Goal: Task Accomplishment & Management: Manage account settings

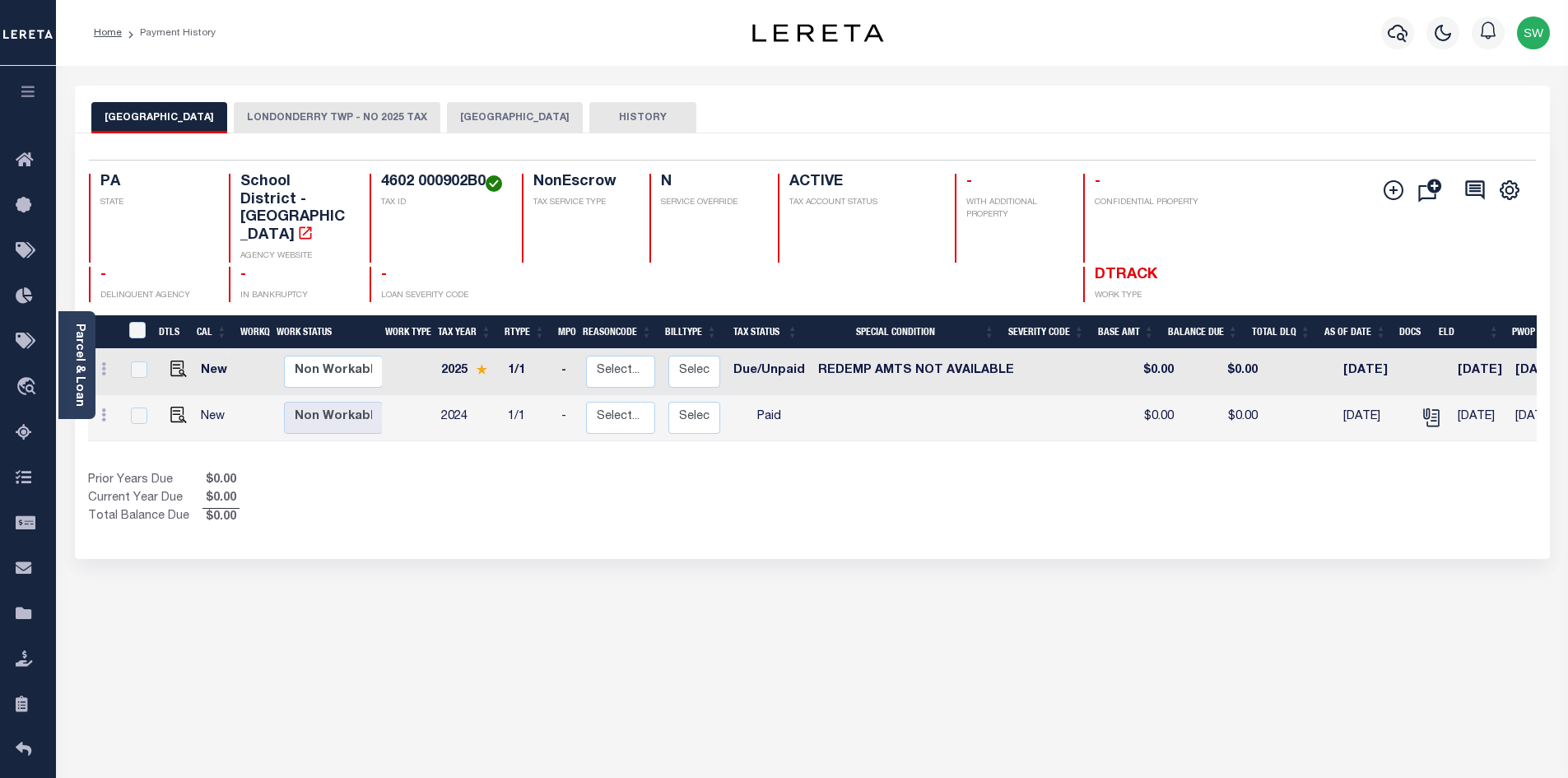
click at [428, 485] on div "Prior Years Due $0.00 Current Year Due $0.00 Total Balance Due $0.00" at bounding box center [450, 499] width 725 height 55
drag, startPoint x: 613, startPoint y: 465, endPoint x: 599, endPoint y: 396, distance: 70.4
click at [612, 472] on div "Prior Years Due $0.00 Current Year Due $0.00 Total Balance Due $0.00" at bounding box center [450, 499] width 725 height 55
click at [854, 473] on div "Show Tax Lines before Bill Release Date Prior Years Due $0.00 Current Year Due …" at bounding box center [812, 499] width 1448 height 55
click at [1397, 33] on icon "button" at bounding box center [1397, 33] width 20 height 20
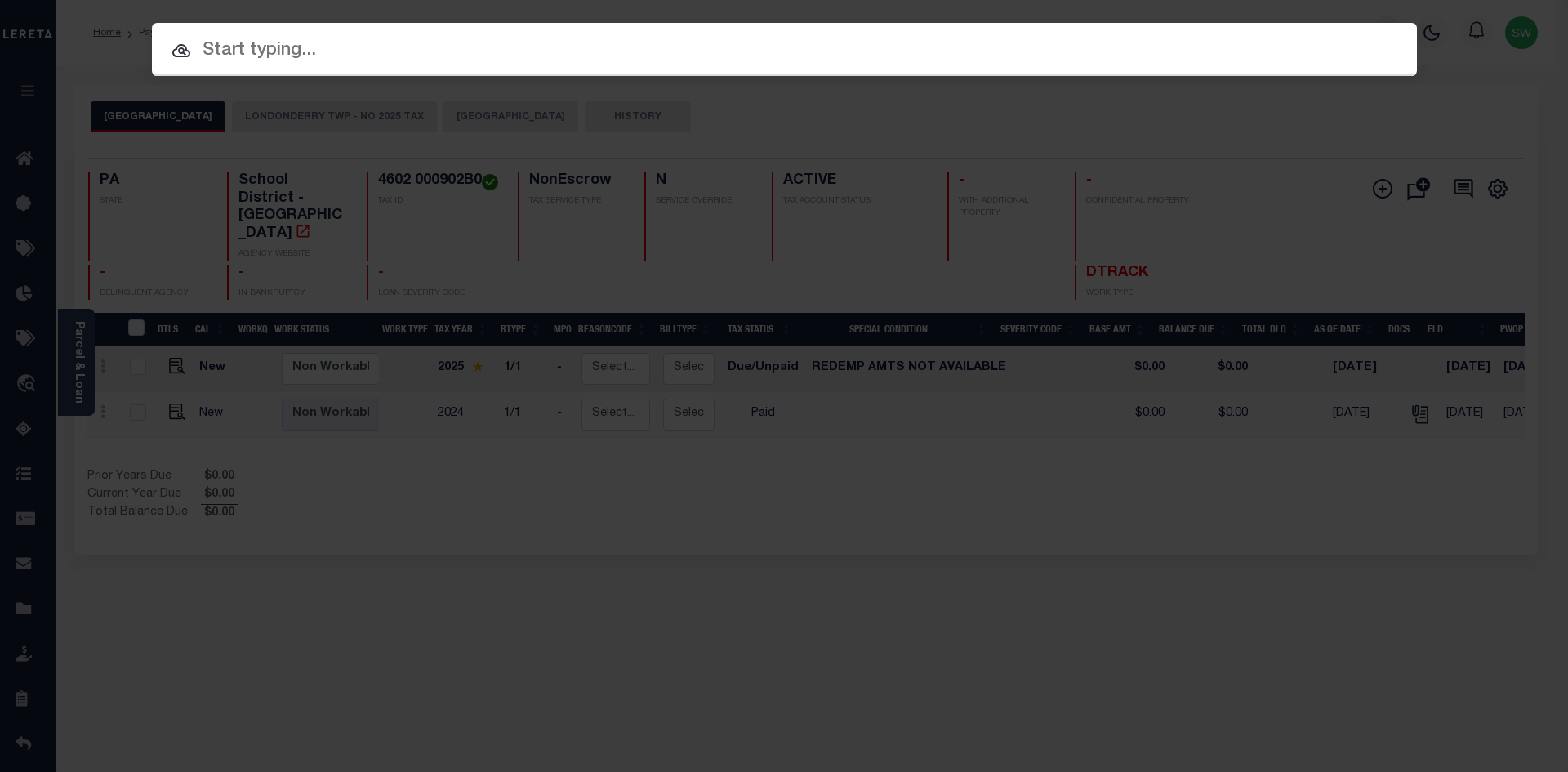
click at [267, 63] on input "text" at bounding box center [784, 51] width 1265 height 29
paste input "2312-STBERNARDAV"
type input "2312-STBERNARDAV"
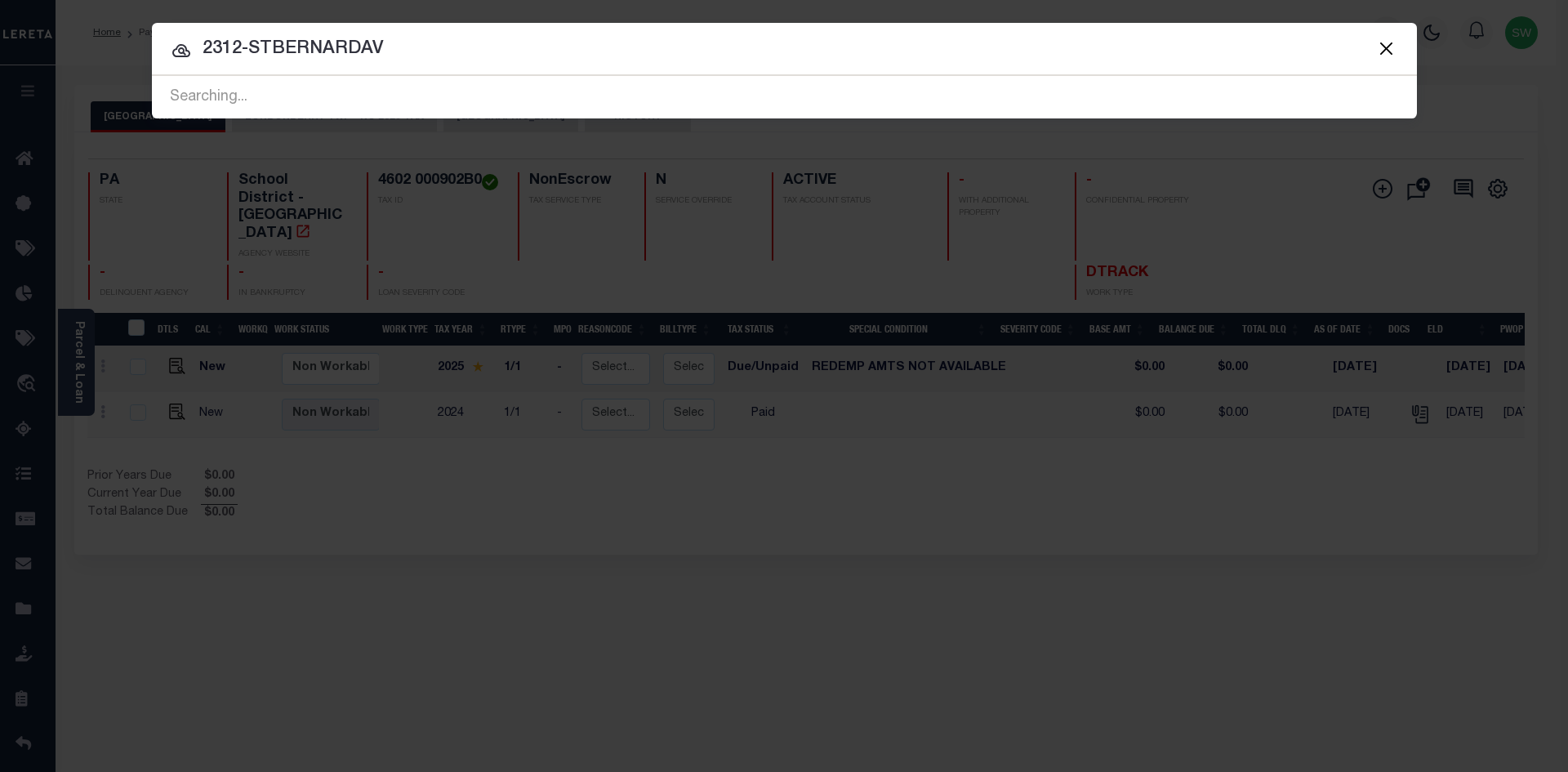
click at [391, 44] on input "2312-STBERNARDAV" at bounding box center [784, 49] width 1265 height 29
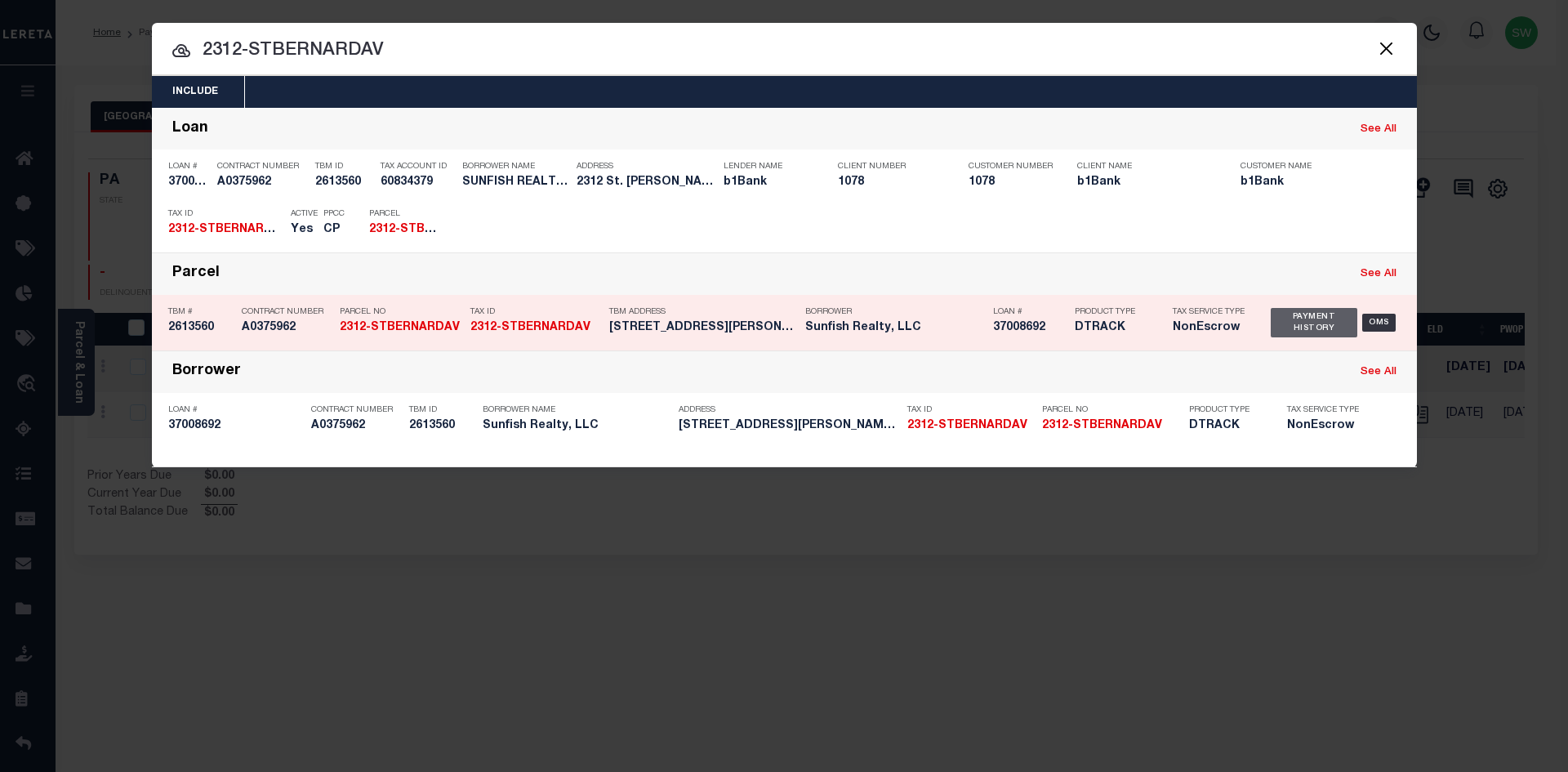
click at [1274, 321] on div "Payment History" at bounding box center [1314, 323] width 87 height 30
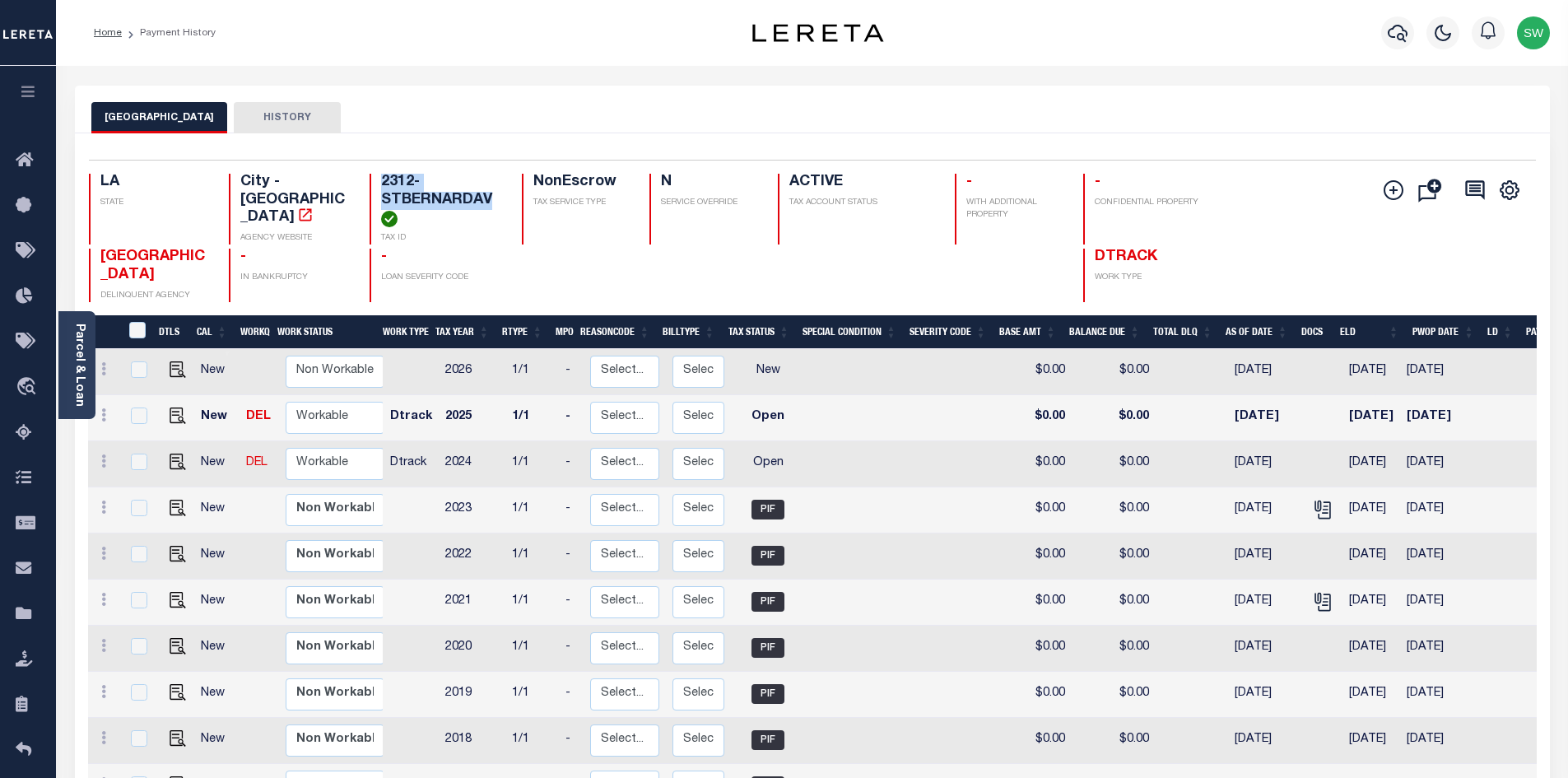
drag, startPoint x: 381, startPoint y: 183, endPoint x: 491, endPoint y: 207, distance: 112.6
click at [491, 207] on h4 "2312-STBERNARDAV" at bounding box center [441, 200] width 121 height 54
copy h4 "2312-STBERNARDAV"
click at [166, 468] on link at bounding box center [174, 462] width 25 height 11
checkbox input "true"
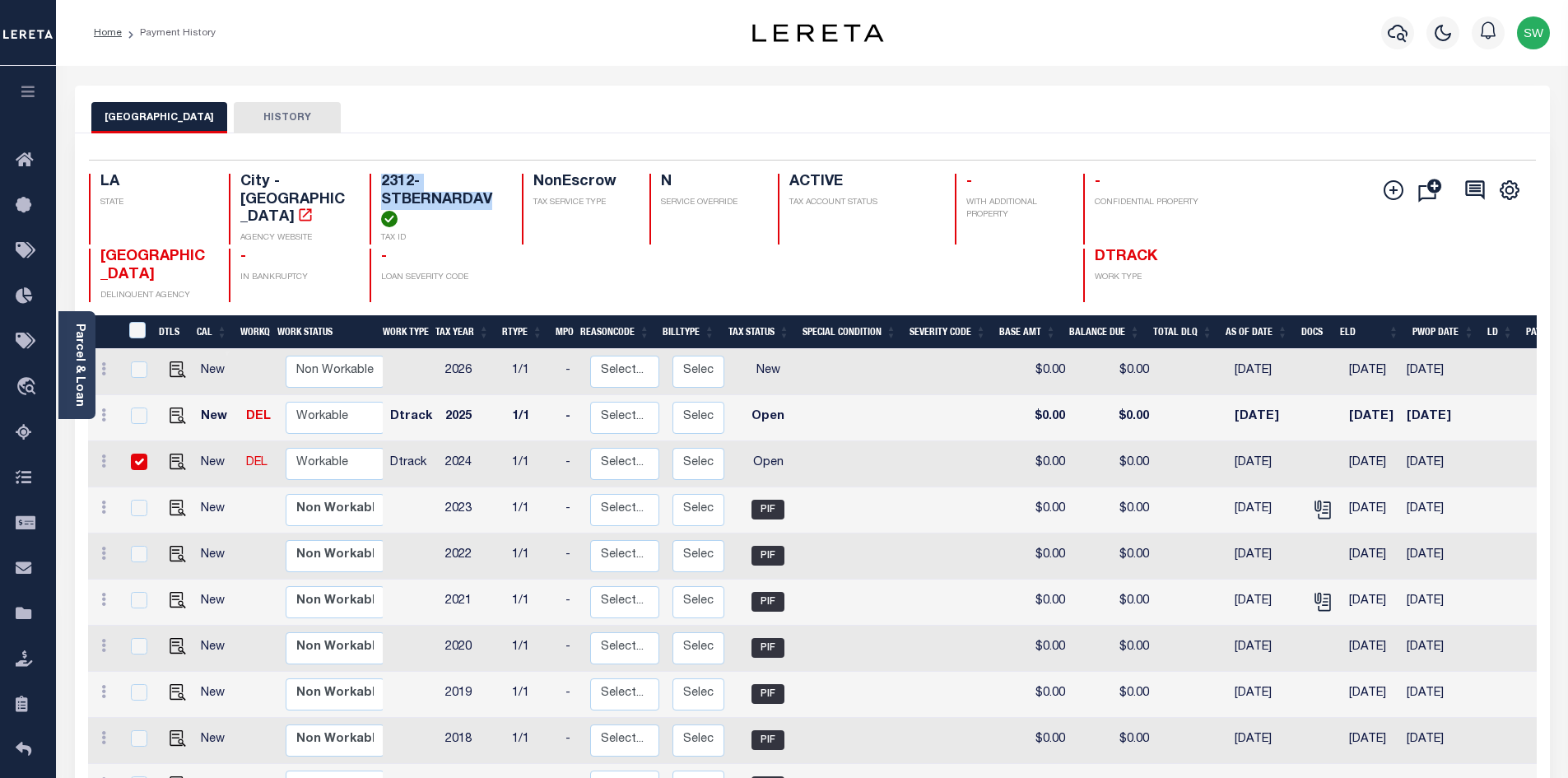
checkbox input "true"
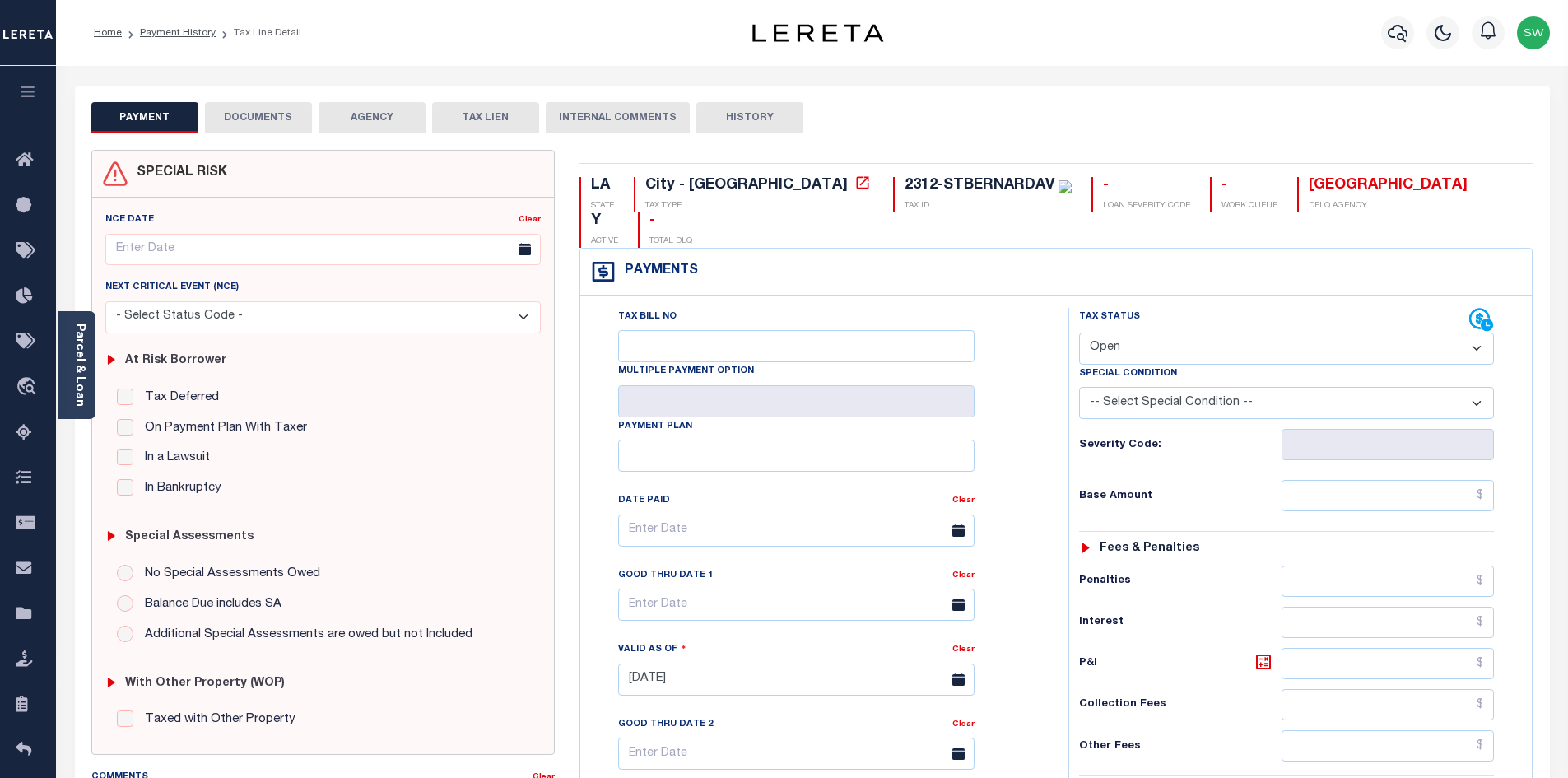
click at [1482, 333] on select "- Select Status Code - Open Due/Unpaid Paid Incomplete No Tax Due Internal Refu…" at bounding box center [1286, 349] width 415 height 33
select select "PYD"
click at [1079, 333] on select "- Select Status Code - Open Due/Unpaid Paid Incomplete No Tax Due Internal Refu…" at bounding box center [1286, 349] width 415 height 33
type input "[DATE]"
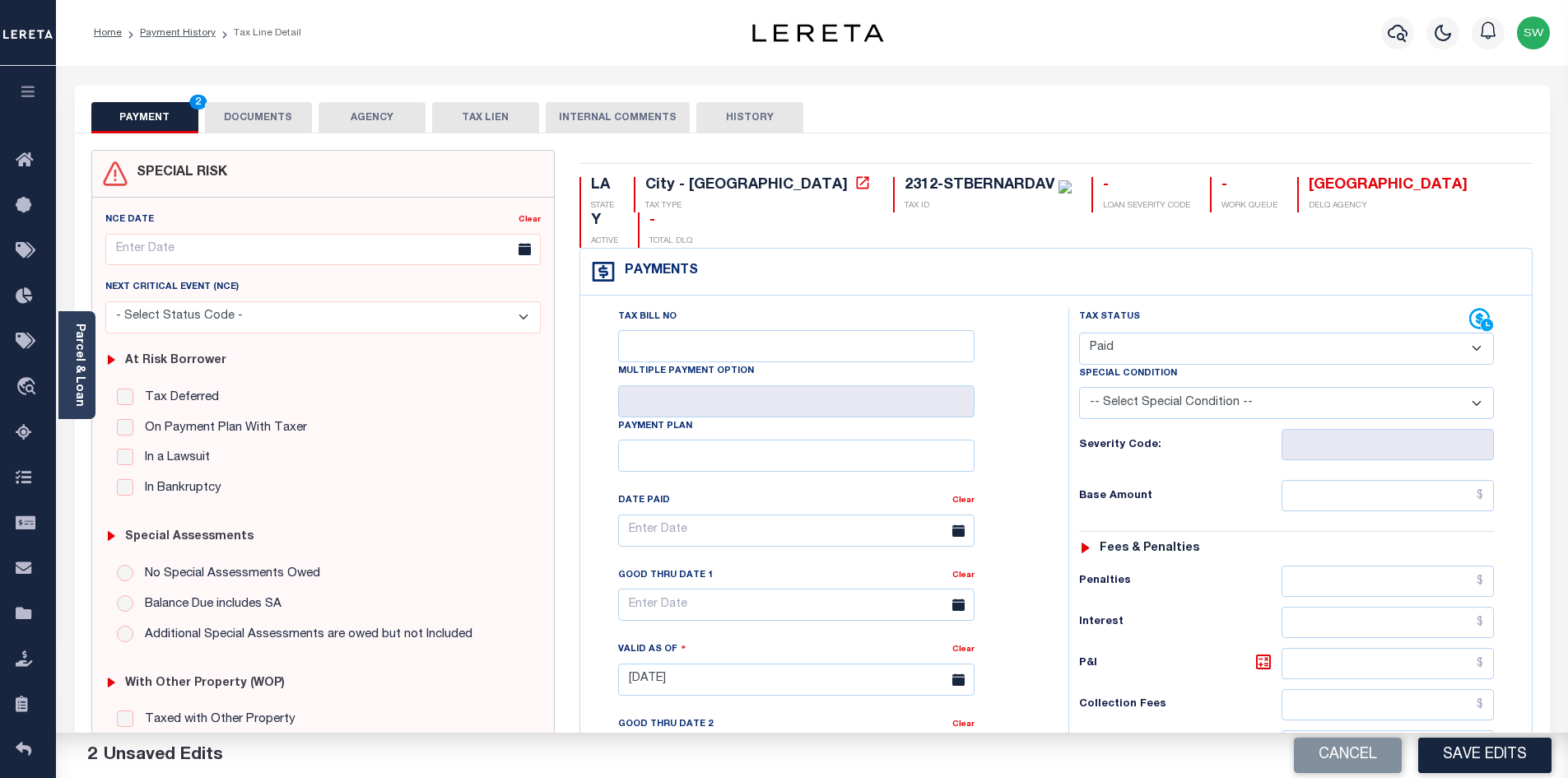
click at [1039, 308] on div "Tax Bill No Multiple Payment Option Payment Plan Clear" at bounding box center [820, 539] width 447 height 462
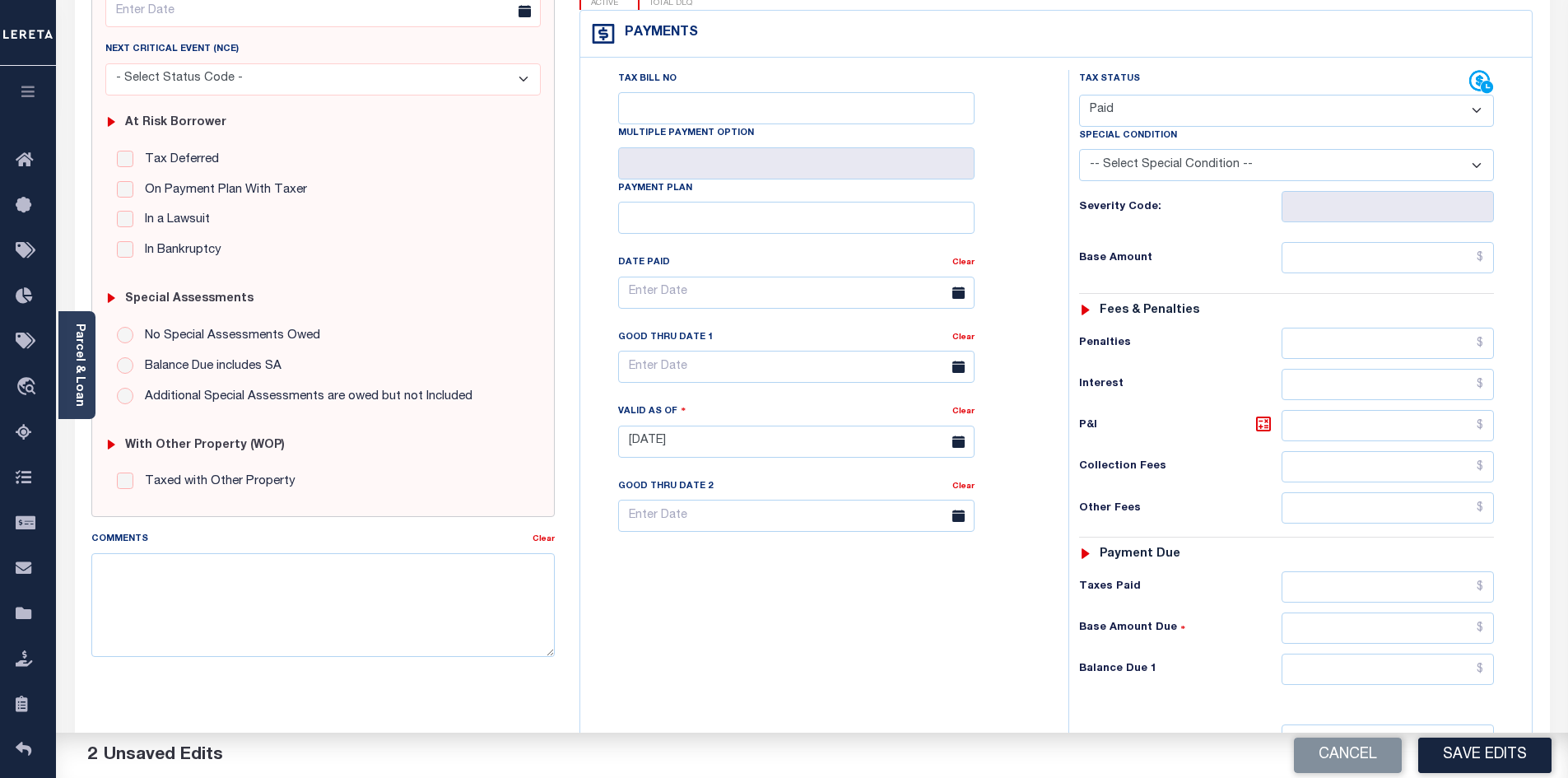
scroll to position [241, 0]
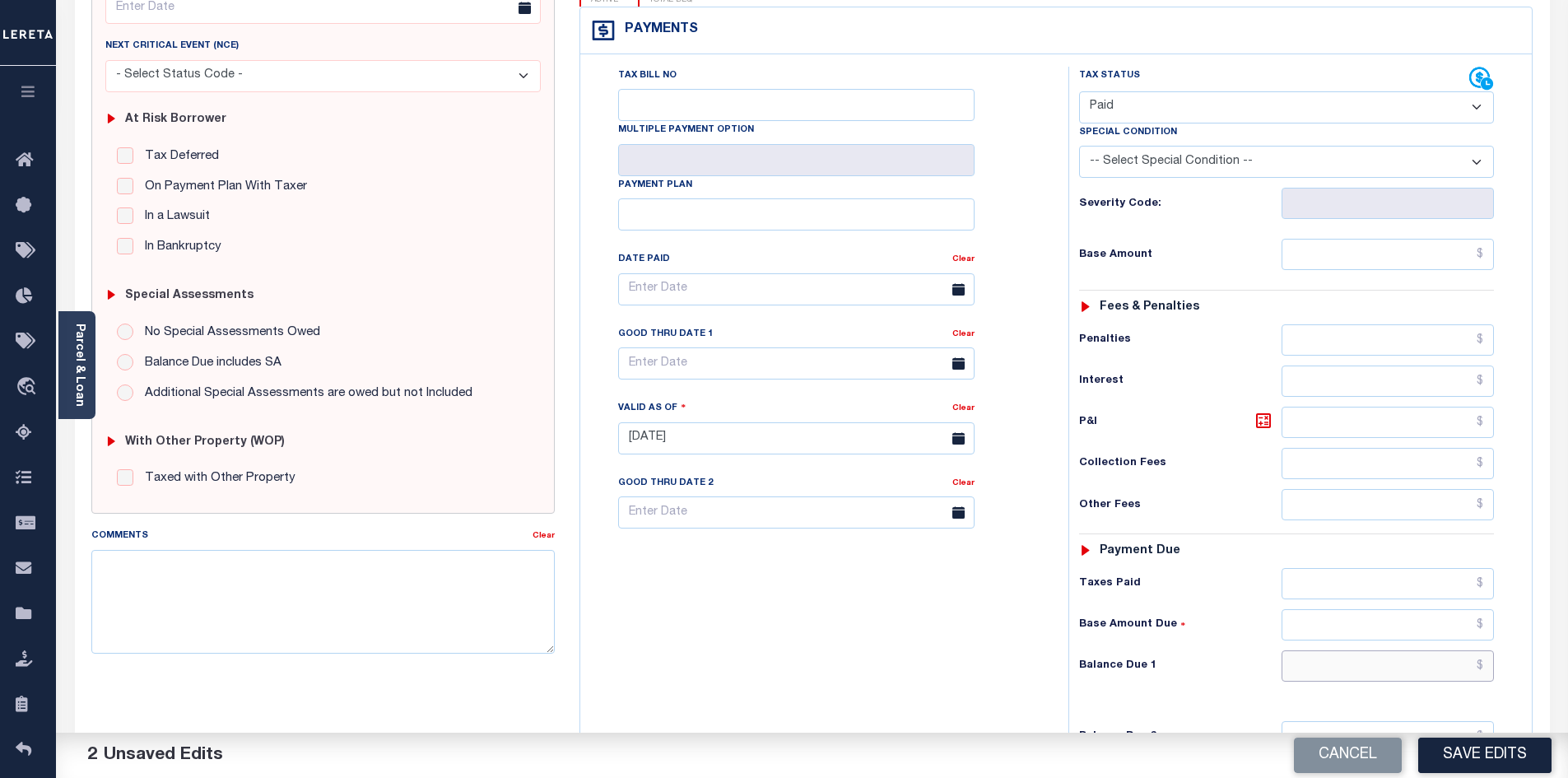
click at [1401, 650] on input "text" at bounding box center [1388, 666] width 213 height 32
type input "$0.00"
drag, startPoint x: 841, startPoint y: 570, endPoint x: 1404, endPoint y: 604, distance: 564.0
click at [857, 570] on div "Tax Bill No Multiple Payment Option Payment Plan Clear" at bounding box center [820, 431] width 471 height 728
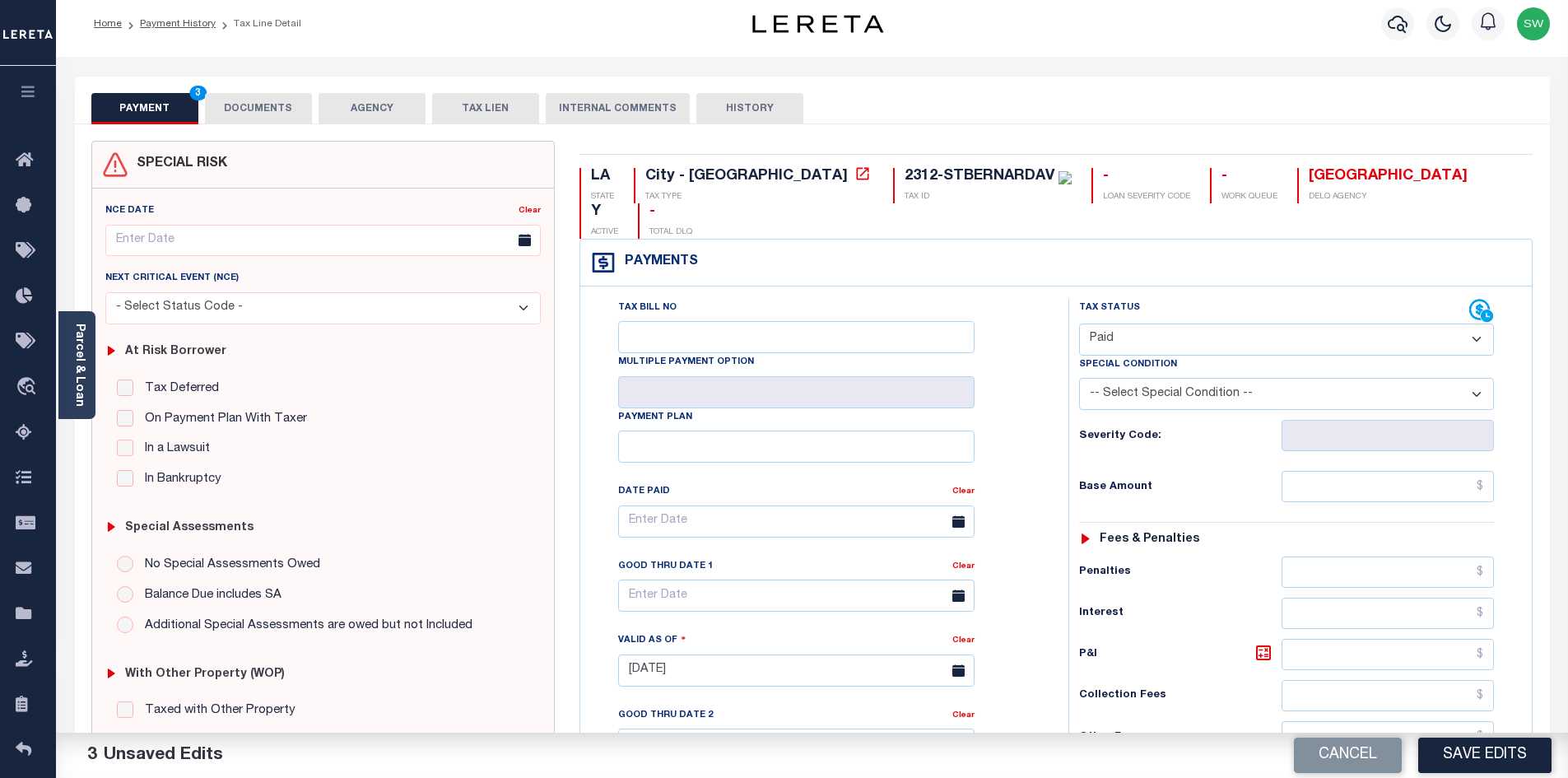
scroll to position [0, 0]
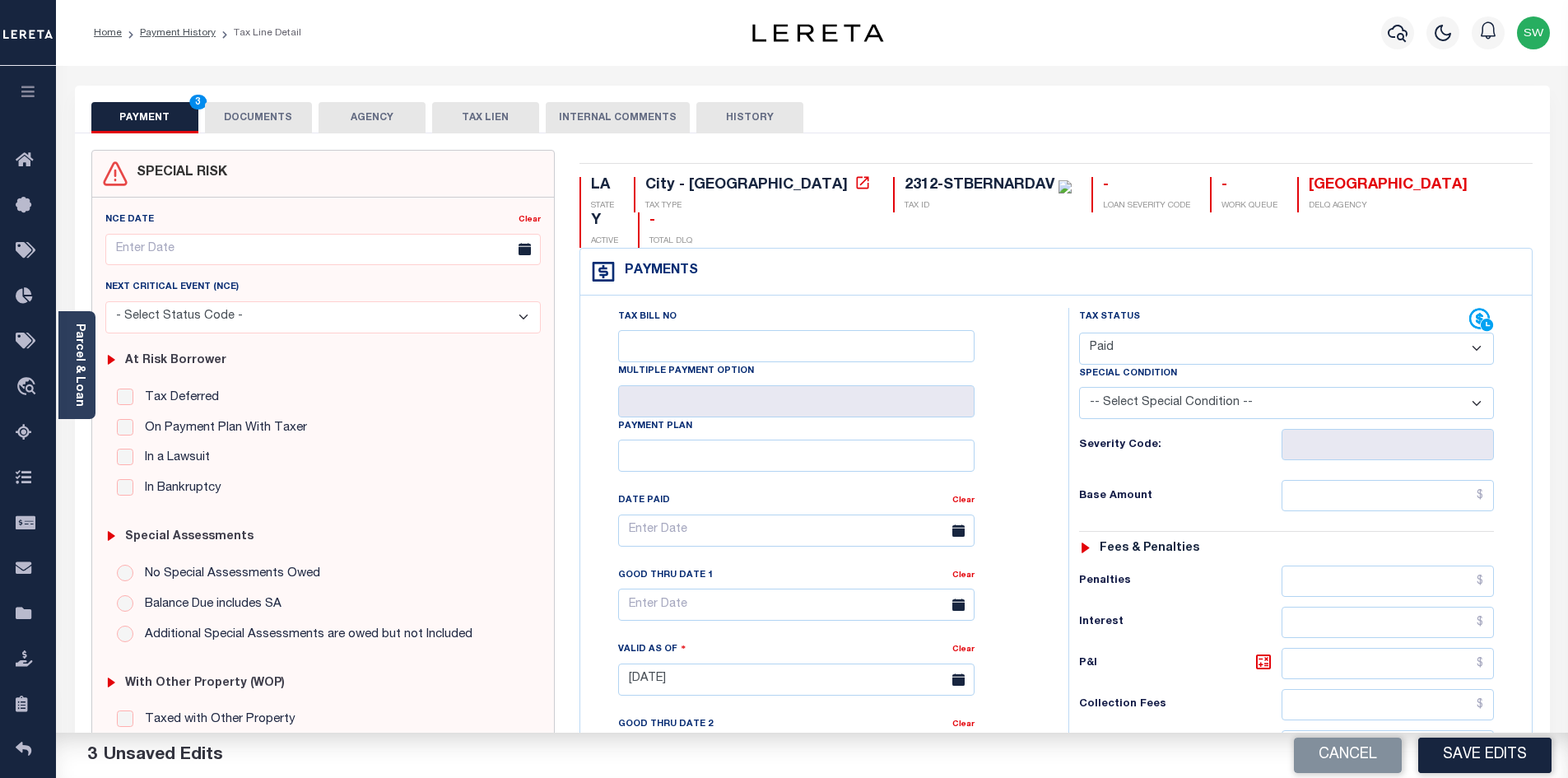
click at [282, 122] on button "DOCUMENTS" at bounding box center [258, 117] width 107 height 32
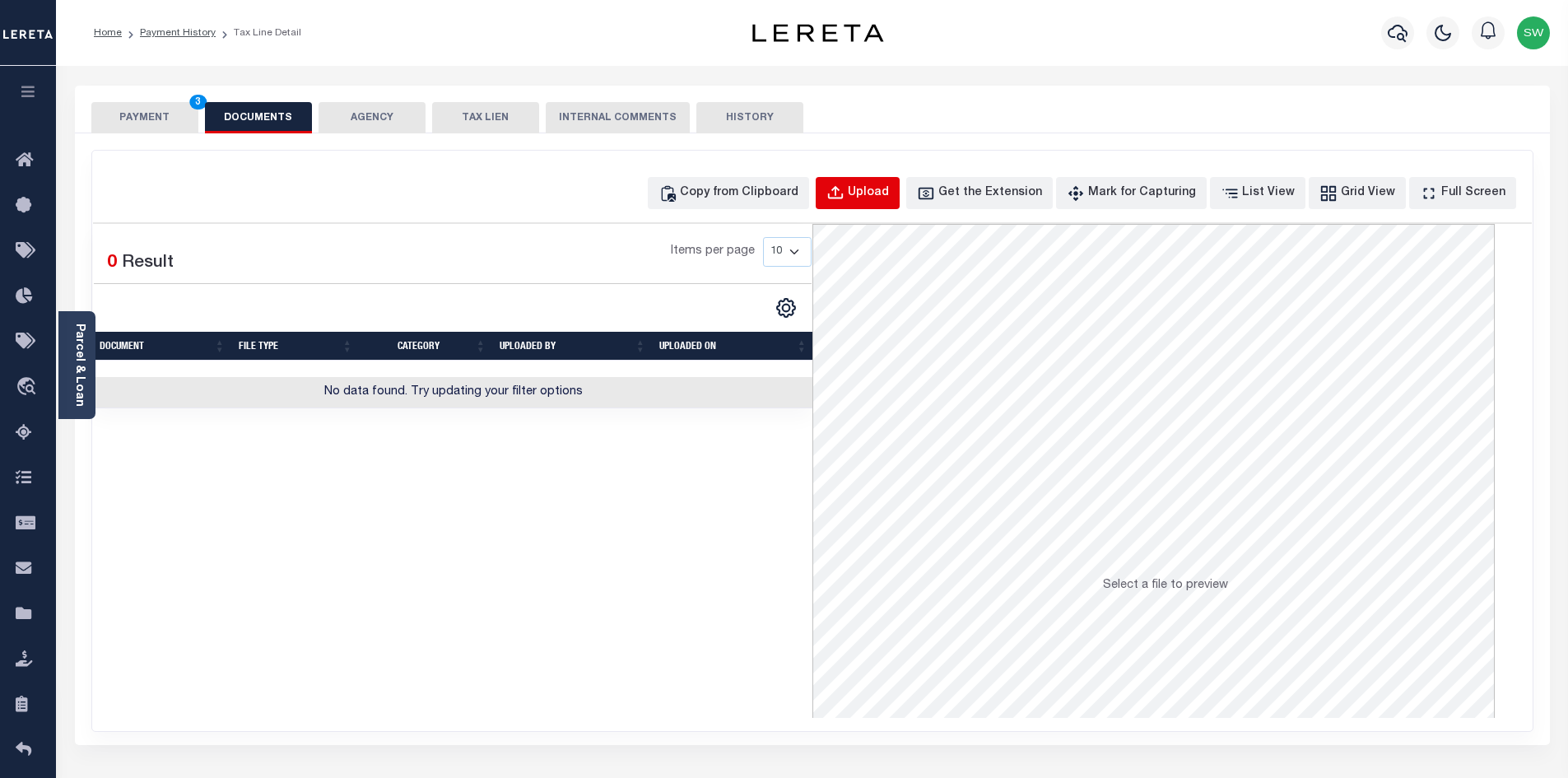
click at [889, 200] on div "Upload" at bounding box center [868, 193] width 41 height 18
select select "POP"
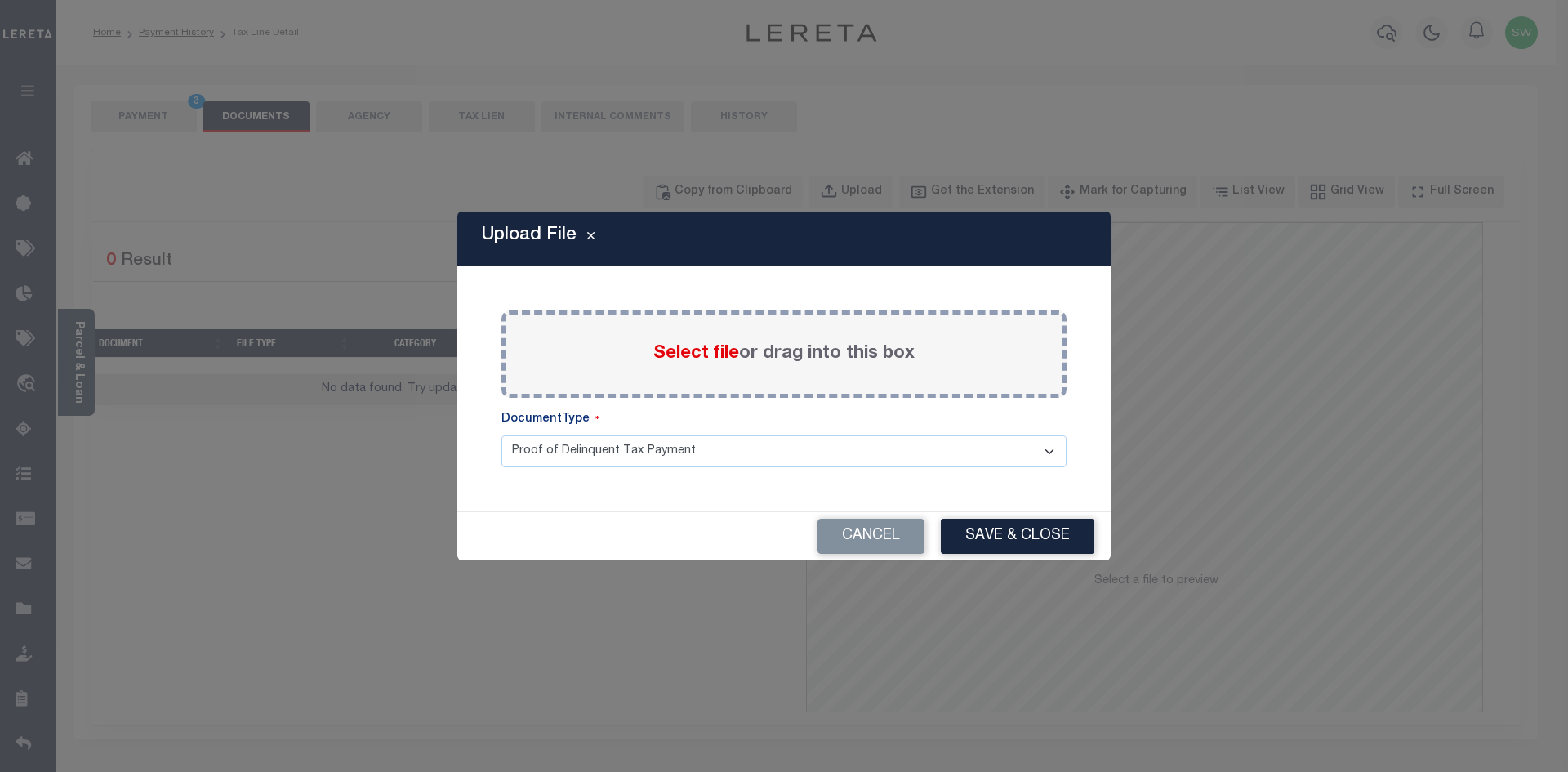
click at [740, 352] on label "Select file or drag into this box" at bounding box center [784, 354] width 261 height 27
click at [0, 0] on input "Select file or drag into this box" at bounding box center [0, 0] width 0 height 0
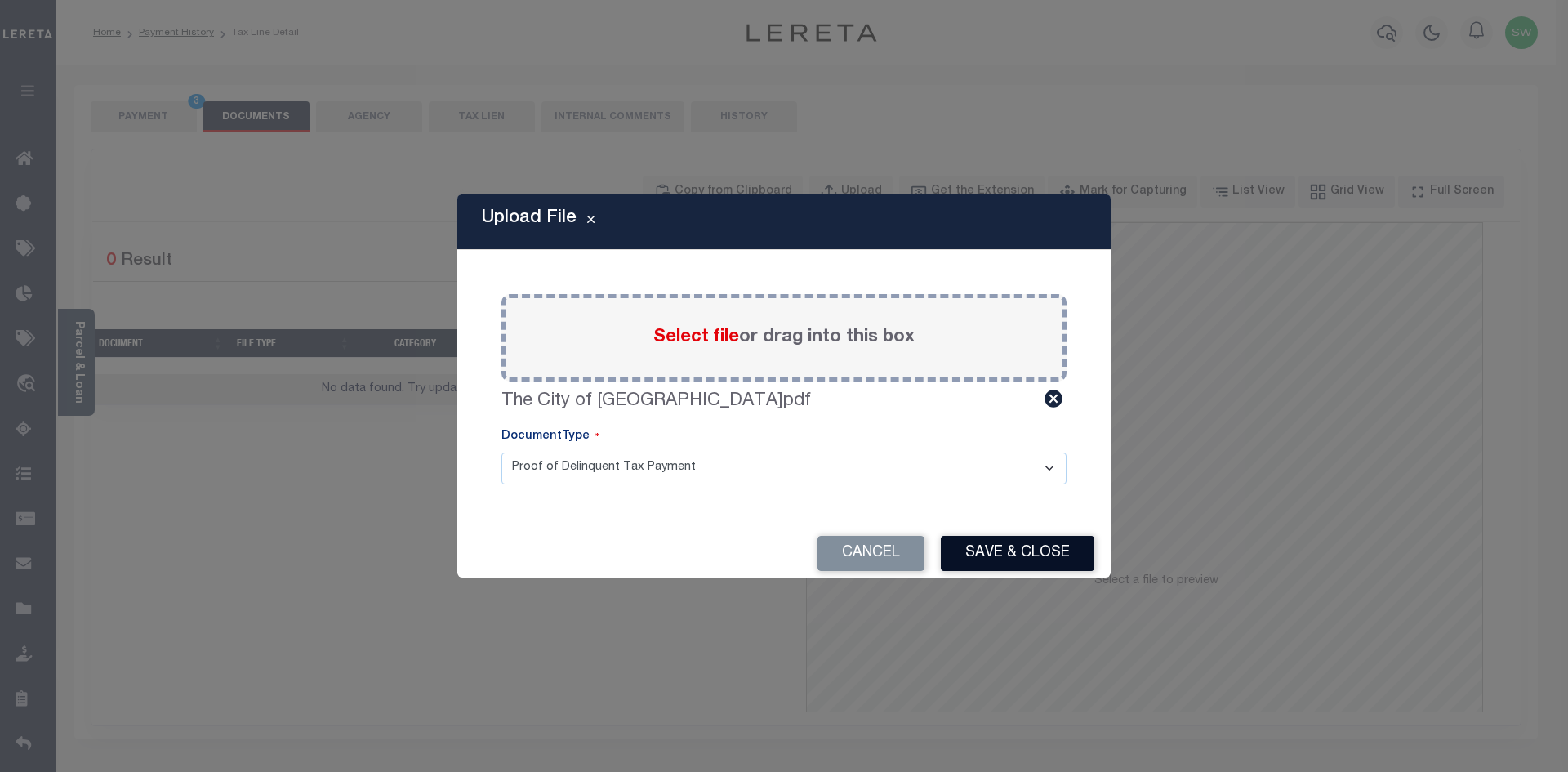
click at [1026, 549] on button "Save & Close" at bounding box center [1017, 553] width 154 height 35
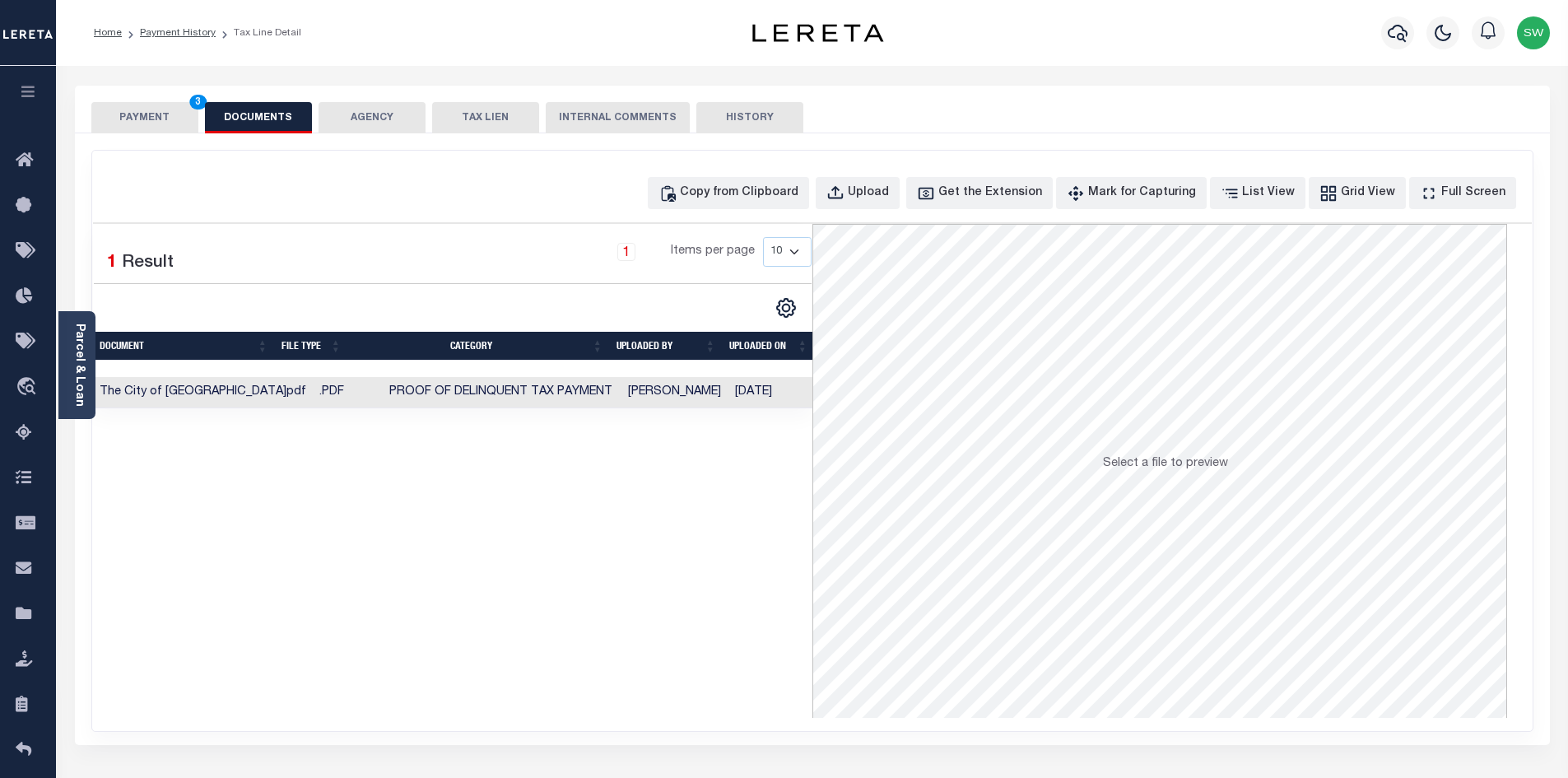
click at [171, 114] on button "PAYMENT 3" at bounding box center [145, 117] width 107 height 32
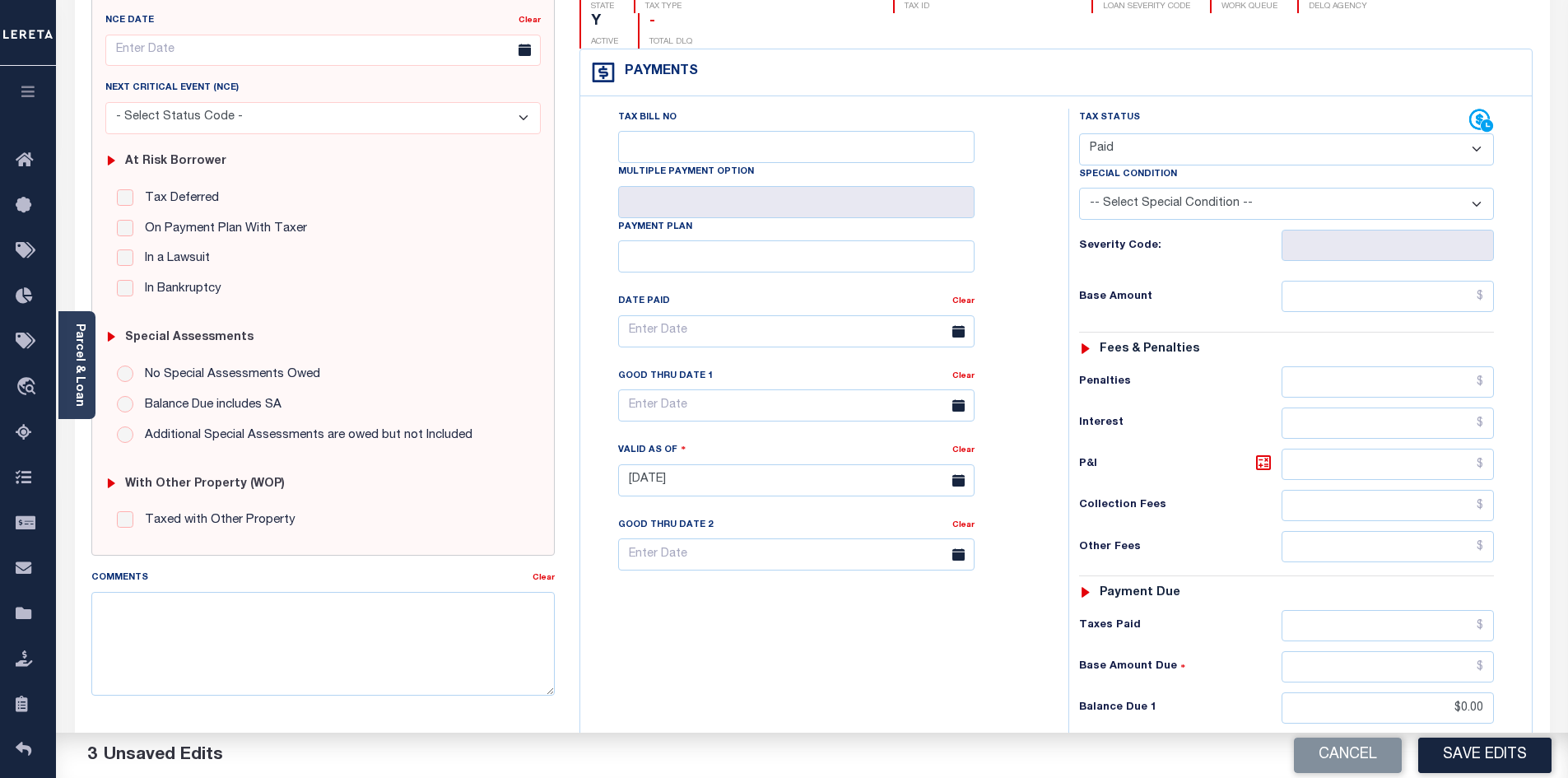
scroll to position [207, 0]
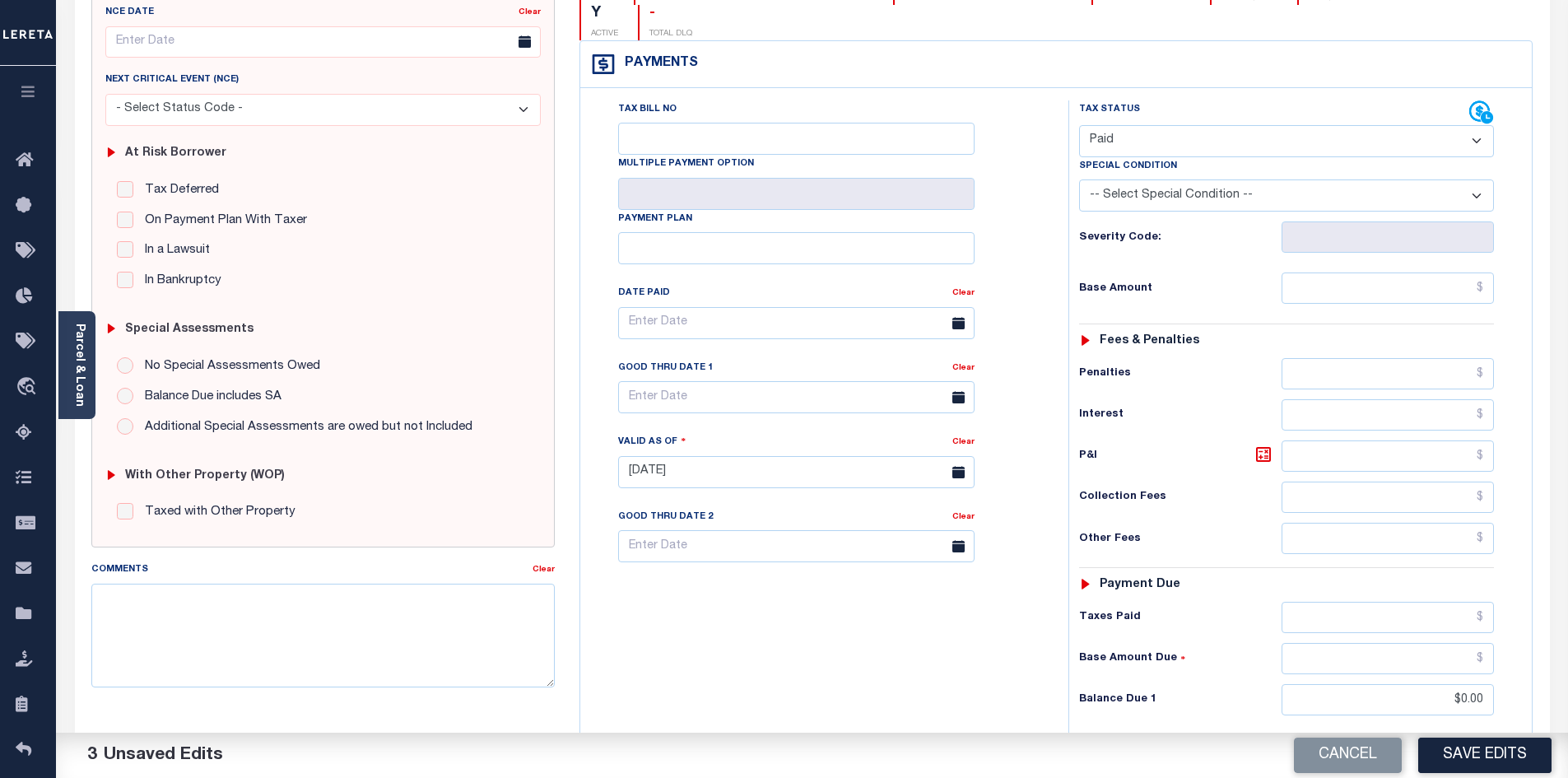
click at [1476, 748] on button "Save Edits" at bounding box center [1485, 755] width 133 height 35
checkbox input "false"
type input "$0"
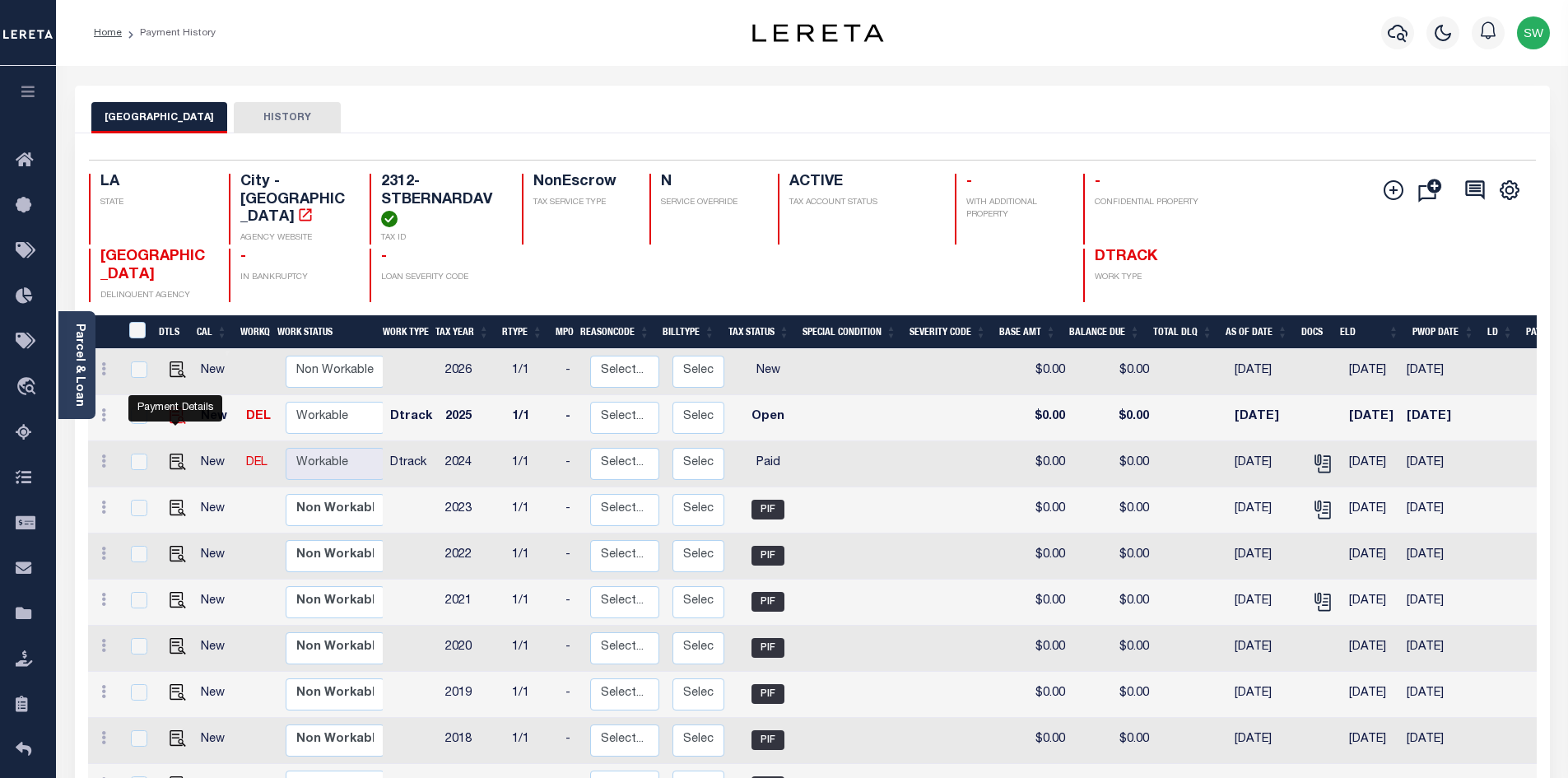
click at [178, 425] on img "" at bounding box center [177, 415] width 16 height 16
checkbox input "true"
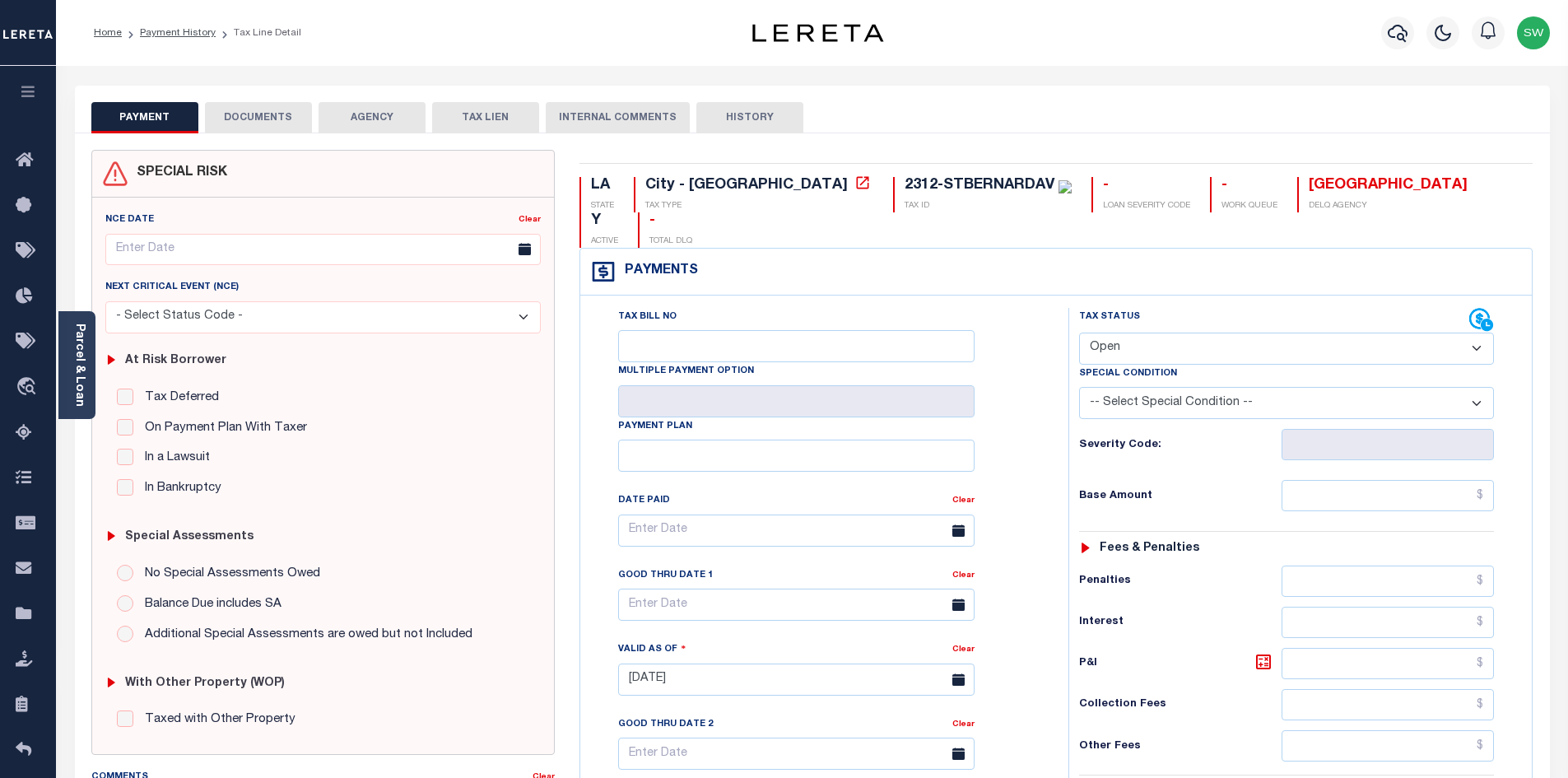
click at [1478, 333] on select "- Select Status Code - Open Due/Unpaid Paid Incomplete No Tax Due Internal Refu…" at bounding box center [1286, 349] width 415 height 33
select select "PYD"
click at [1079, 333] on select "- Select Status Code - Open Due/Unpaid Paid Incomplete No Tax Due Internal Refu…" at bounding box center [1286, 349] width 415 height 33
type input "[DATE]"
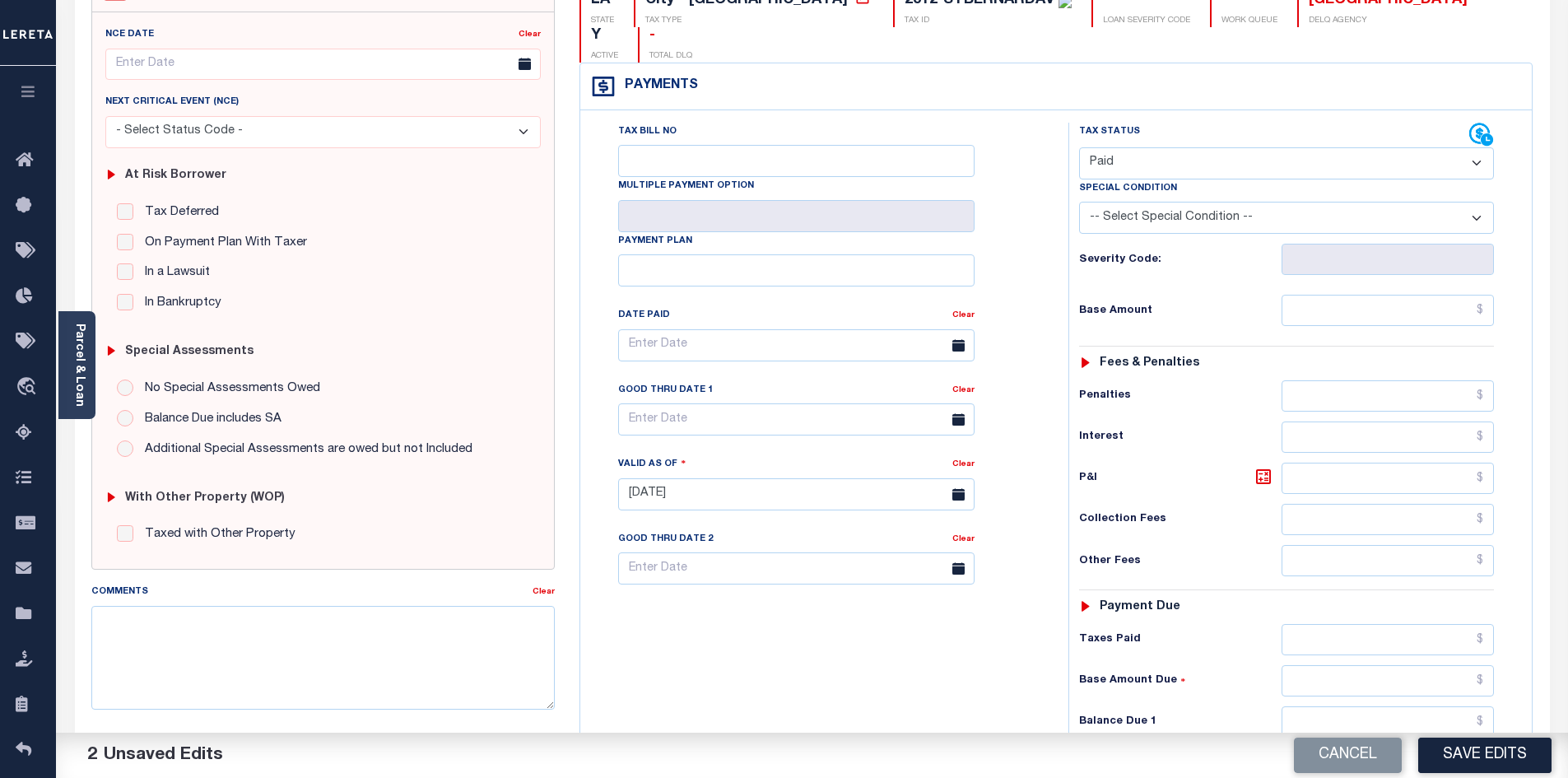
scroll to position [208, 0]
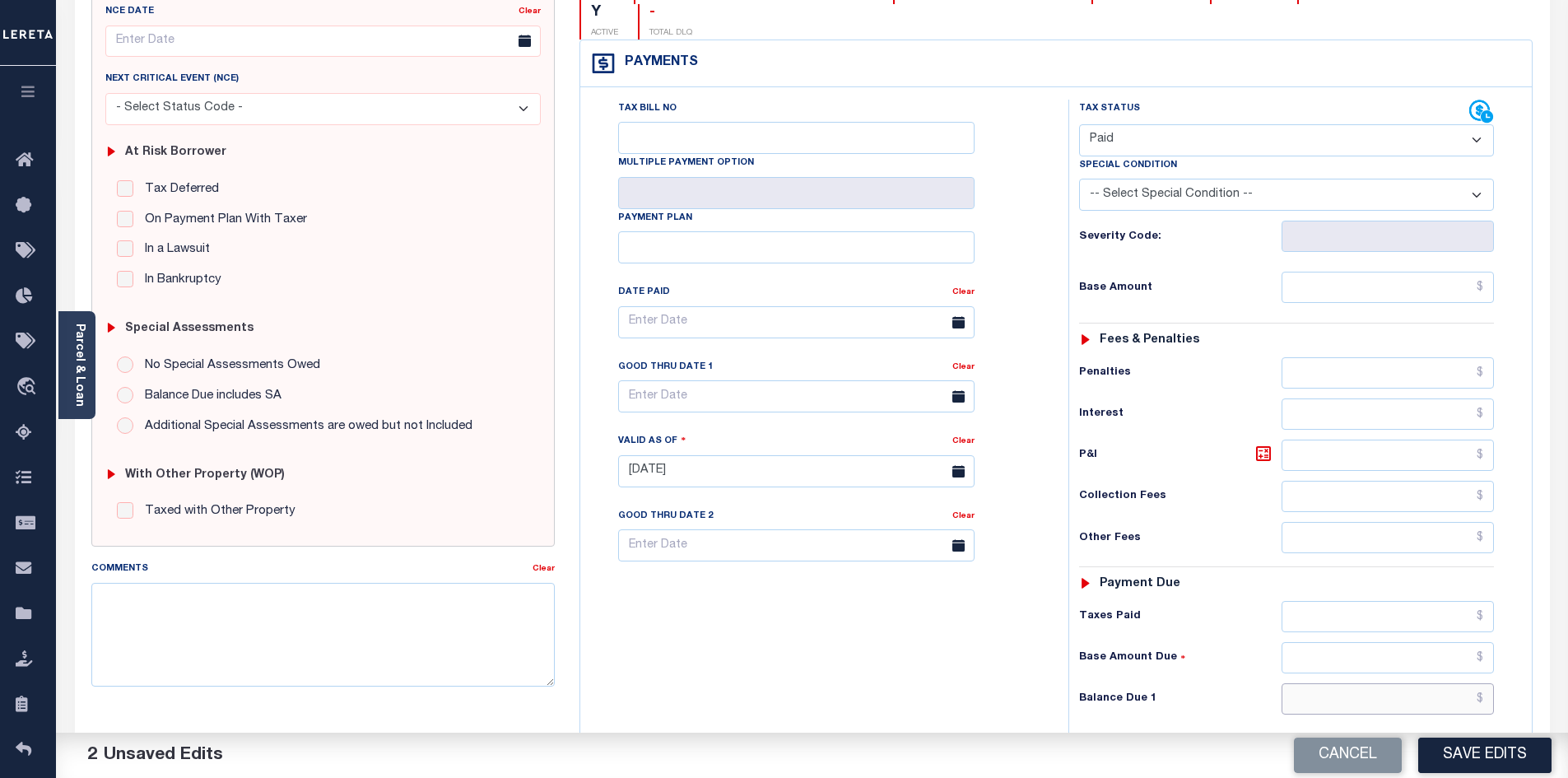
click at [1370, 684] on input "text" at bounding box center [1388, 699] width 213 height 32
type input "$0.00"
drag, startPoint x: 802, startPoint y: 585, endPoint x: 1430, endPoint y: 585, distance: 628.0
click at [806, 585] on div "Tax Bill No Multiple Payment Option Payment Plan Clear" at bounding box center [820, 463] width 471 height 728
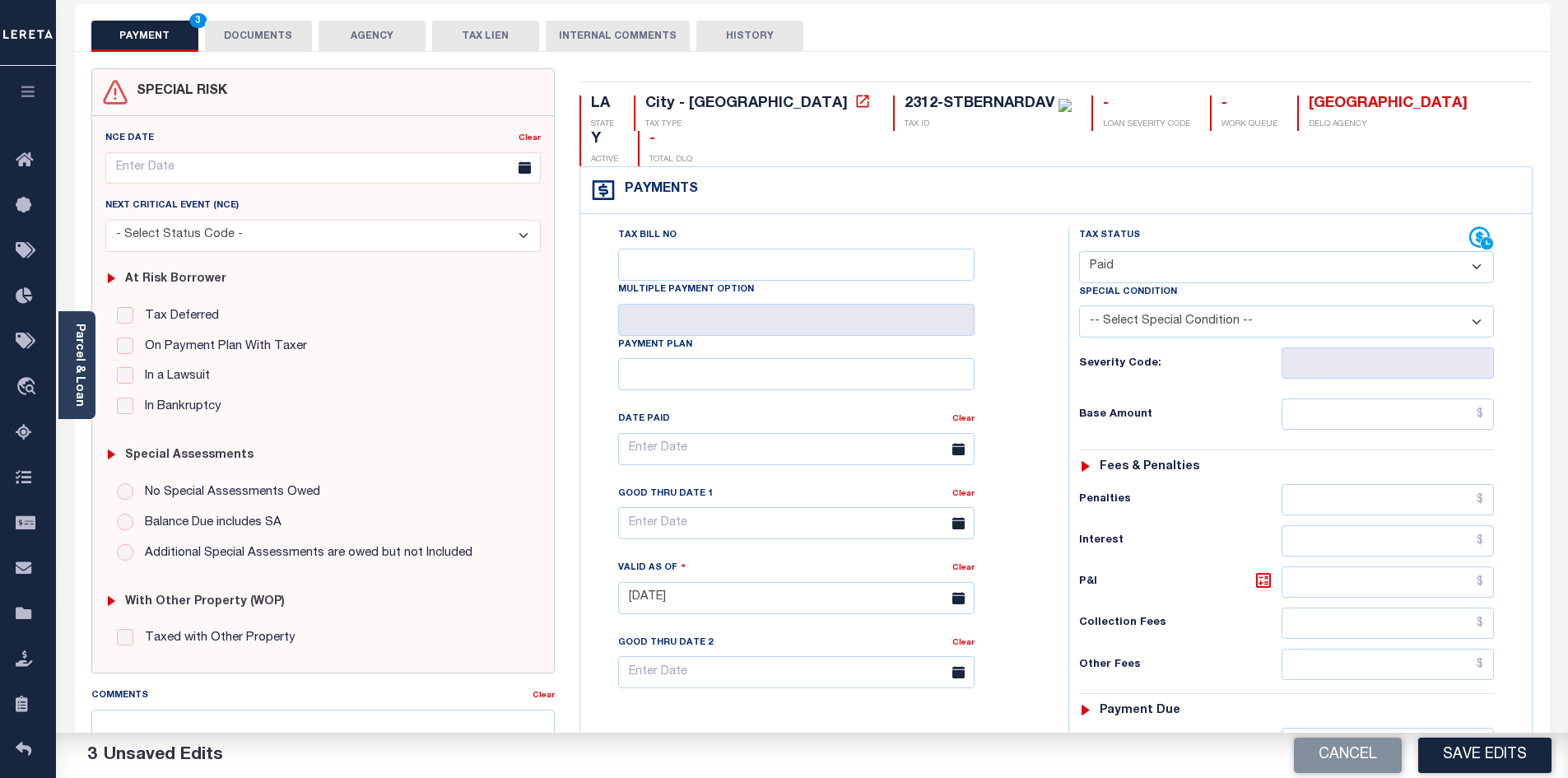
scroll to position [0, 0]
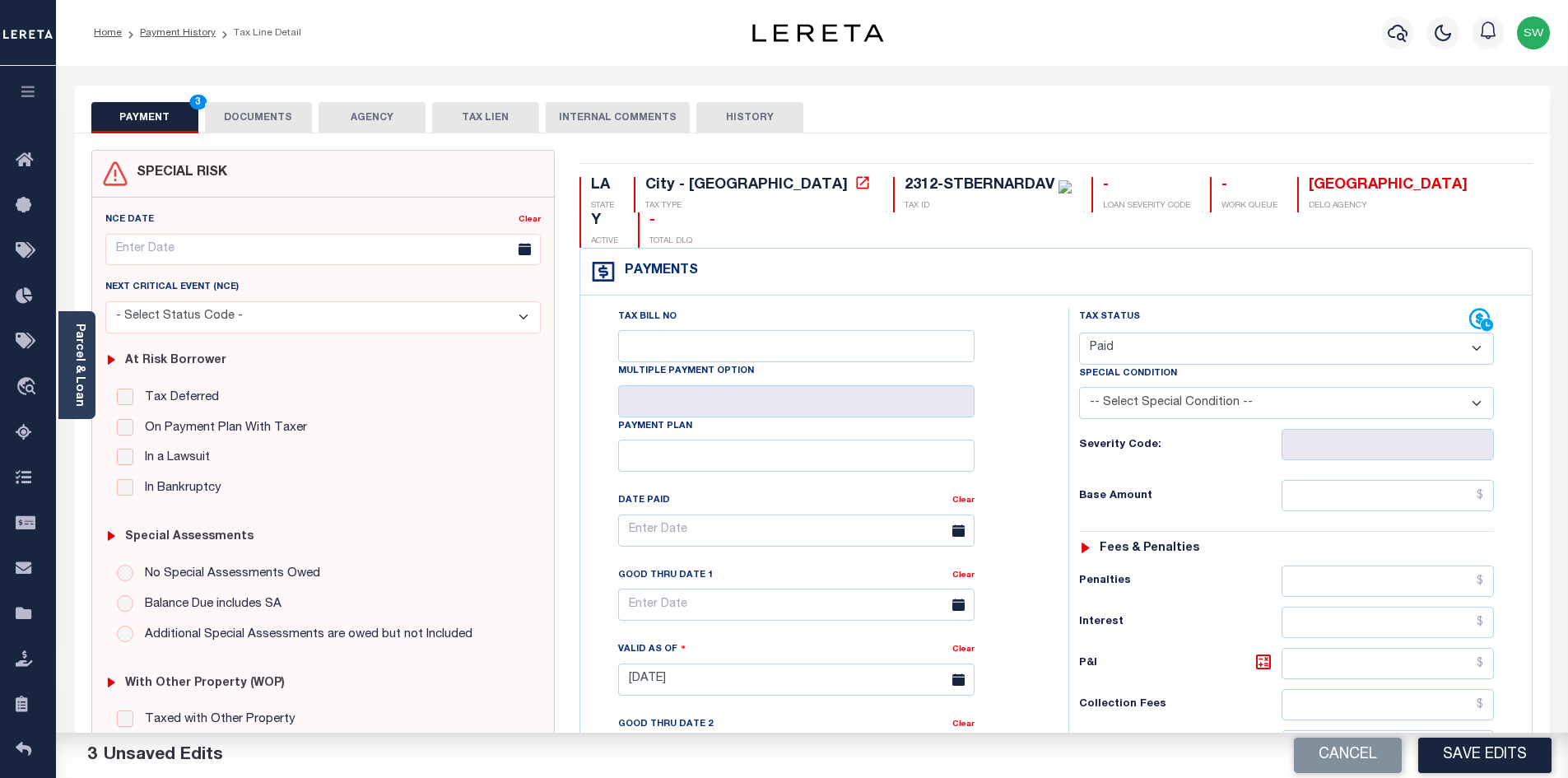
click at [286, 112] on button "DOCUMENTS" at bounding box center [258, 117] width 107 height 32
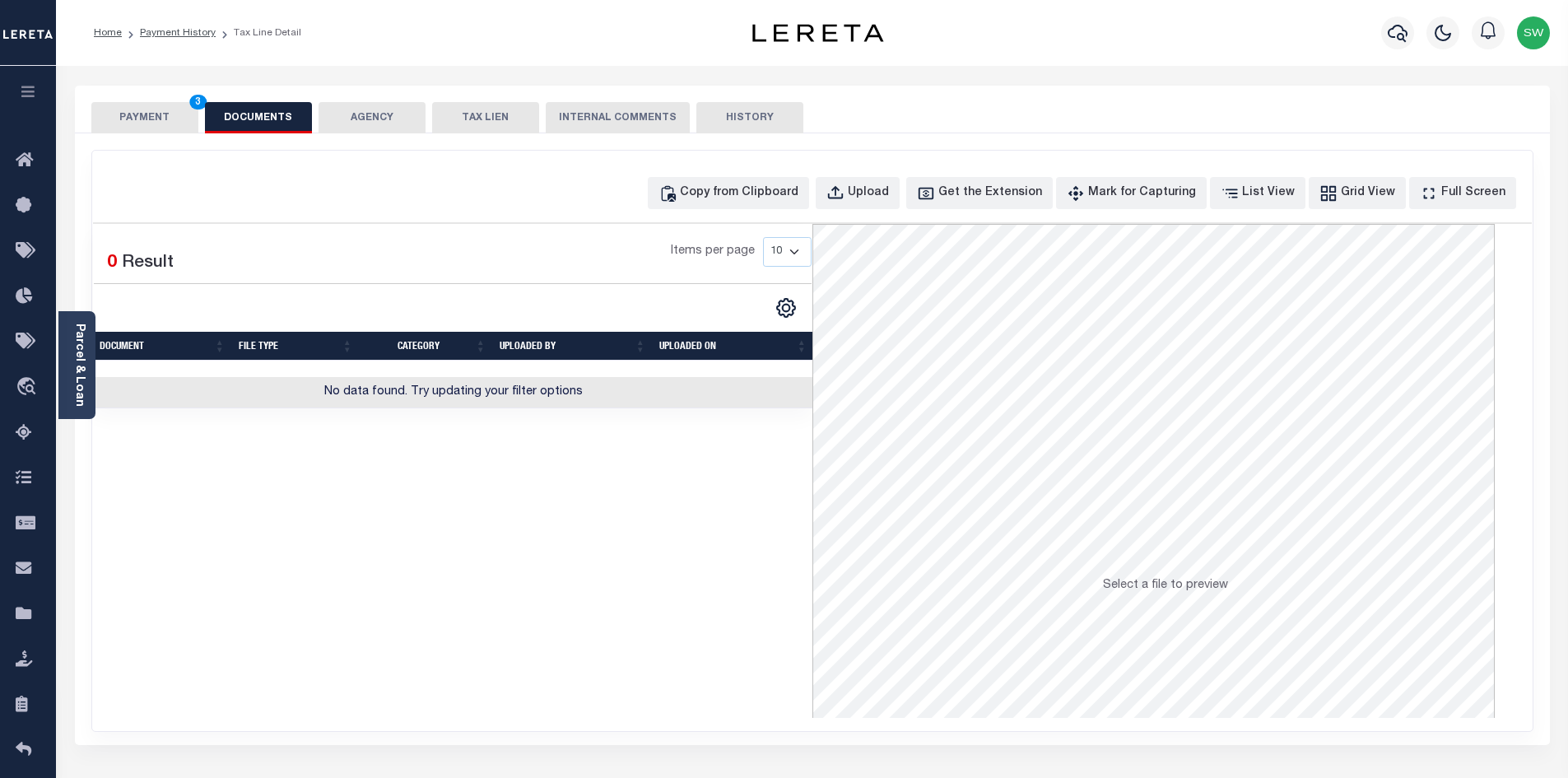
drag, startPoint x: 790, startPoint y: 545, endPoint x: 805, endPoint y: 515, distance: 33.5
click at [790, 545] on div "Selected 0 Result Items per page 10 25 50 100" at bounding box center [453, 471] width 719 height 494
click at [883, 196] on div "Upload" at bounding box center [868, 193] width 41 height 18
select select "POP"
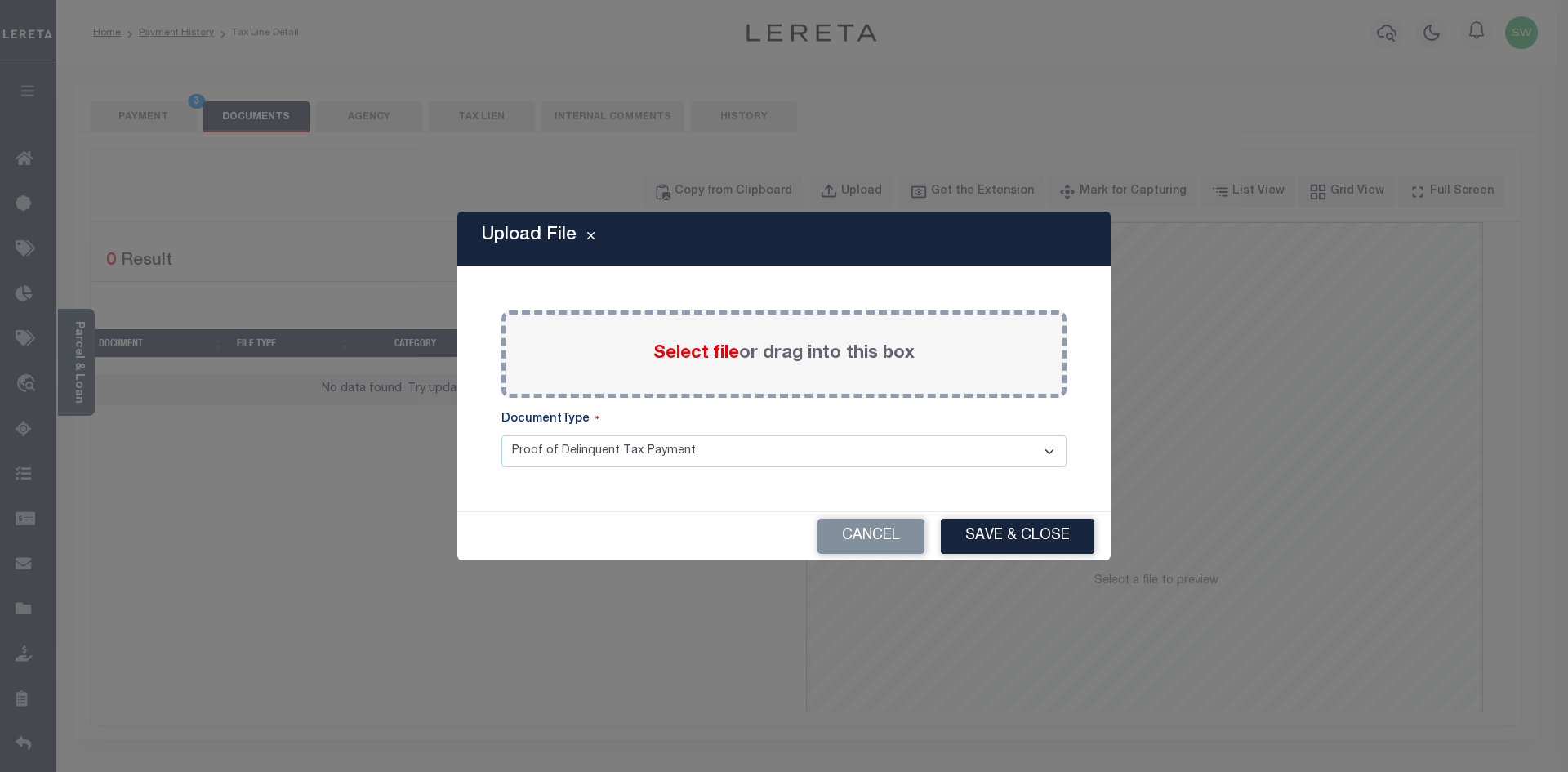
click at [653, 339] on div "Select file or drag into this box" at bounding box center [784, 354] width 565 height 87
click at [649, 355] on div "Select file or drag into this box" at bounding box center [784, 354] width 565 height 87
click at [632, 370] on div "Select file or drag into this box" at bounding box center [784, 354] width 565 height 87
click at [702, 358] on span "Select file" at bounding box center [696, 353] width 86 height 18
click at [0, 0] on input "Select file or drag into this box" at bounding box center [0, 0] width 0 height 0
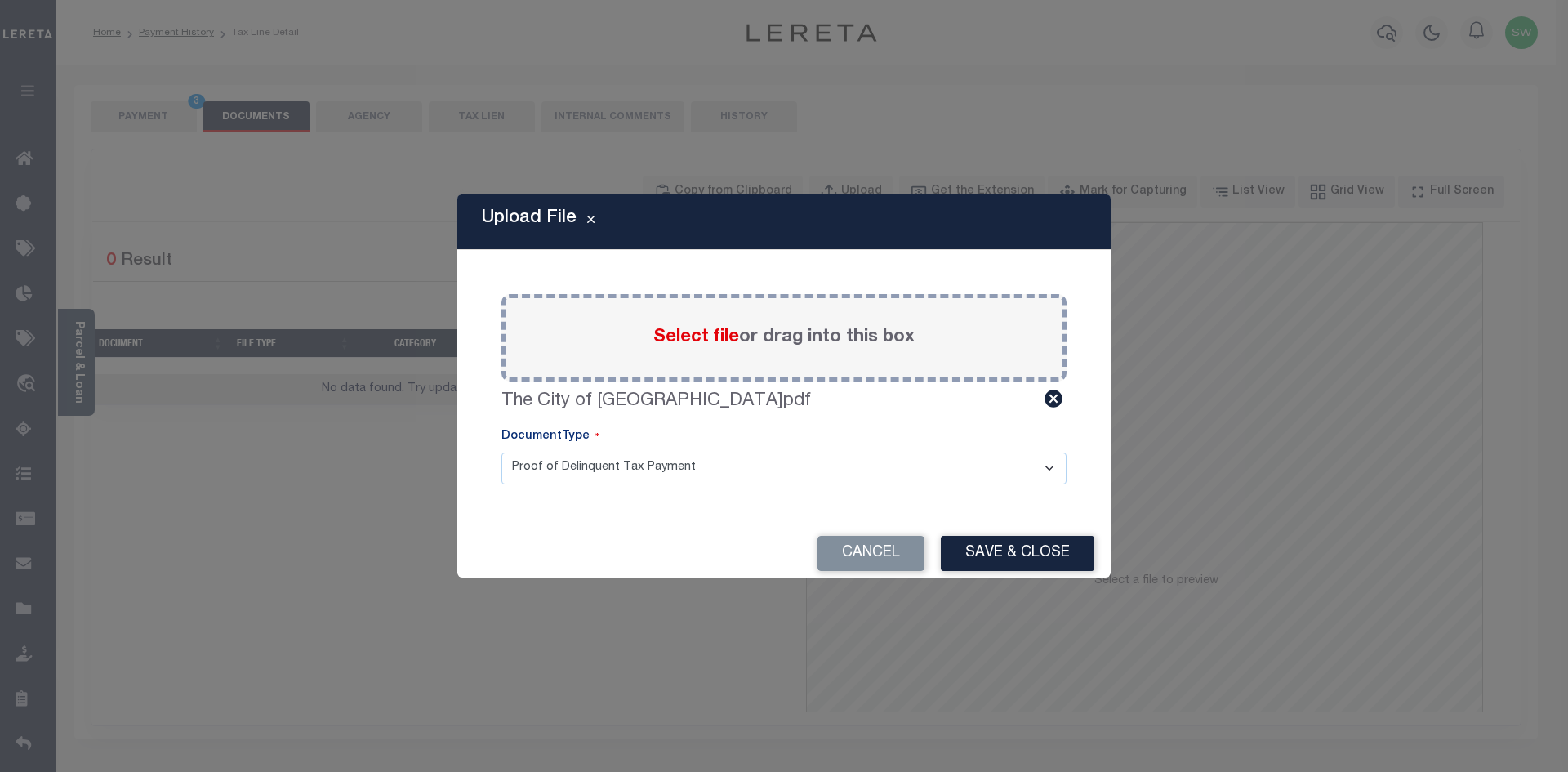
drag, startPoint x: 992, startPoint y: 522, endPoint x: 999, endPoint y: 533, distance: 13.0
click at [994, 523] on div "Upload File Paste copied image or file into this box Select file or drag into t…" at bounding box center [784, 386] width 654 height 382
click at [1001, 545] on button "Save & Close" at bounding box center [1017, 553] width 154 height 35
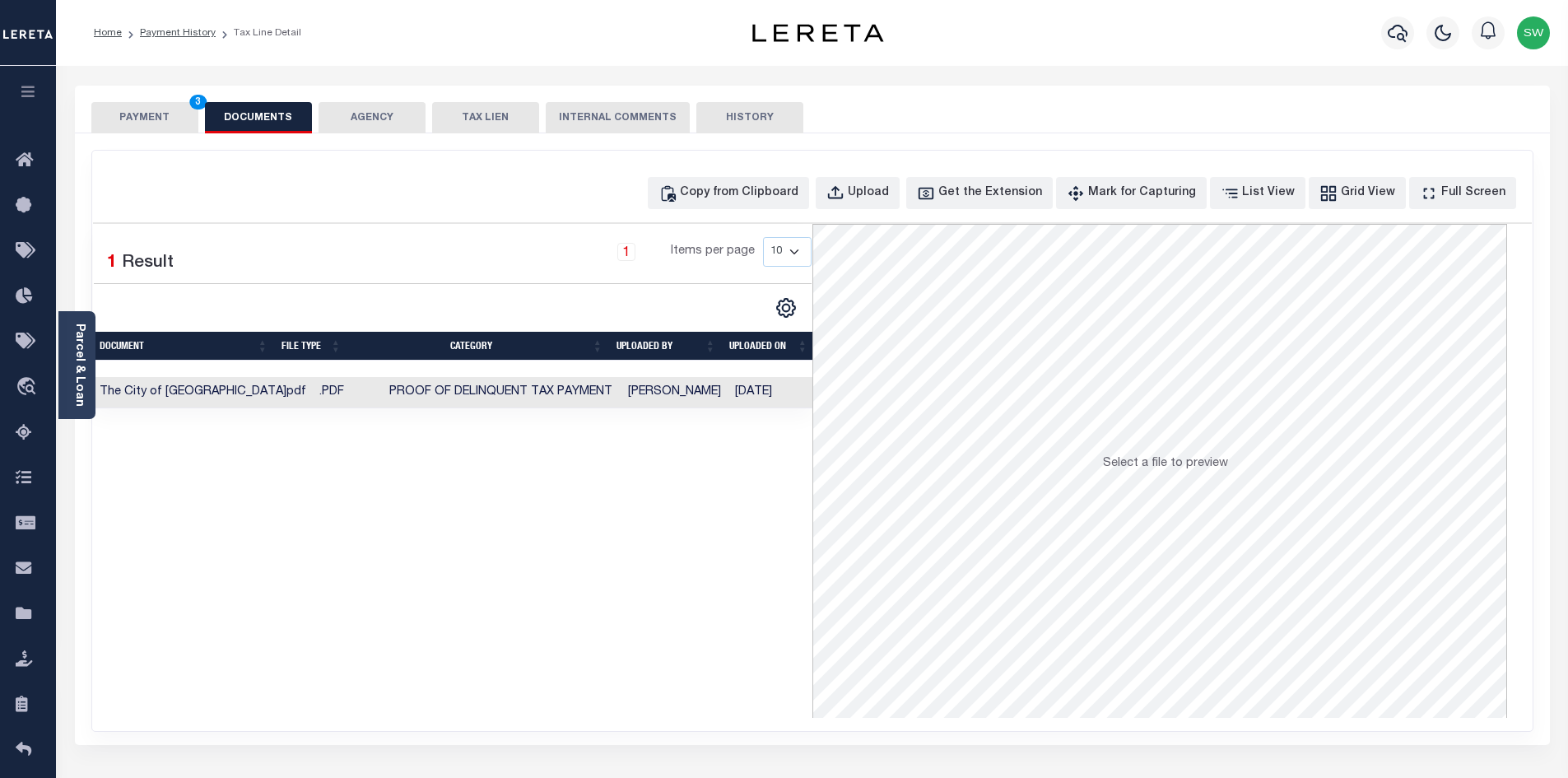
click at [149, 124] on button "PAYMENT 3" at bounding box center [145, 117] width 107 height 32
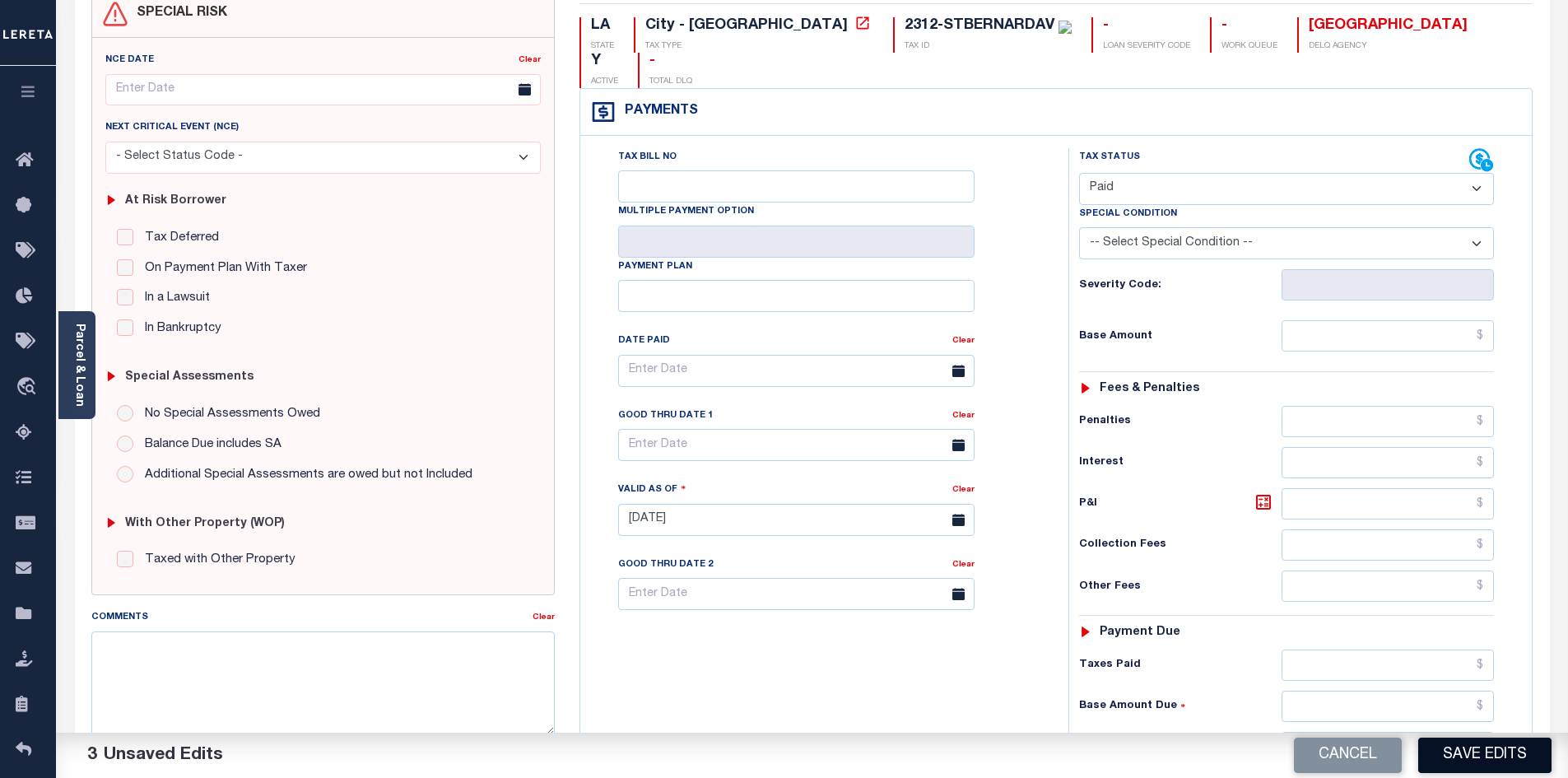
scroll to position [163, 0]
click at [1482, 748] on button "Save Edits" at bounding box center [1485, 755] width 133 height 35
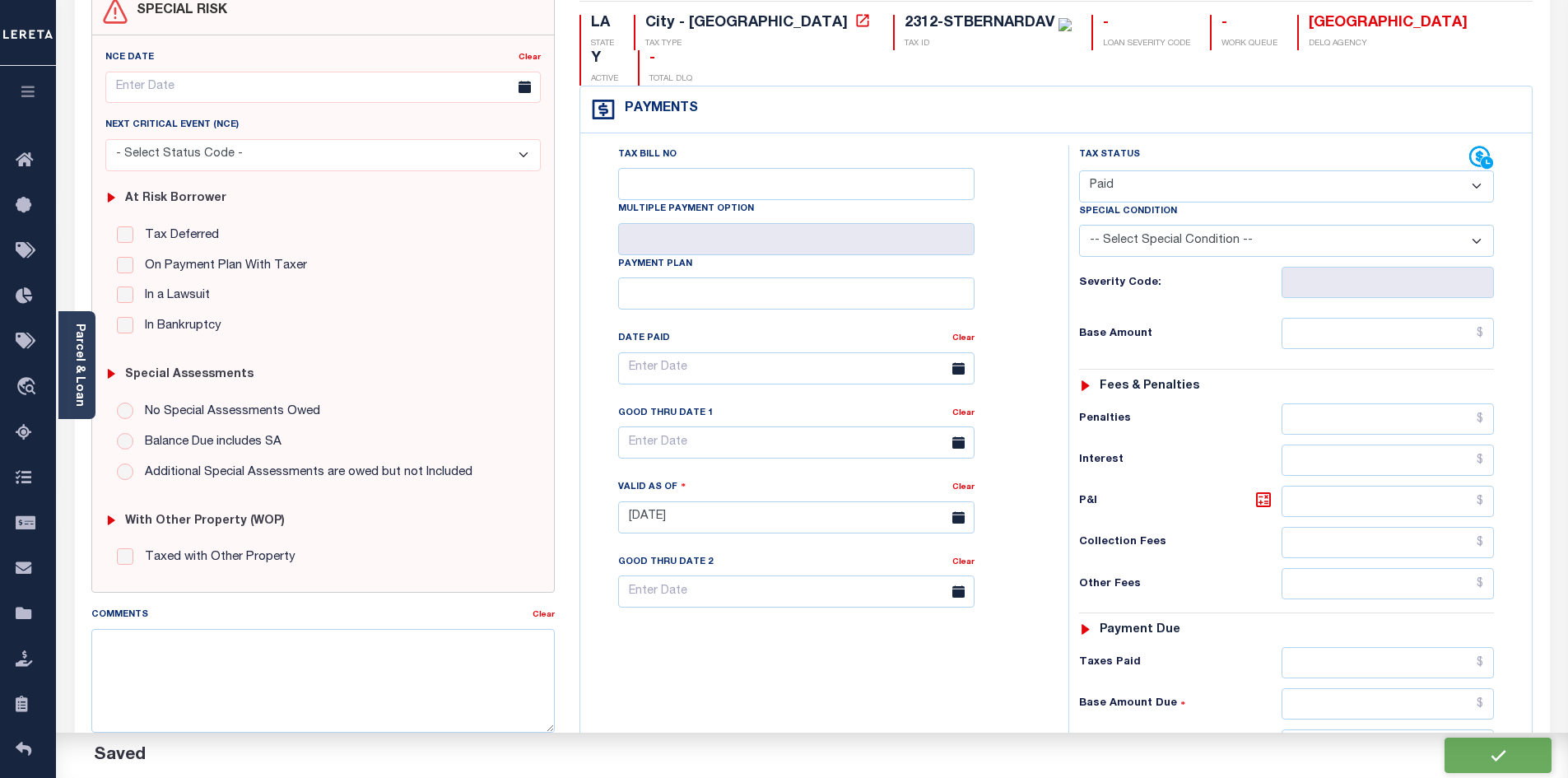
checkbox input "false"
type input "$0"
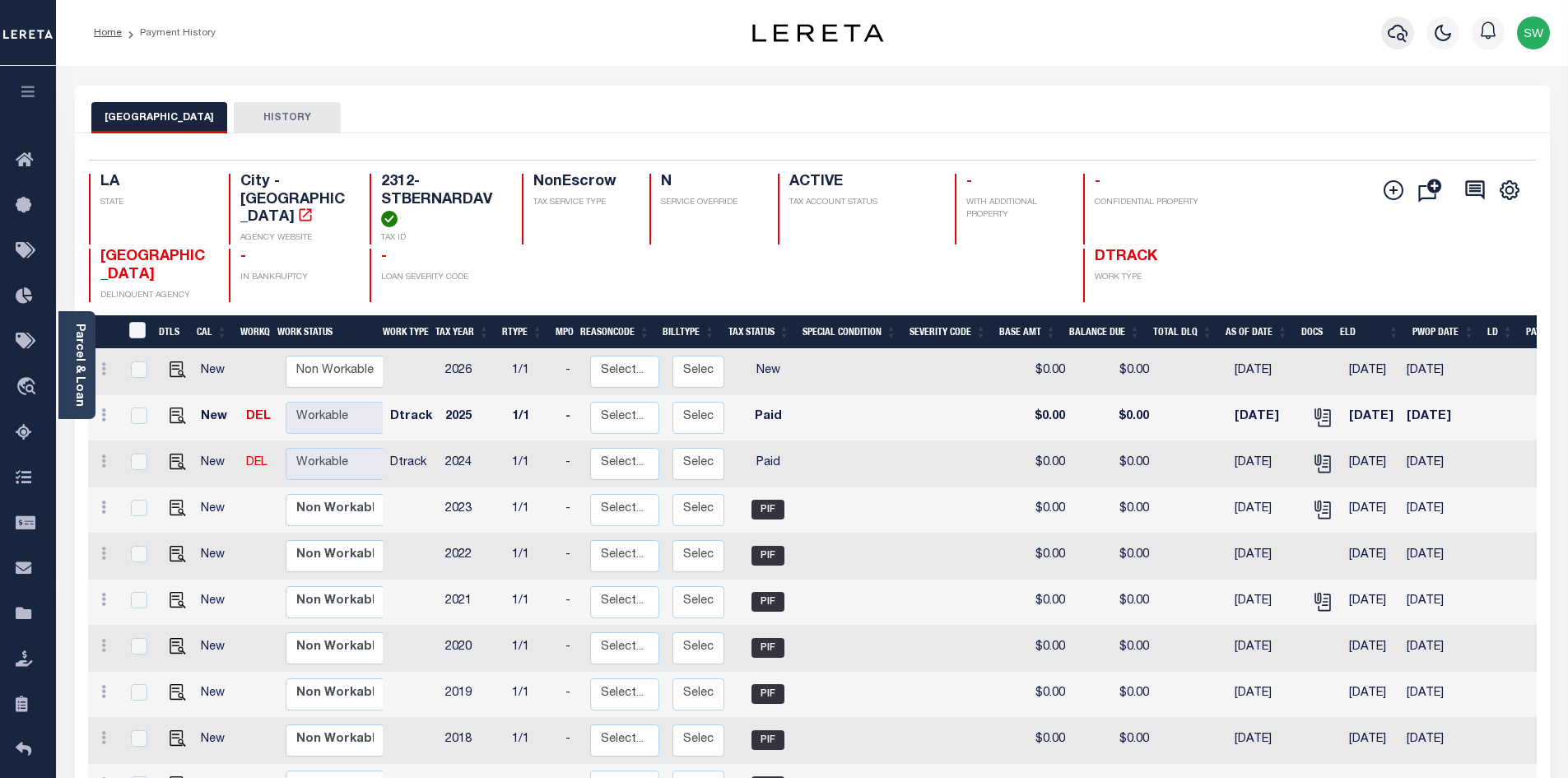
click at [1404, 33] on icon "button" at bounding box center [1397, 33] width 20 height 20
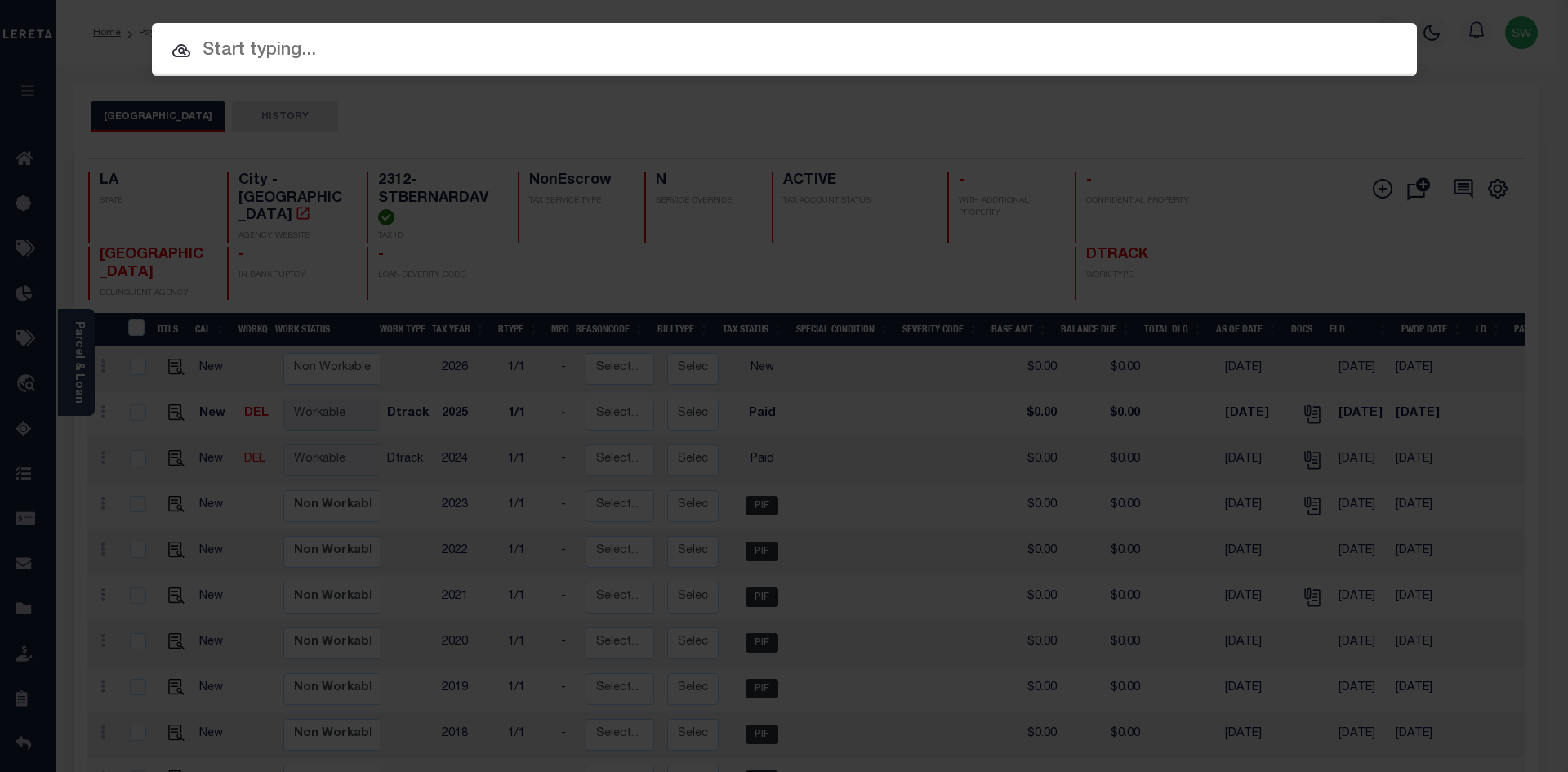
click at [274, 46] on input "text" at bounding box center [784, 51] width 1265 height 29
paste input "942100030504"
type input "942100030504"
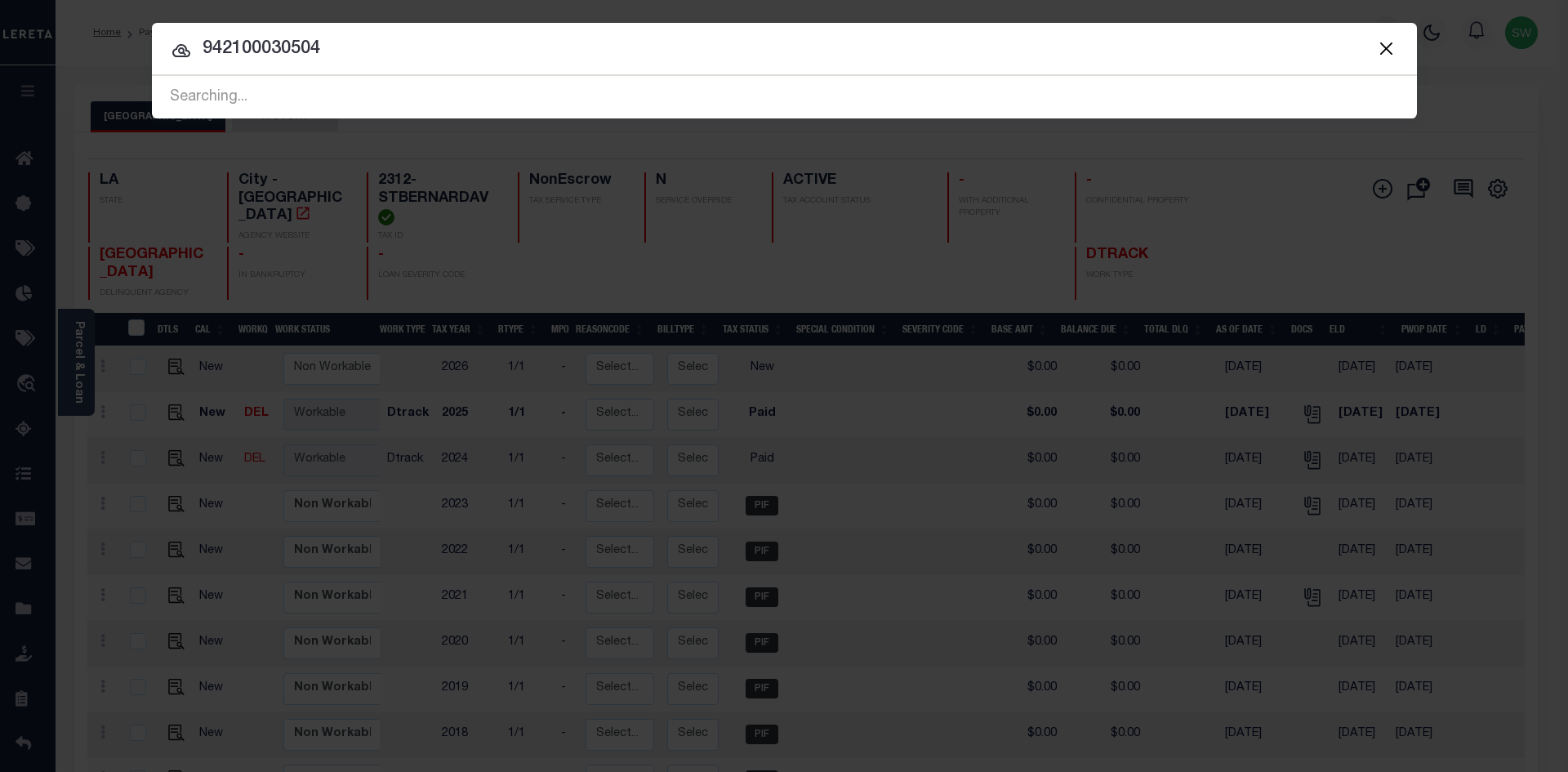
click at [367, 39] on input "942100030504" at bounding box center [784, 49] width 1265 height 29
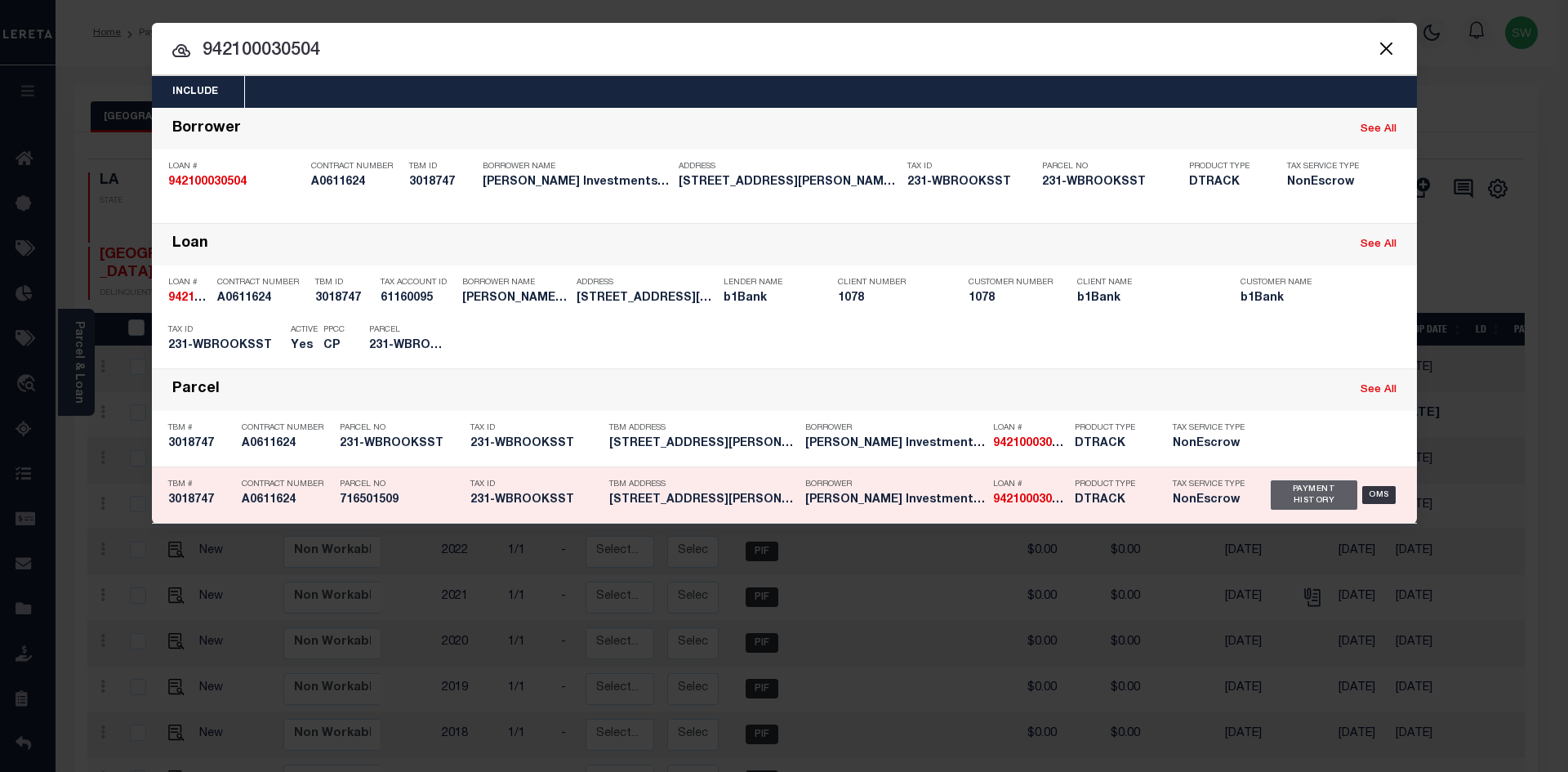
click at [1345, 494] on div "Payment History" at bounding box center [1314, 495] width 87 height 30
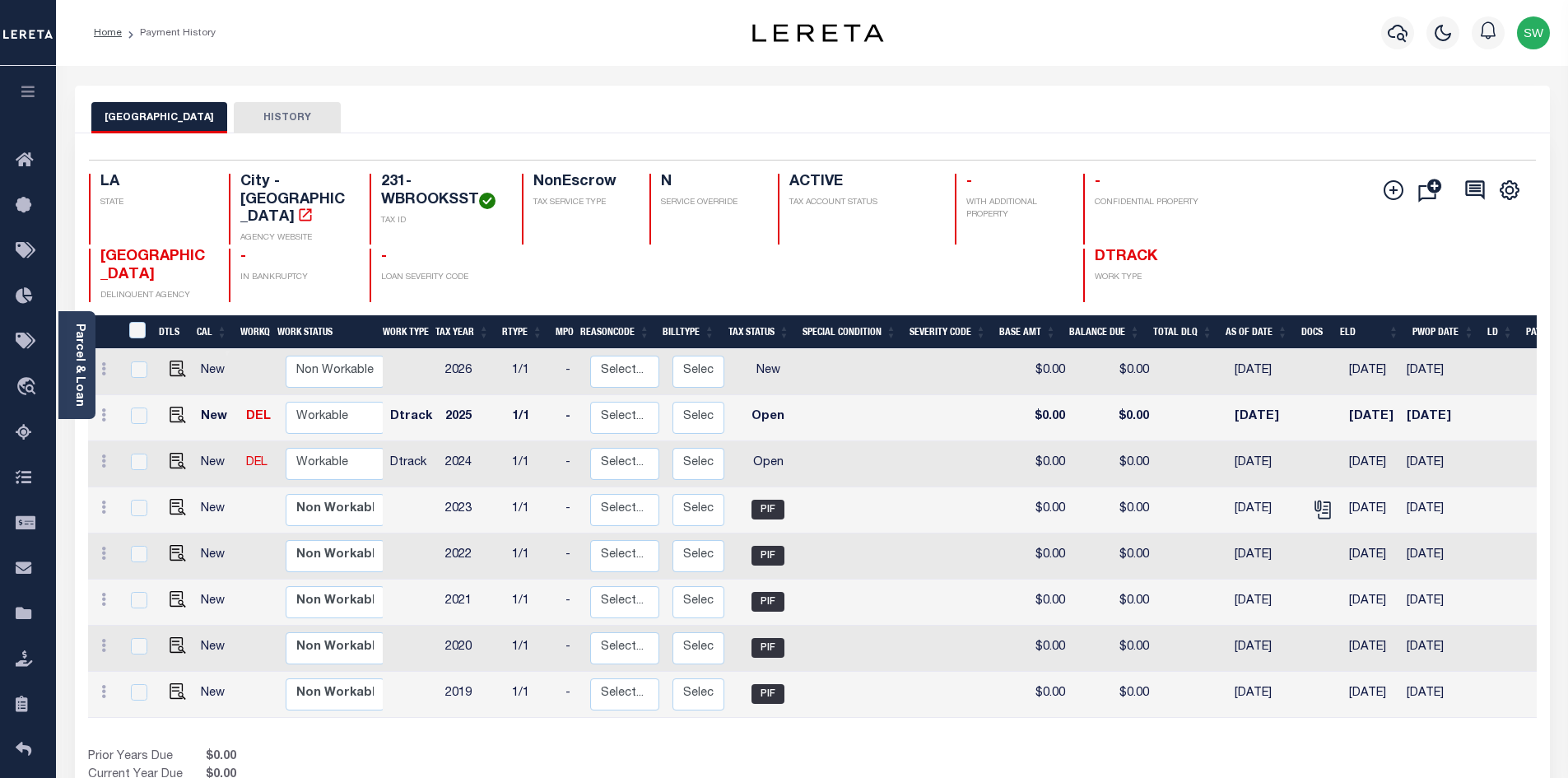
click at [597, 287] on div at bounding box center [576, 276] width 109 height 54
click at [170, 469] on img "" at bounding box center [177, 460] width 16 height 16
checkbox input "true"
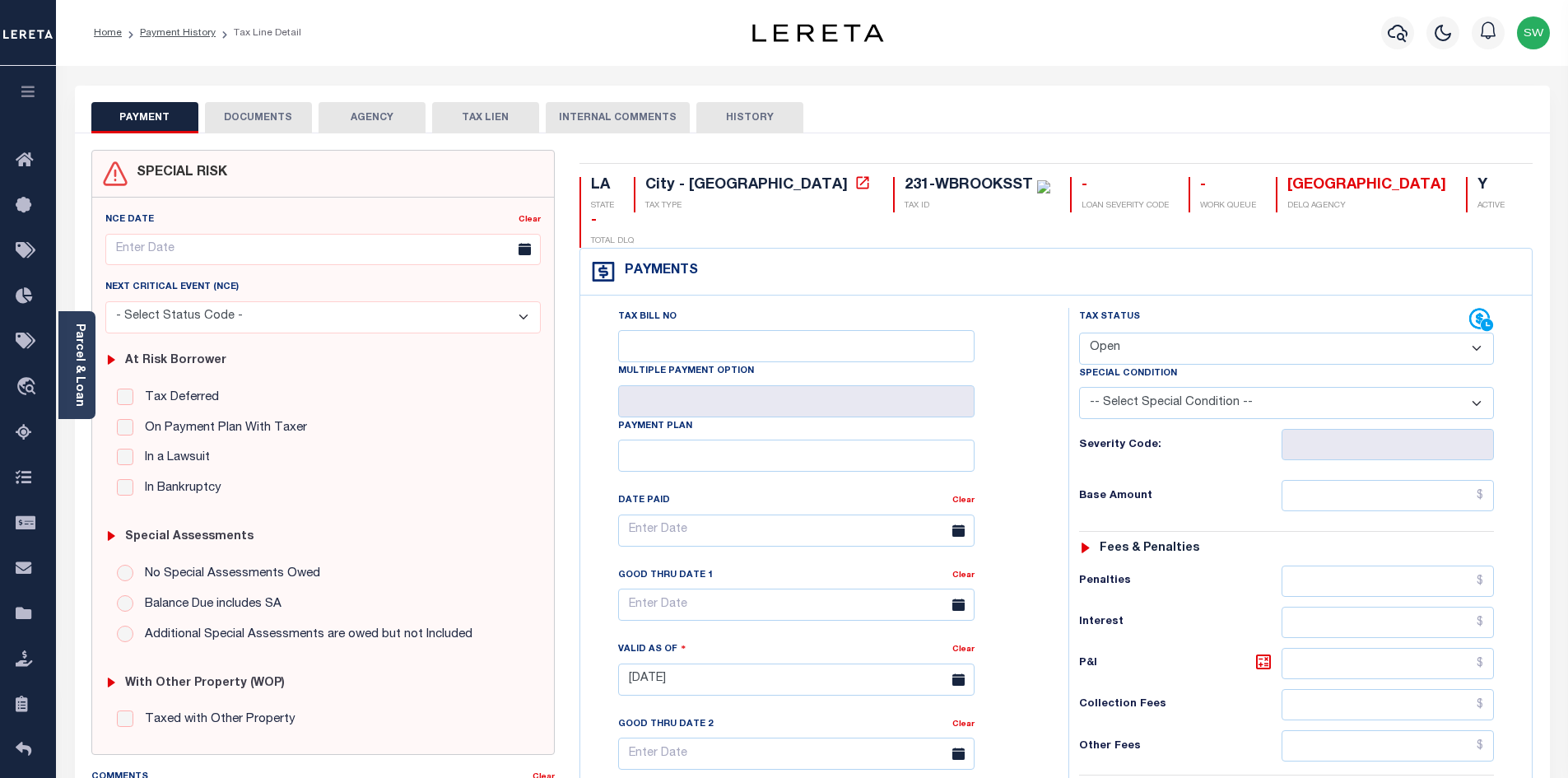
click at [1477, 333] on select "- Select Status Code - Open Due/Unpaid Paid Incomplete No Tax Due Internal Refu…" at bounding box center [1286, 349] width 415 height 33
select select "PYD"
click at [1079, 333] on select "- Select Status Code - Open Due/Unpaid Paid Incomplete No Tax Due Internal Refu…" at bounding box center [1286, 349] width 415 height 33
type input "[DATE]"
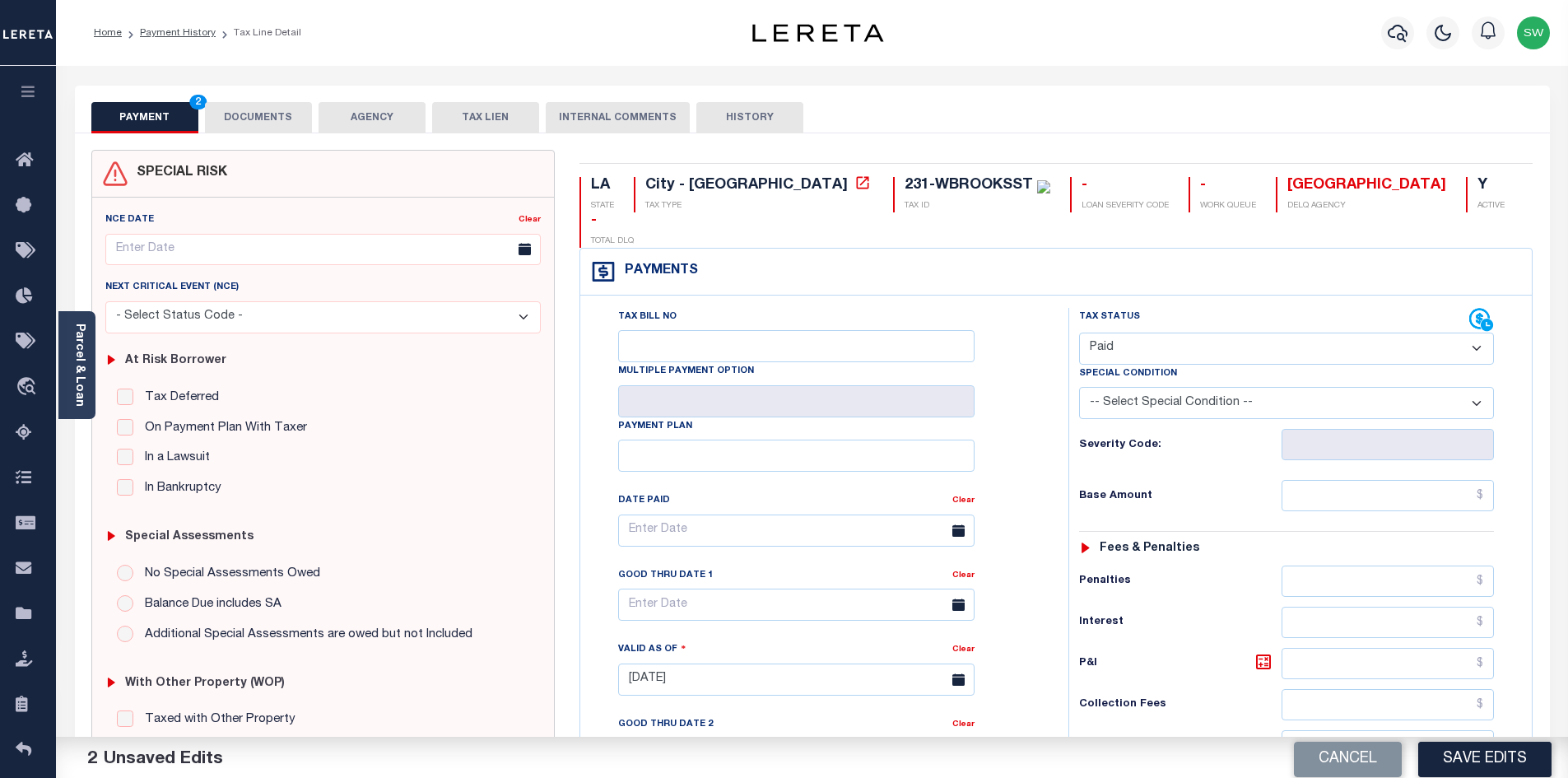
click at [1066, 388] on div "Tax Status Status" at bounding box center [1291, 672] width 471 height 728
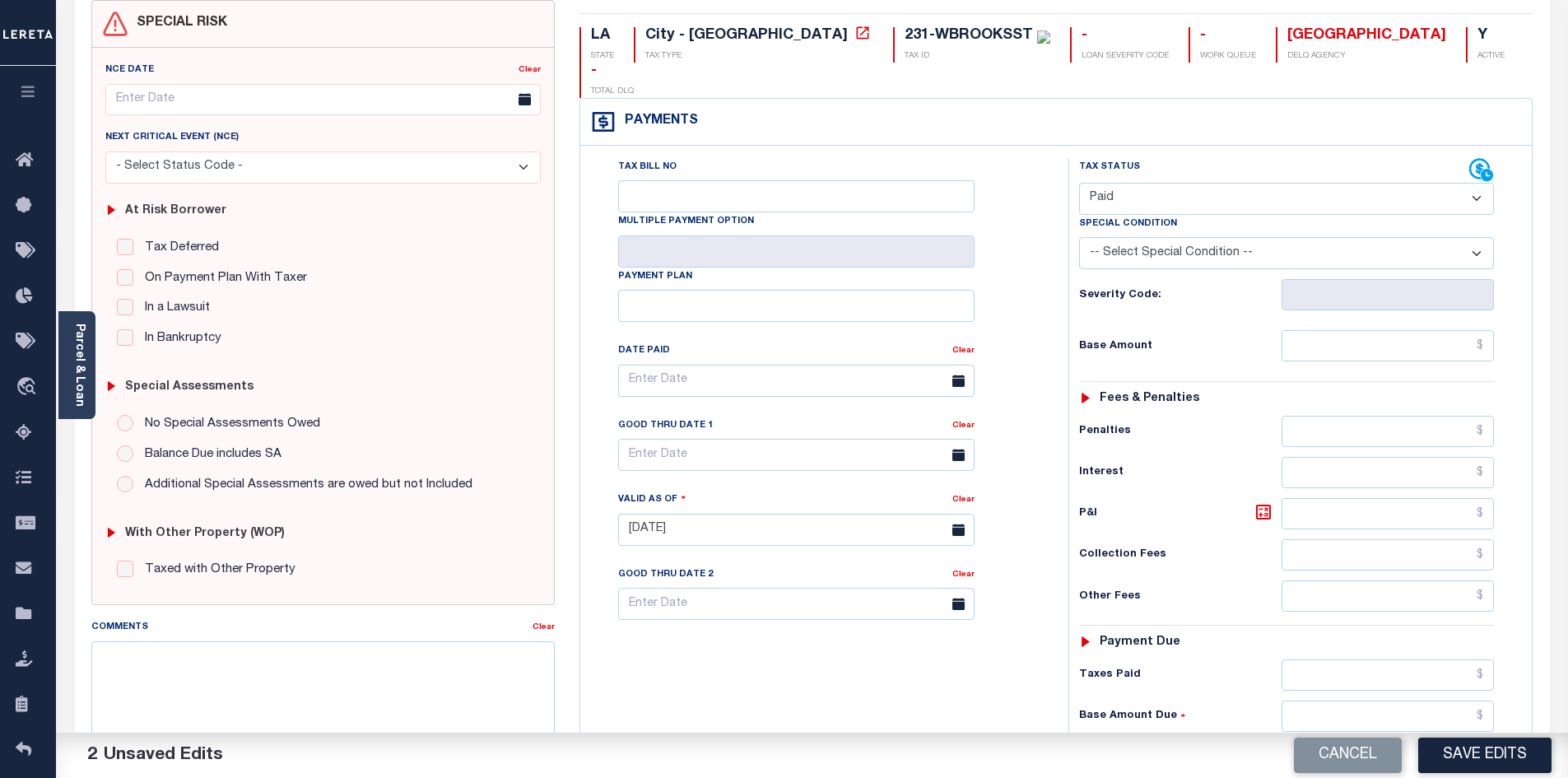
scroll to position [168, 0]
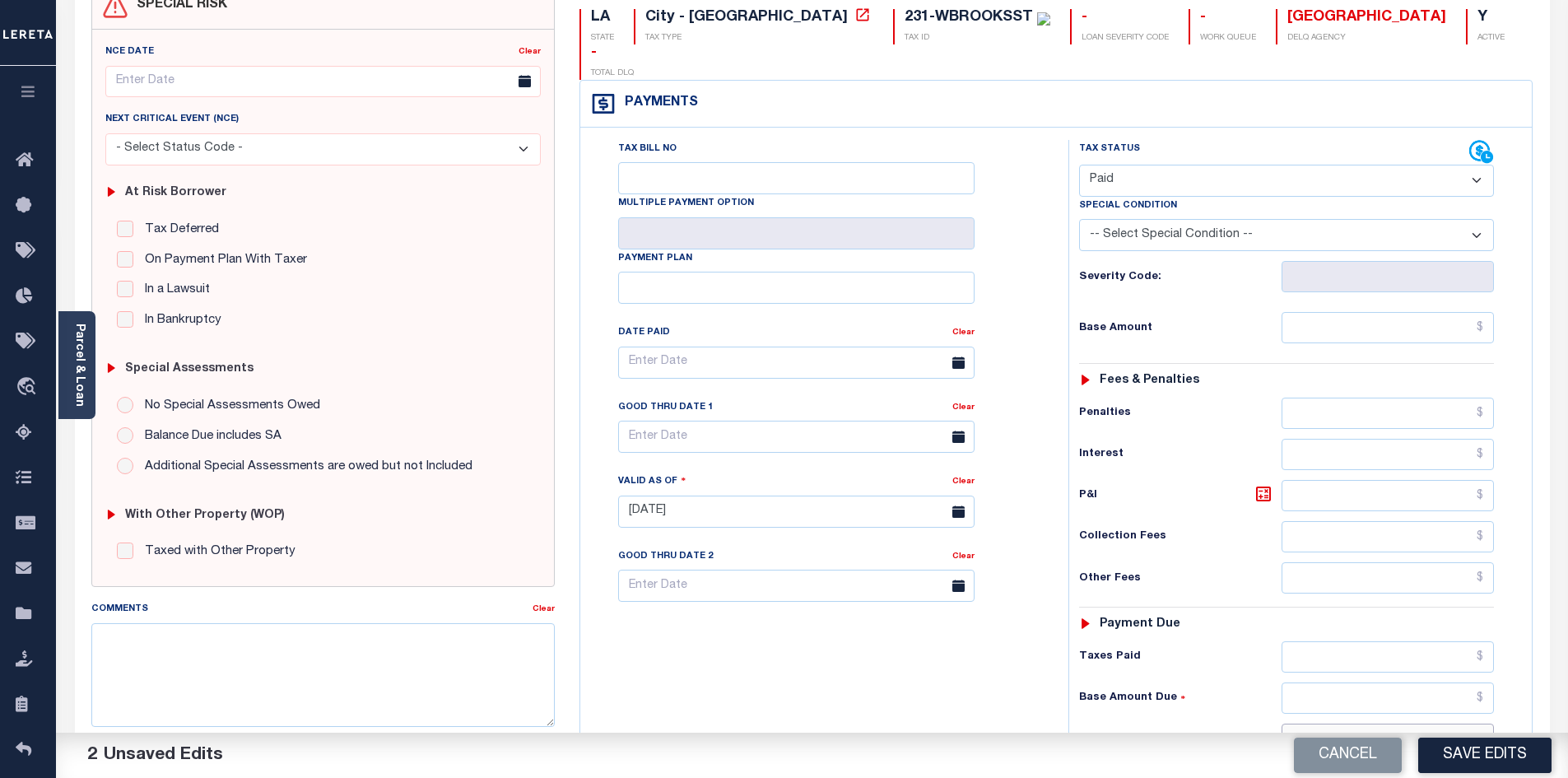
click at [1362, 724] on input "text" at bounding box center [1388, 739] width 213 height 32
type input "$0.00"
drag, startPoint x: 924, startPoint y: 679, endPoint x: 1151, endPoint y: 591, distance: 243.5
click at [937, 671] on div "Tax Bill No Multiple Payment Option Payment Plan Clear" at bounding box center [820, 504] width 471 height 728
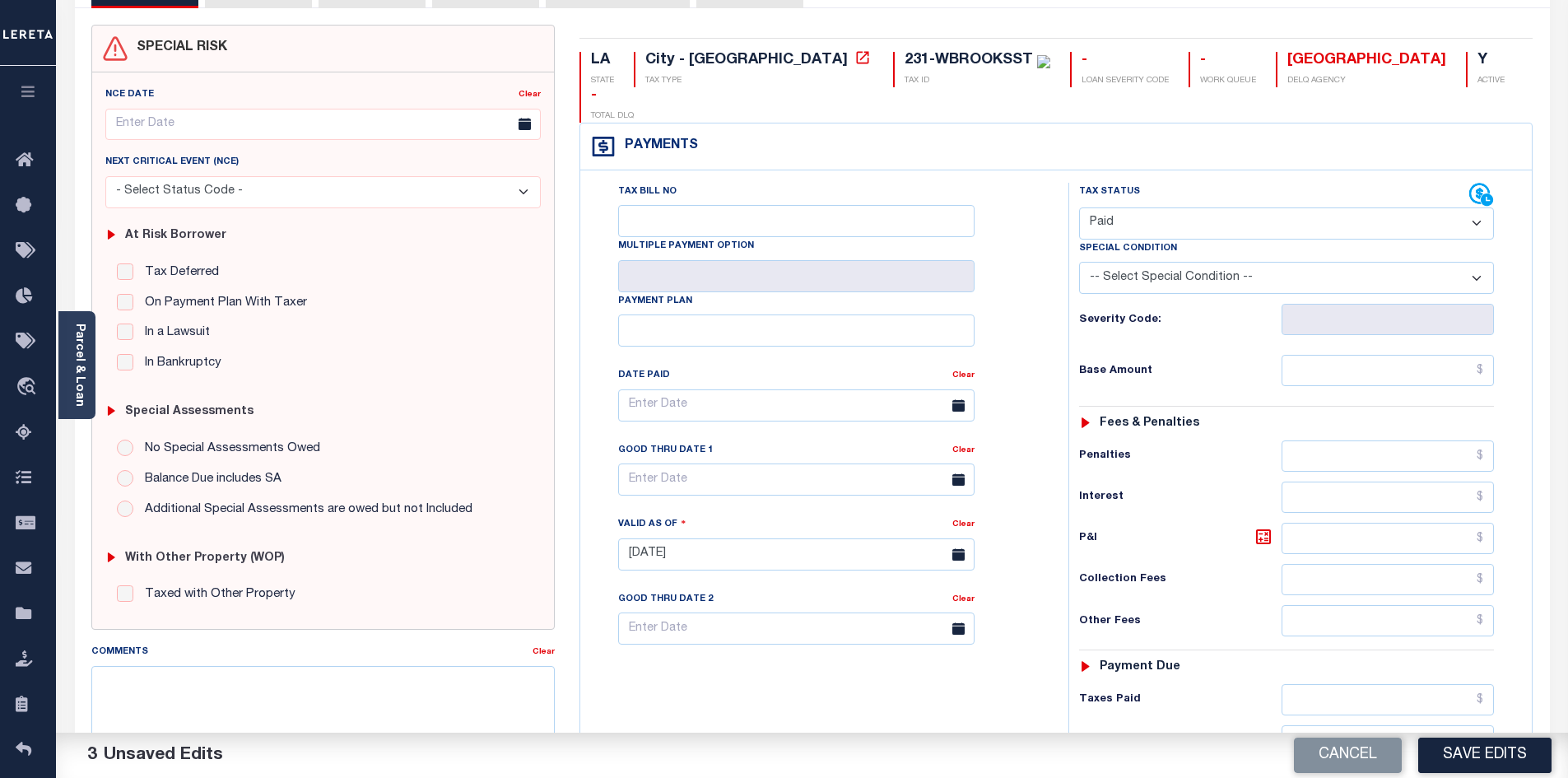
scroll to position [69, 0]
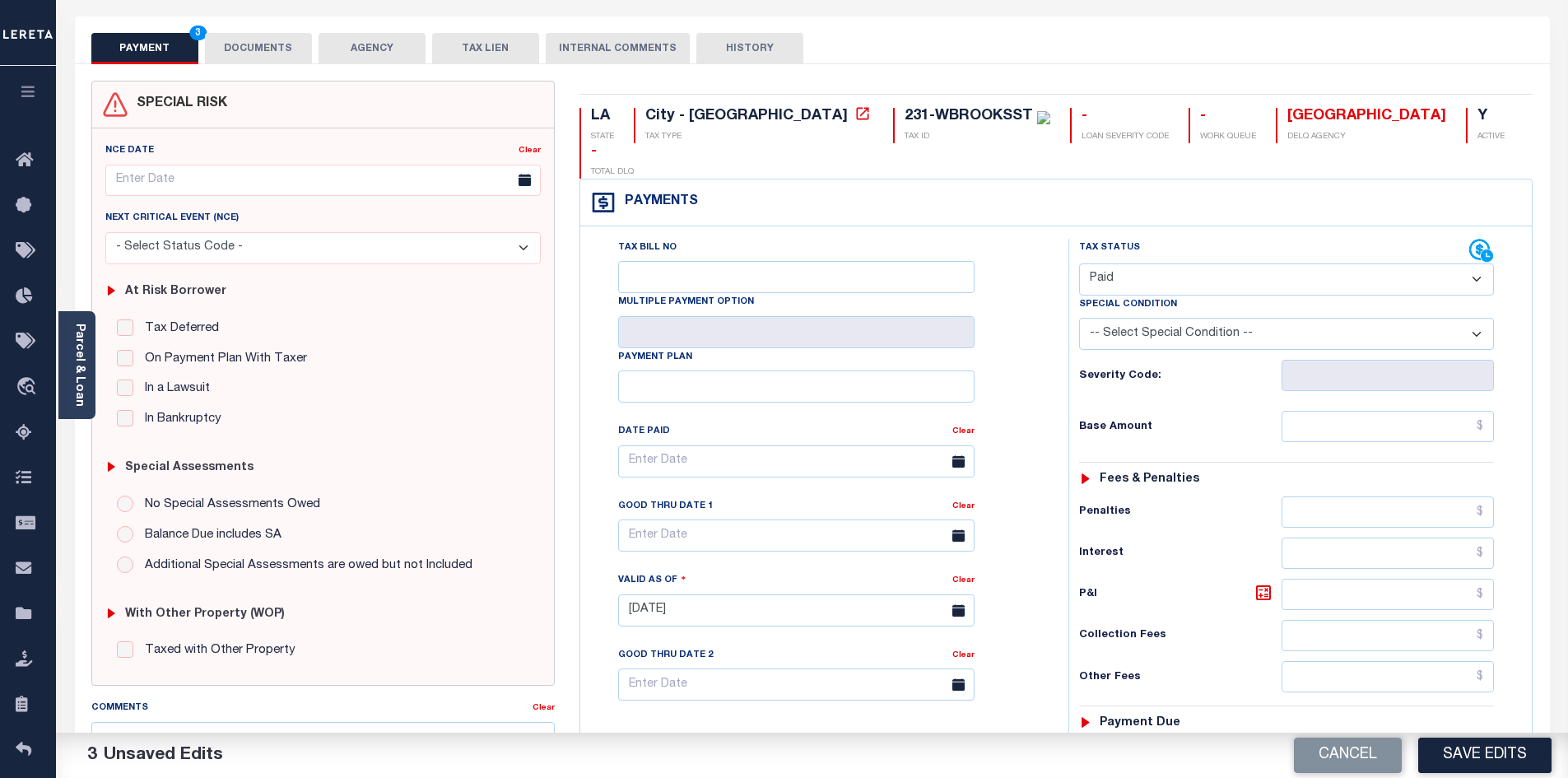
click at [261, 55] on button "DOCUMENTS" at bounding box center [258, 48] width 107 height 32
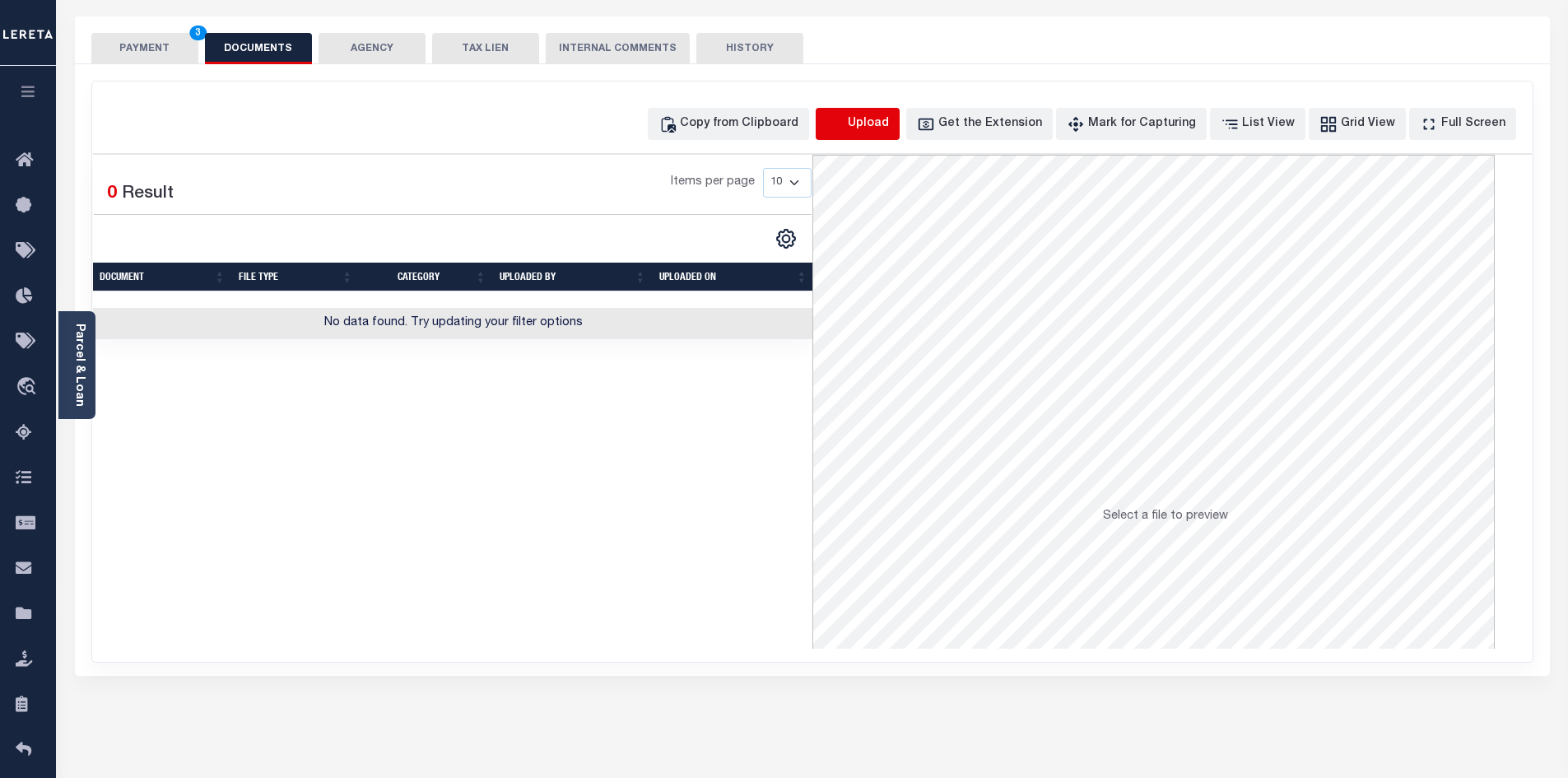
click at [844, 127] on icon "button" at bounding box center [835, 124] width 18 height 18
select select "POP"
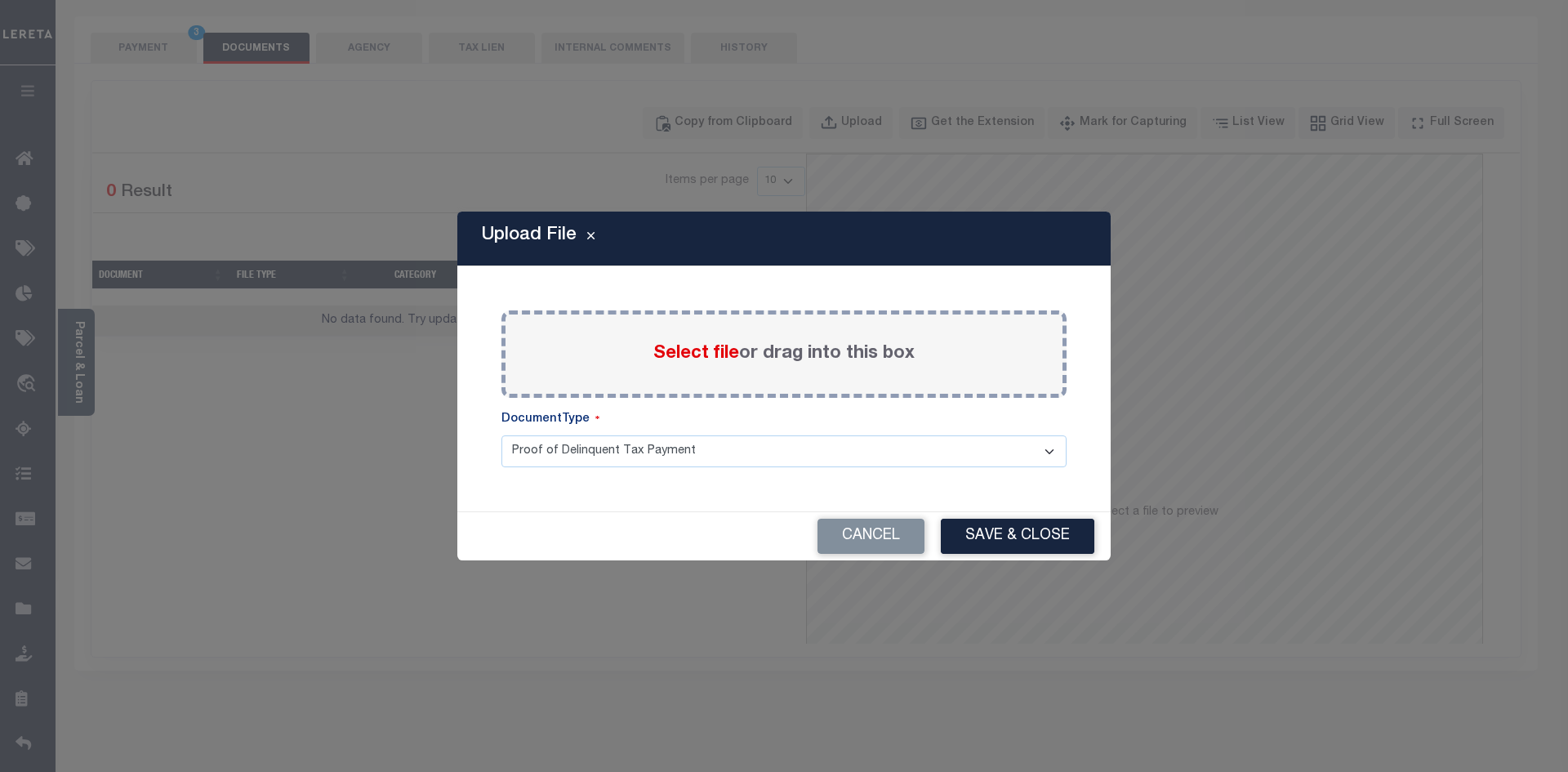
click at [672, 355] on span "Select file" at bounding box center [696, 353] width 86 height 18
click at [0, 0] on input "Select file or drag into this box" at bounding box center [0, 0] width 0 height 0
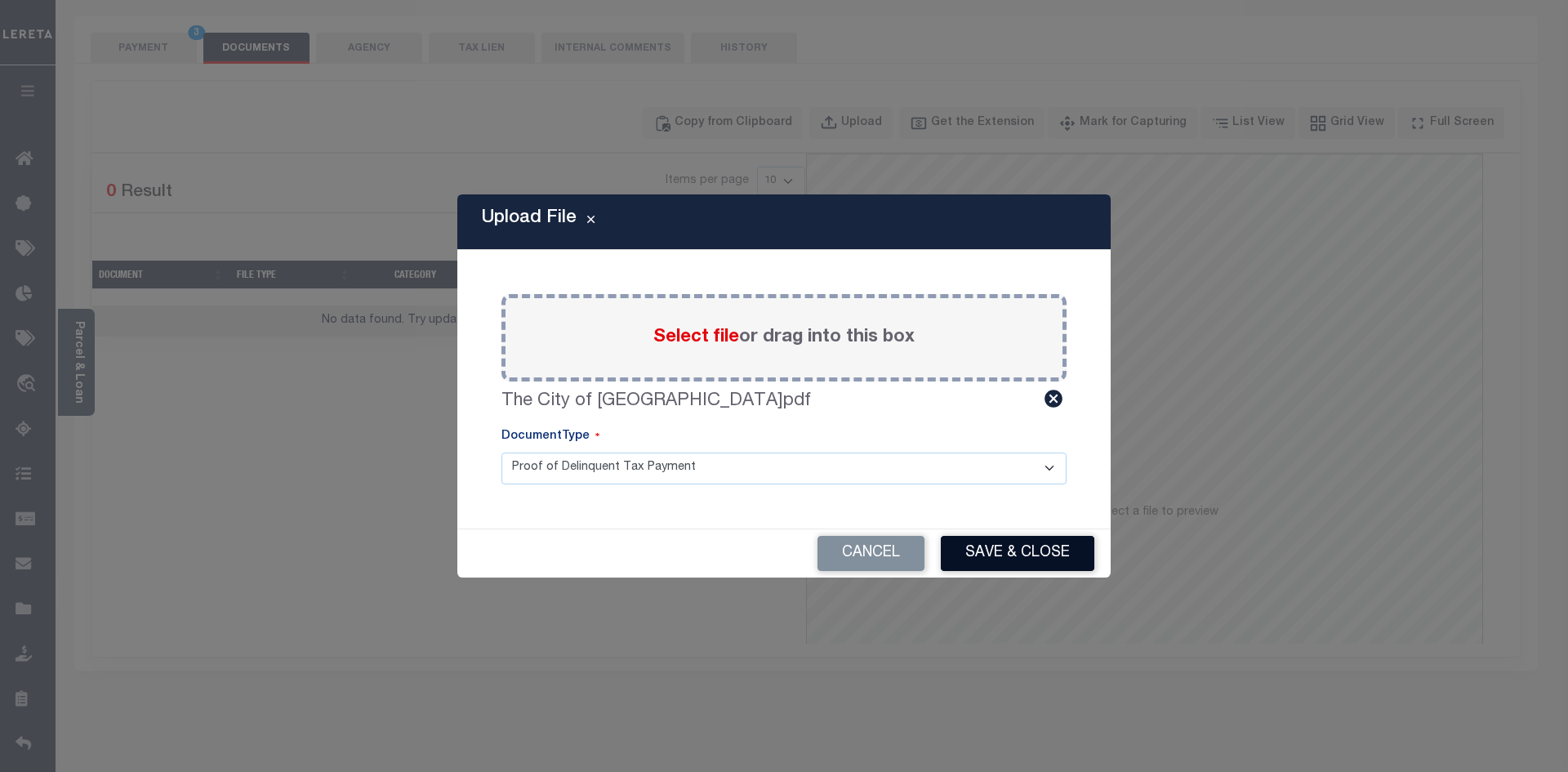
click at [1048, 542] on button "Save & Close" at bounding box center [1017, 553] width 154 height 35
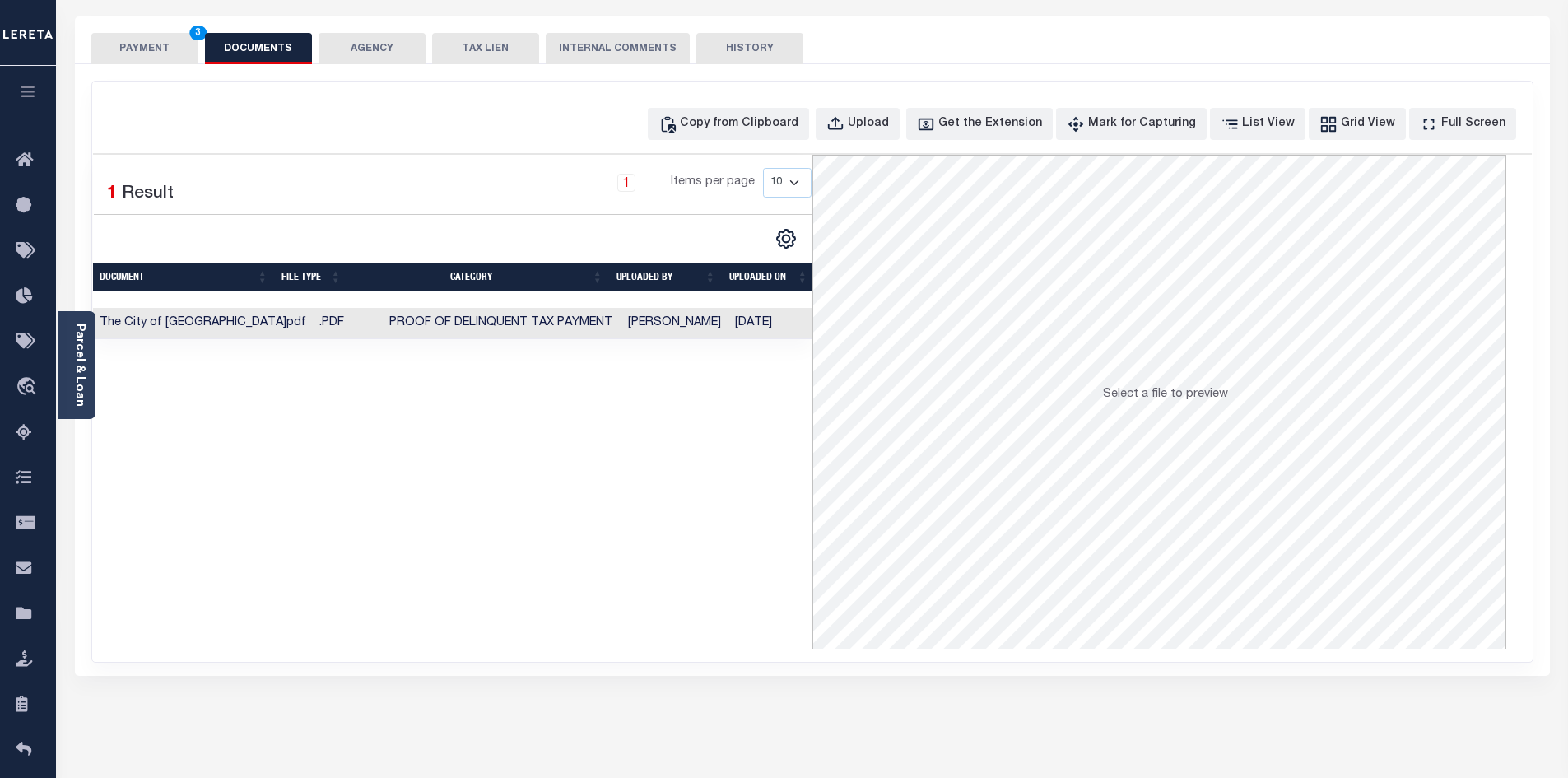
drag, startPoint x: 588, startPoint y: 571, endPoint x: 415, endPoint y: 275, distance: 342.8
click at [588, 561] on div "Selected 1 Result 1 Items per page 10 25 50 100" at bounding box center [453, 401] width 719 height 494
click at [163, 55] on button "PAYMENT 3" at bounding box center [145, 48] width 107 height 32
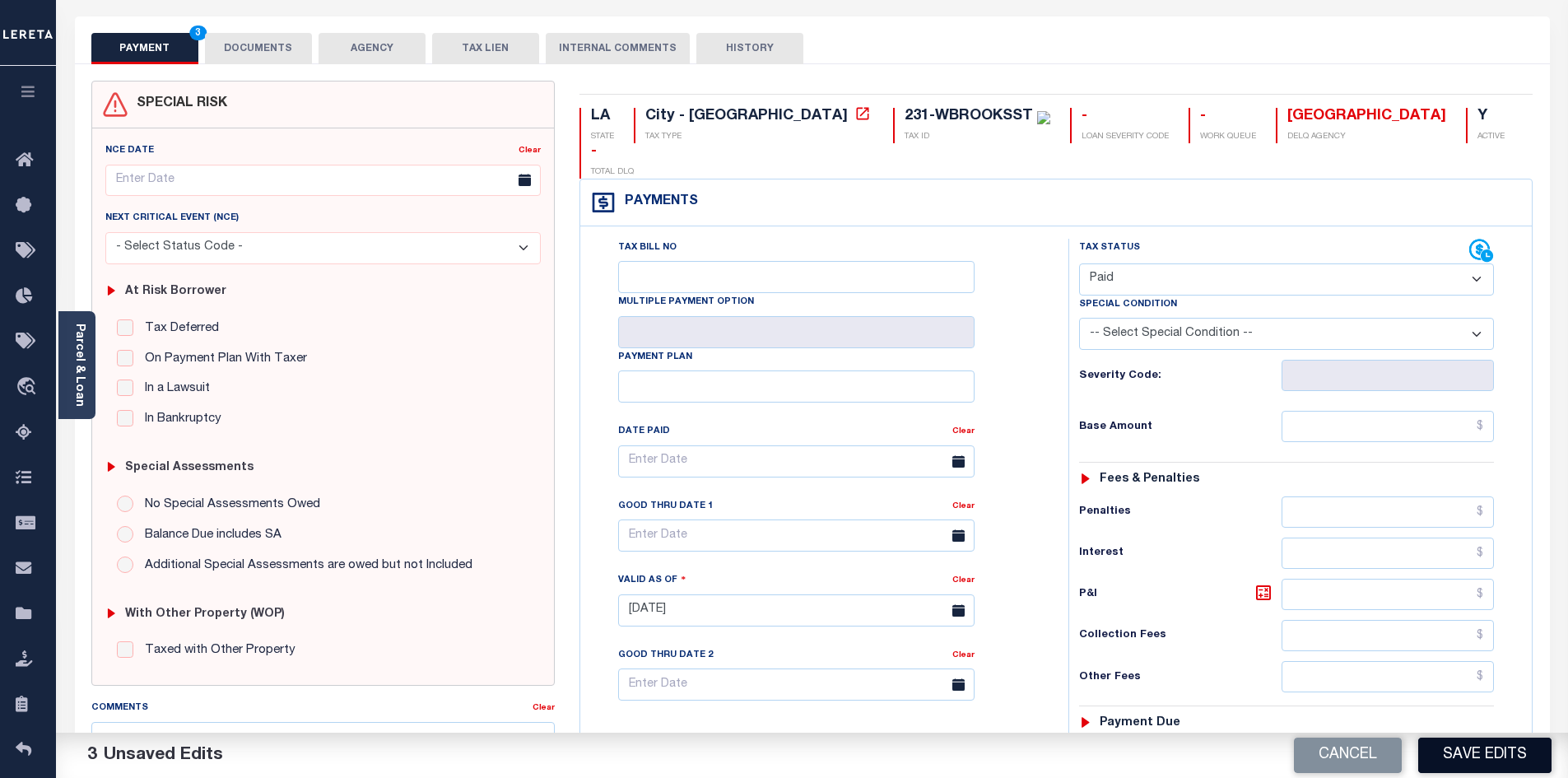
click at [1459, 751] on button "Save Edits" at bounding box center [1485, 755] width 133 height 35
checkbox input "false"
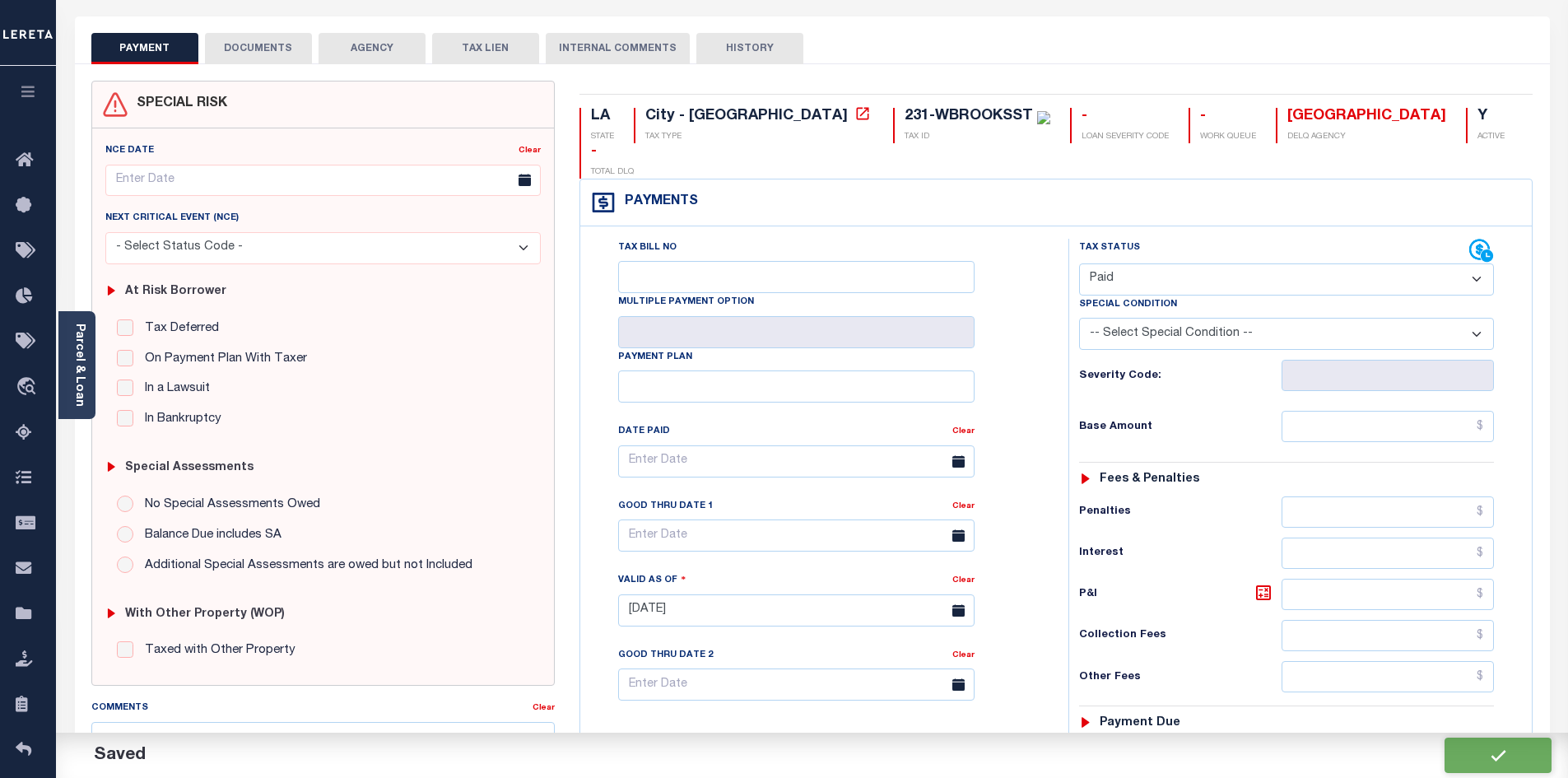
type input "$0"
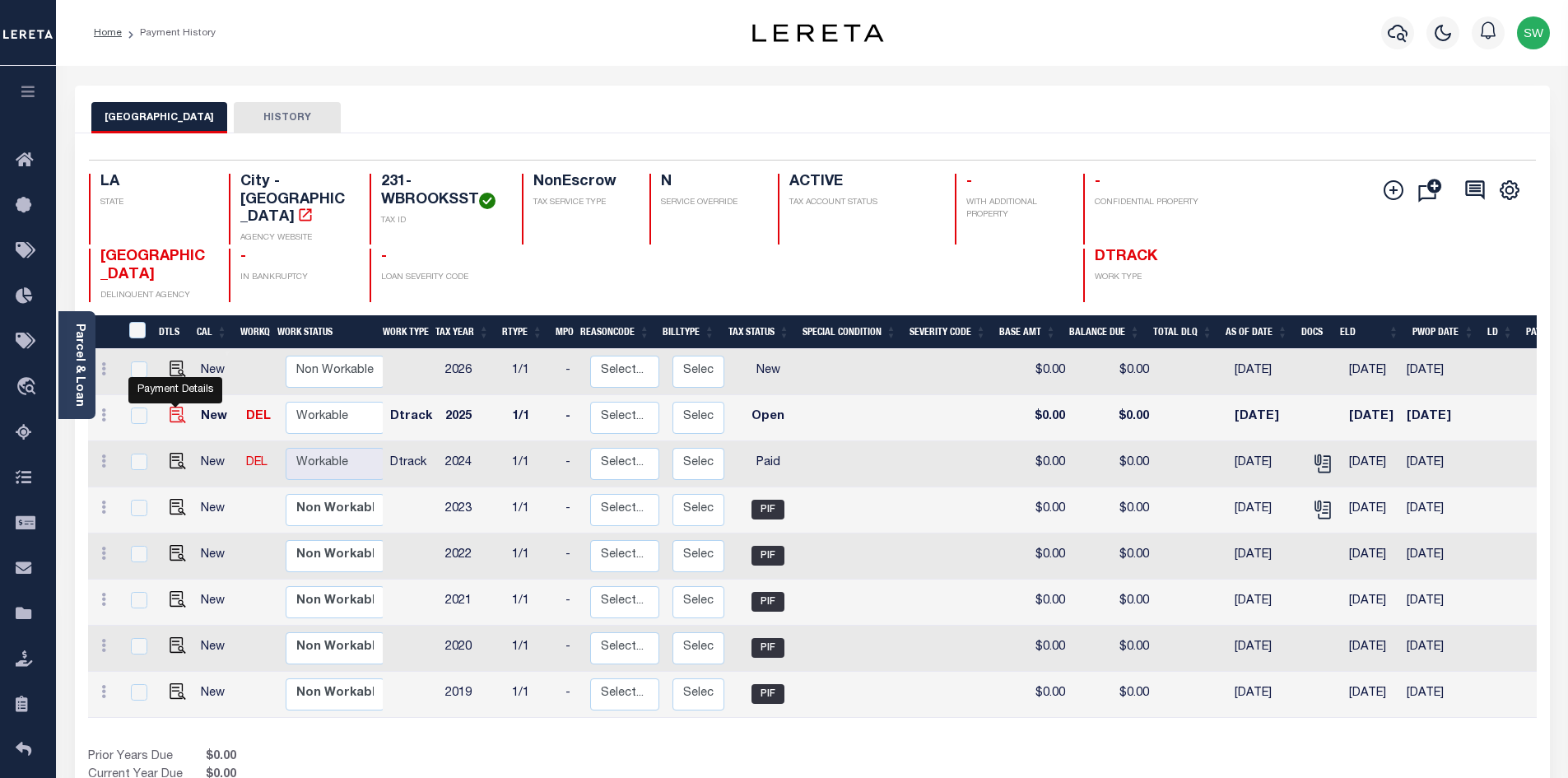
click at [182, 423] on img "" at bounding box center [177, 414] width 16 height 16
checkbox input "true"
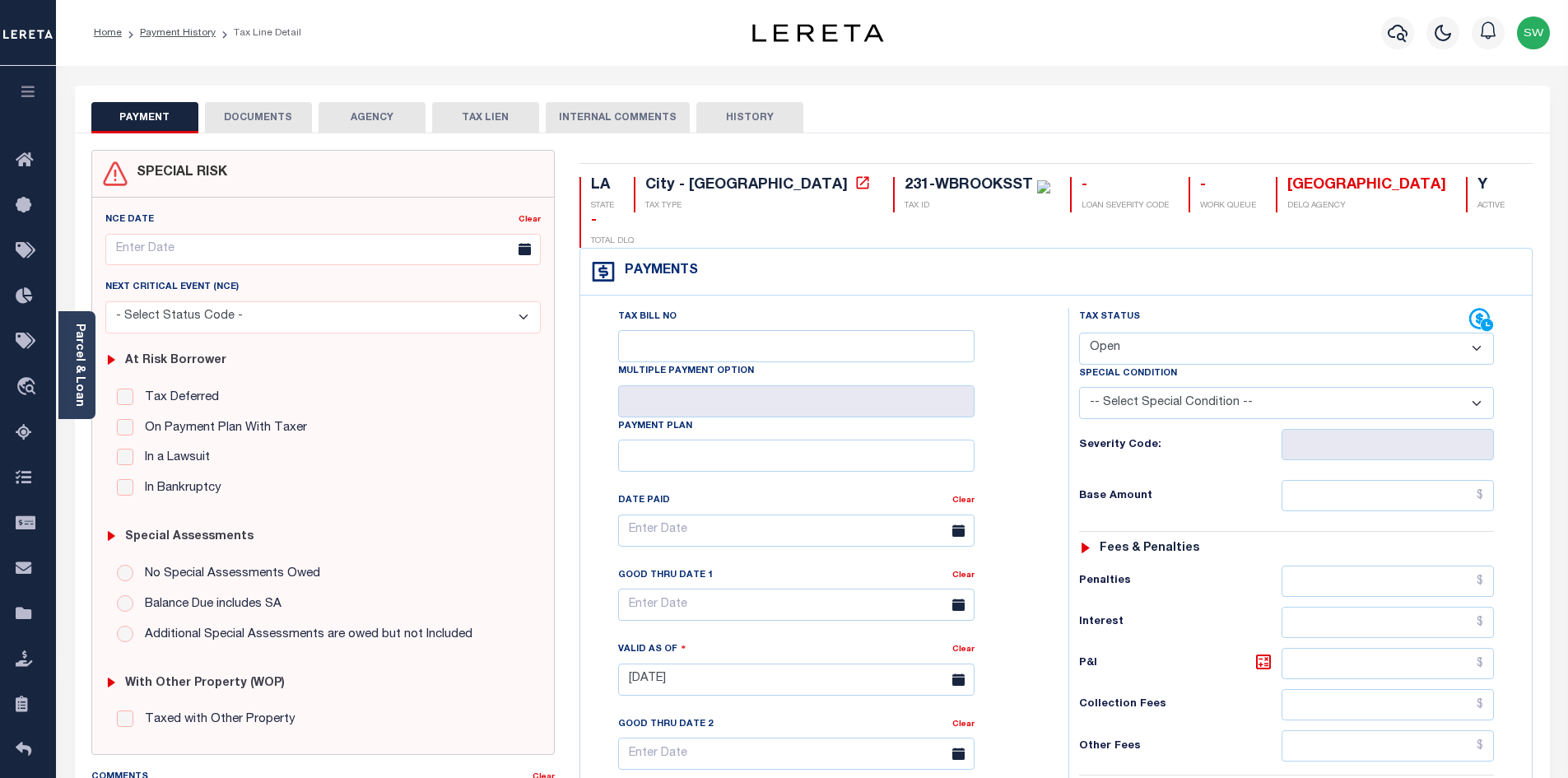
click at [1474, 333] on select "- Select Status Code - Open Due/Unpaid Paid Incomplete No Tax Due Internal Refu…" at bounding box center [1286, 349] width 415 height 33
select select "PYD"
click at [1079, 333] on select "- Select Status Code - Open Due/Unpaid Paid Incomplete No Tax Due Internal Refu…" at bounding box center [1286, 349] width 415 height 33
type input "[DATE]"
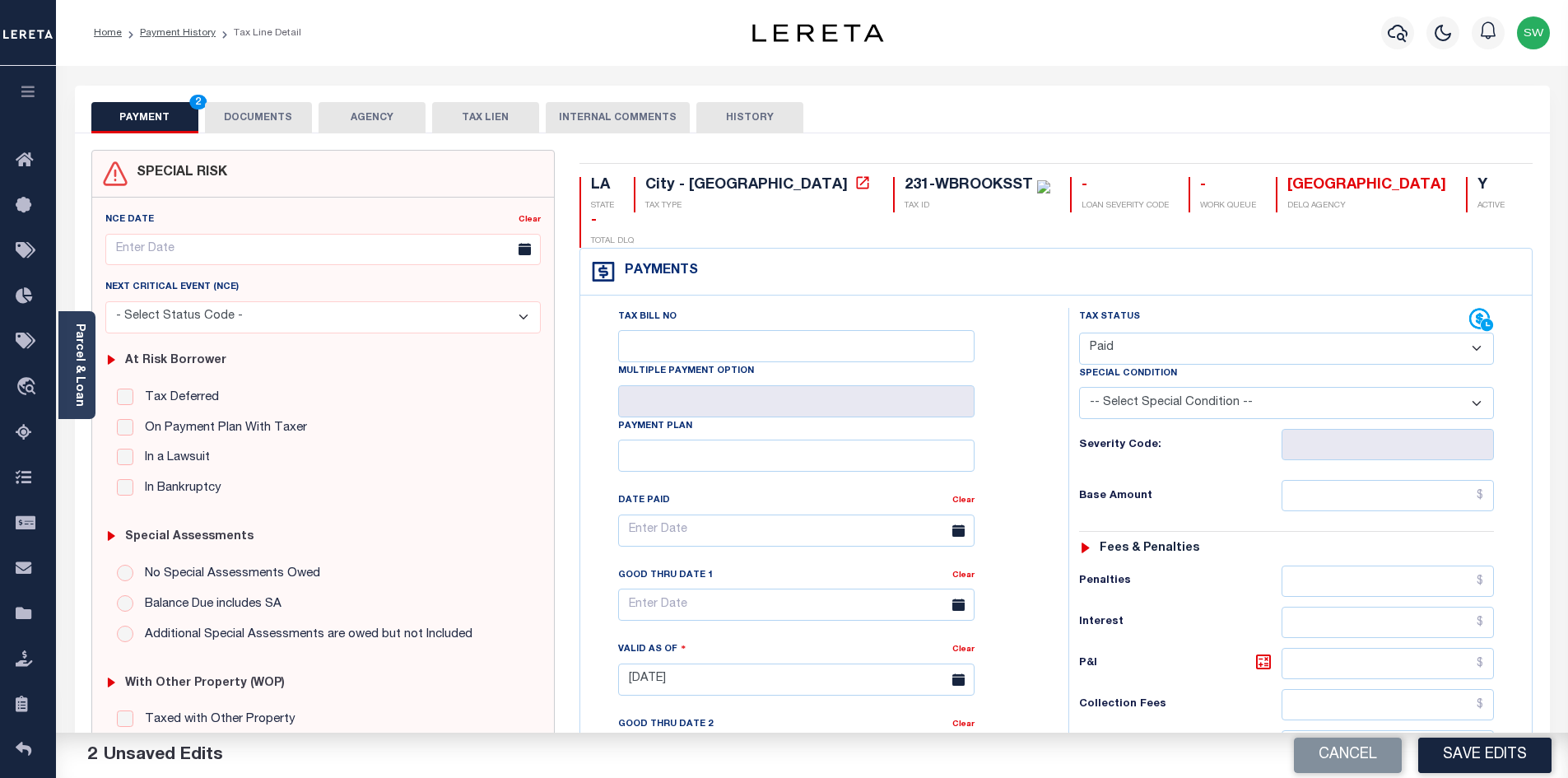
click at [1056, 381] on div "Tax Bill No Multiple Payment Option Payment Plan Clear" at bounding box center [820, 672] width 471 height 728
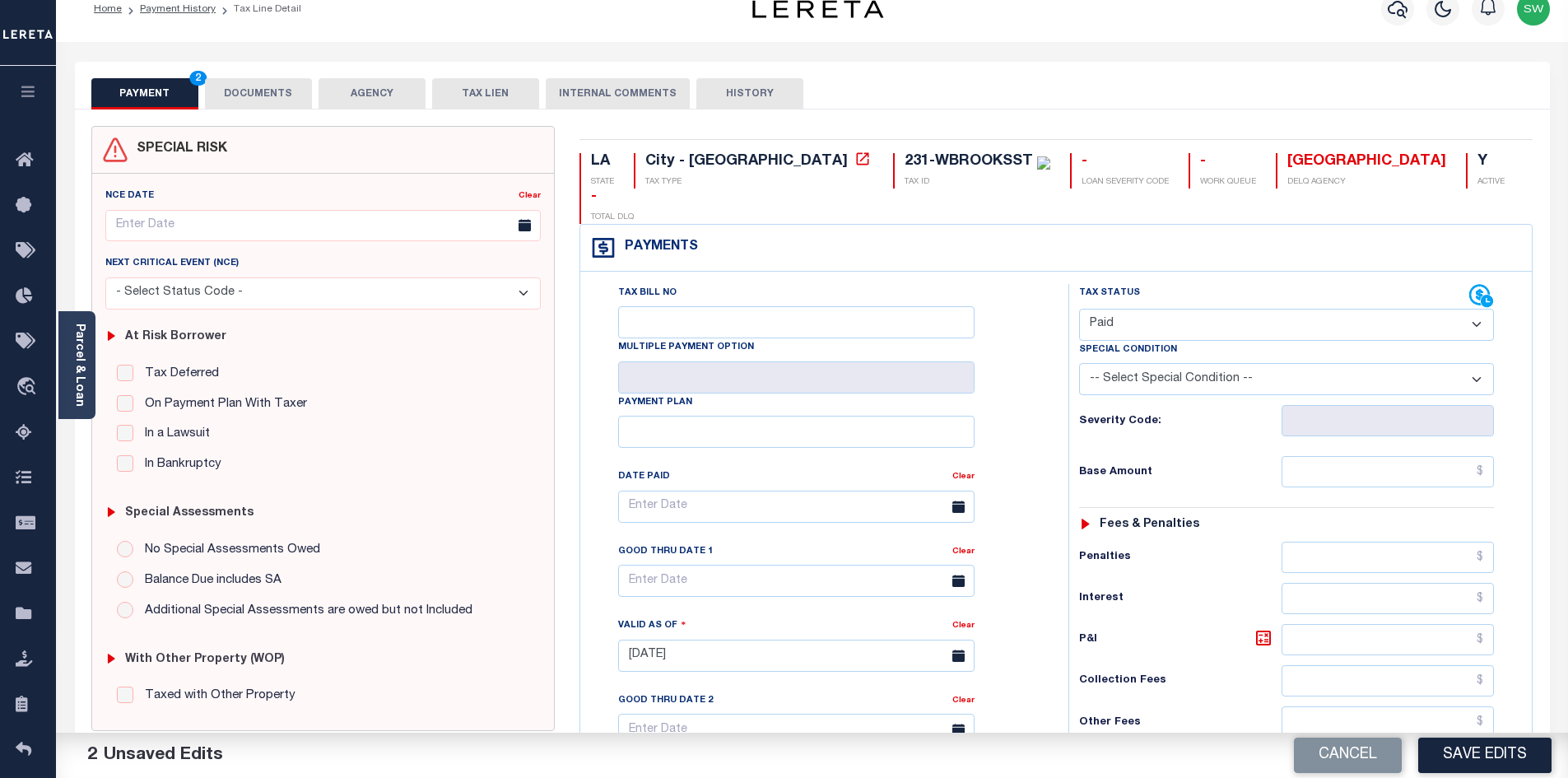
scroll to position [434, 0]
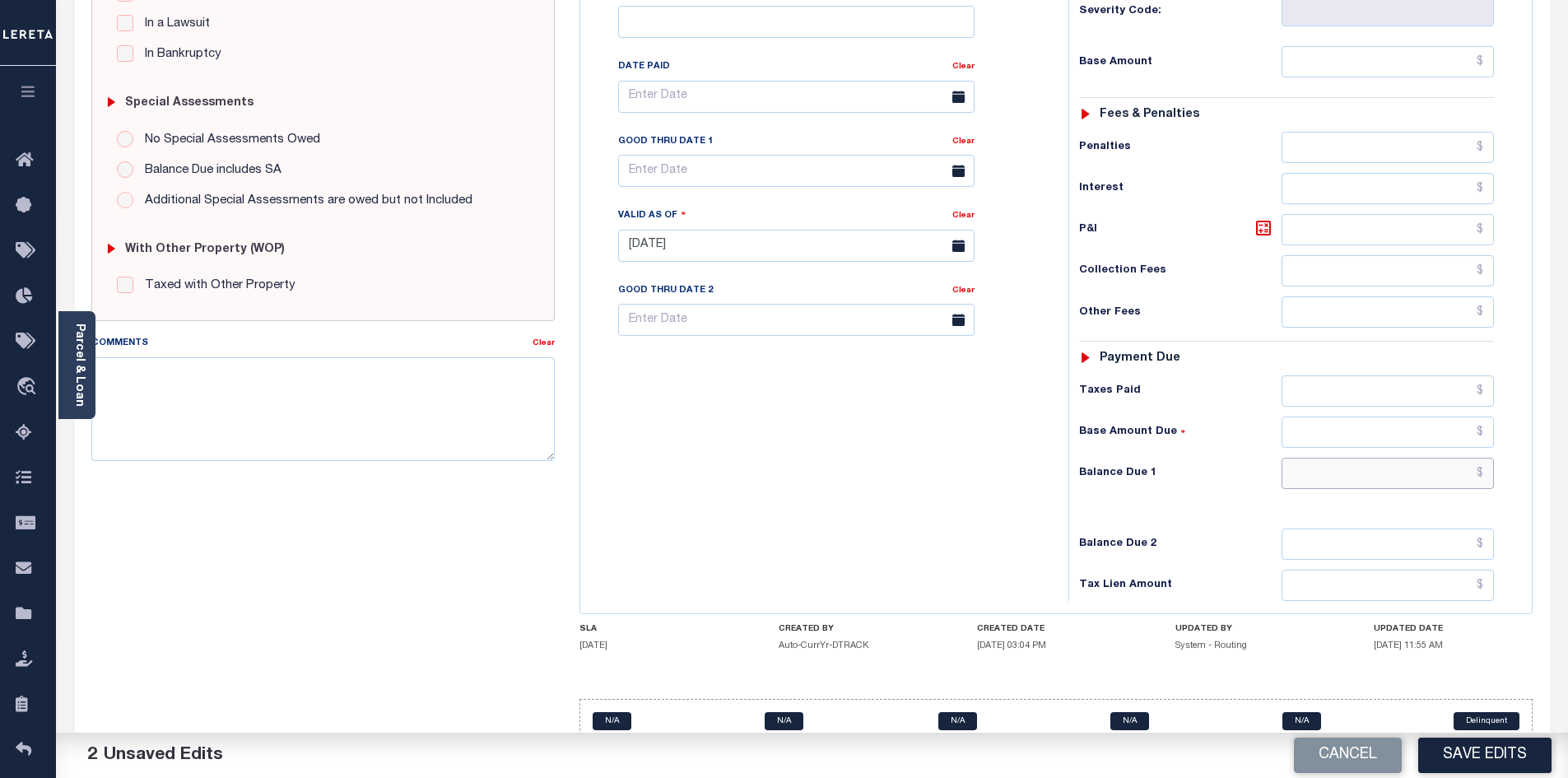
click at [1339, 458] on input "text" at bounding box center [1388, 473] width 213 height 32
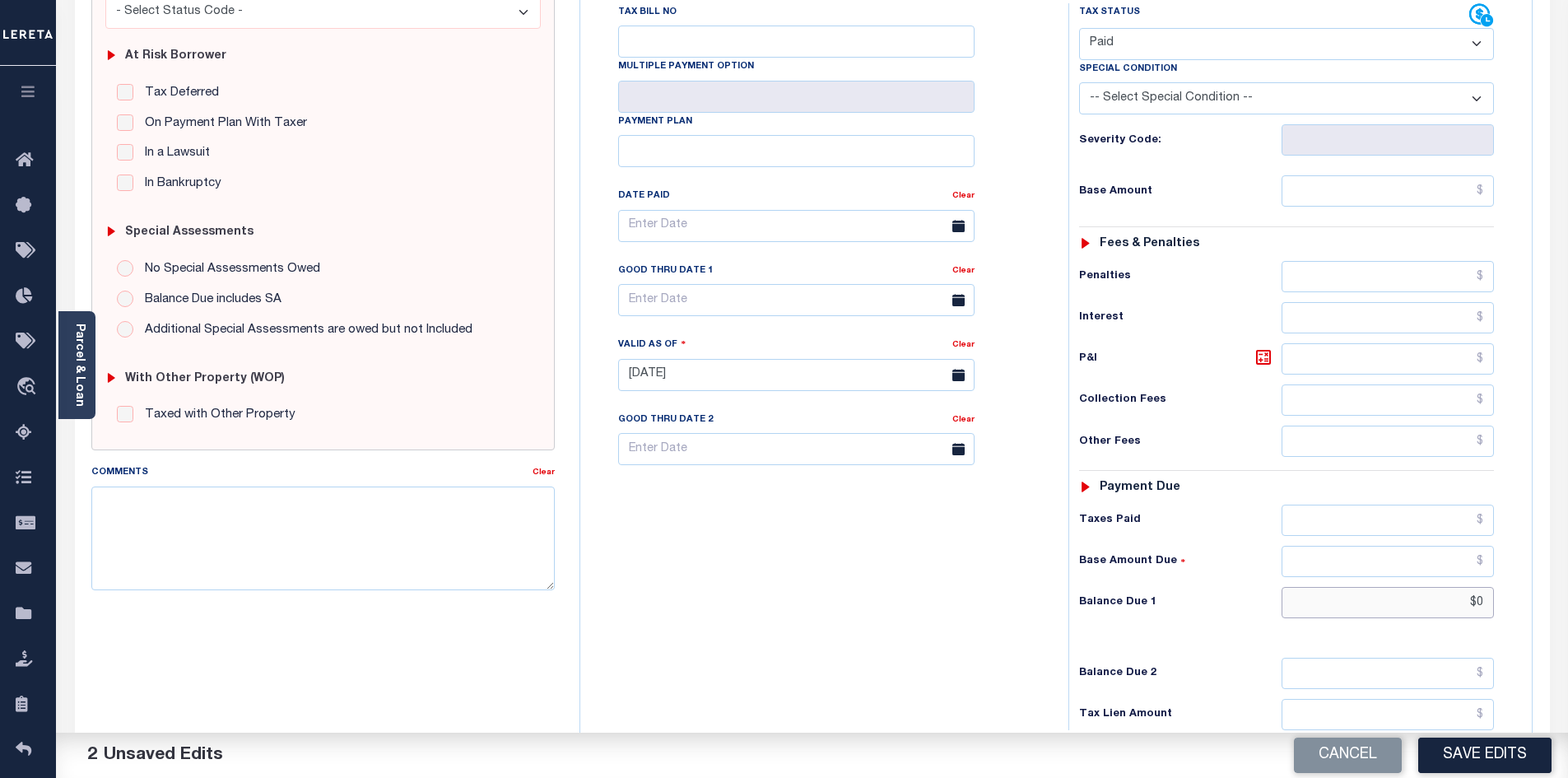
scroll to position [300, 0]
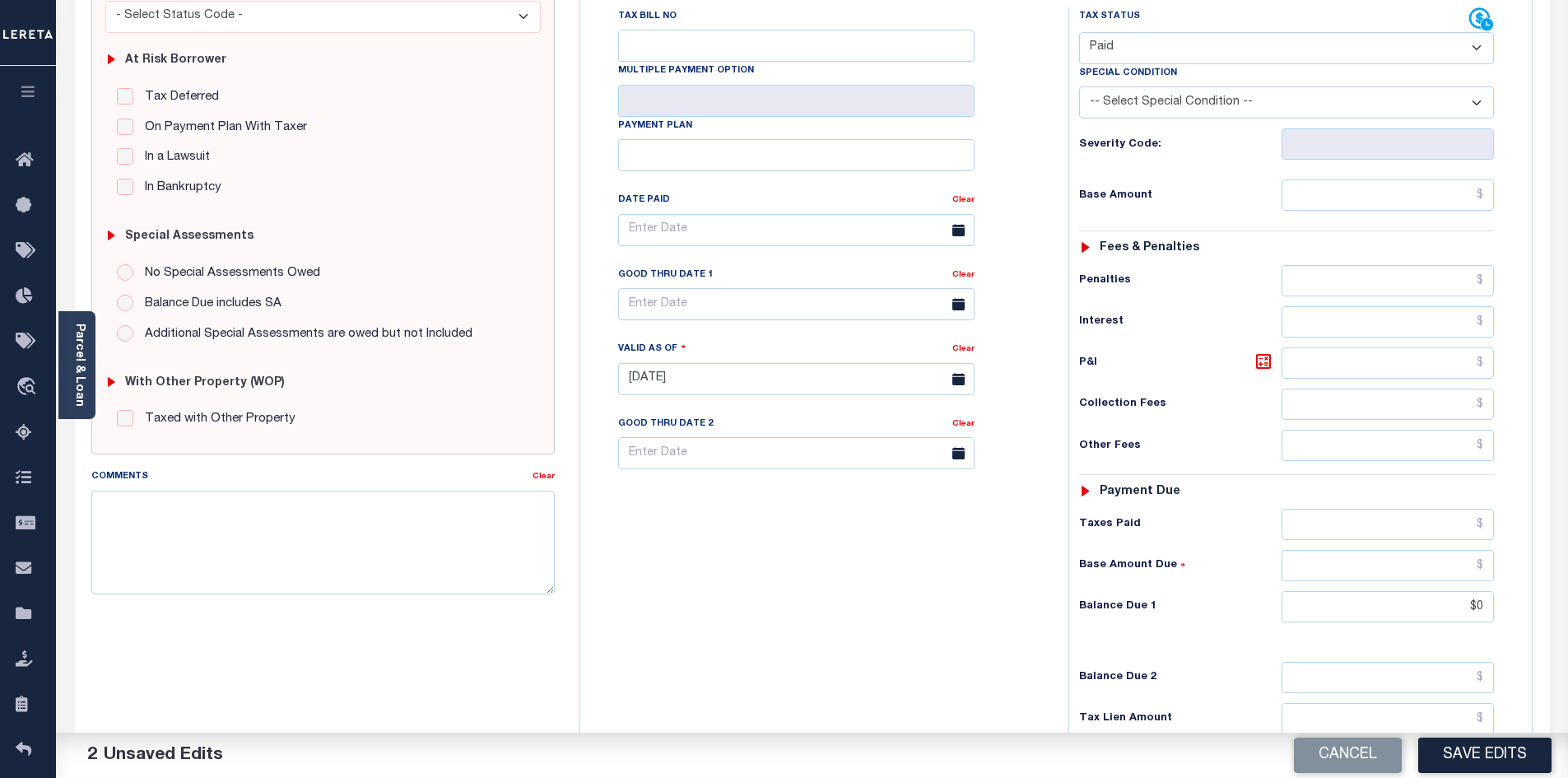
type input "$0.00"
click at [1563, 354] on div "Parcel & Loan Tax Bill Details 231-WBROOKSST TAX ID" at bounding box center [812, 355] width 1512 height 1179
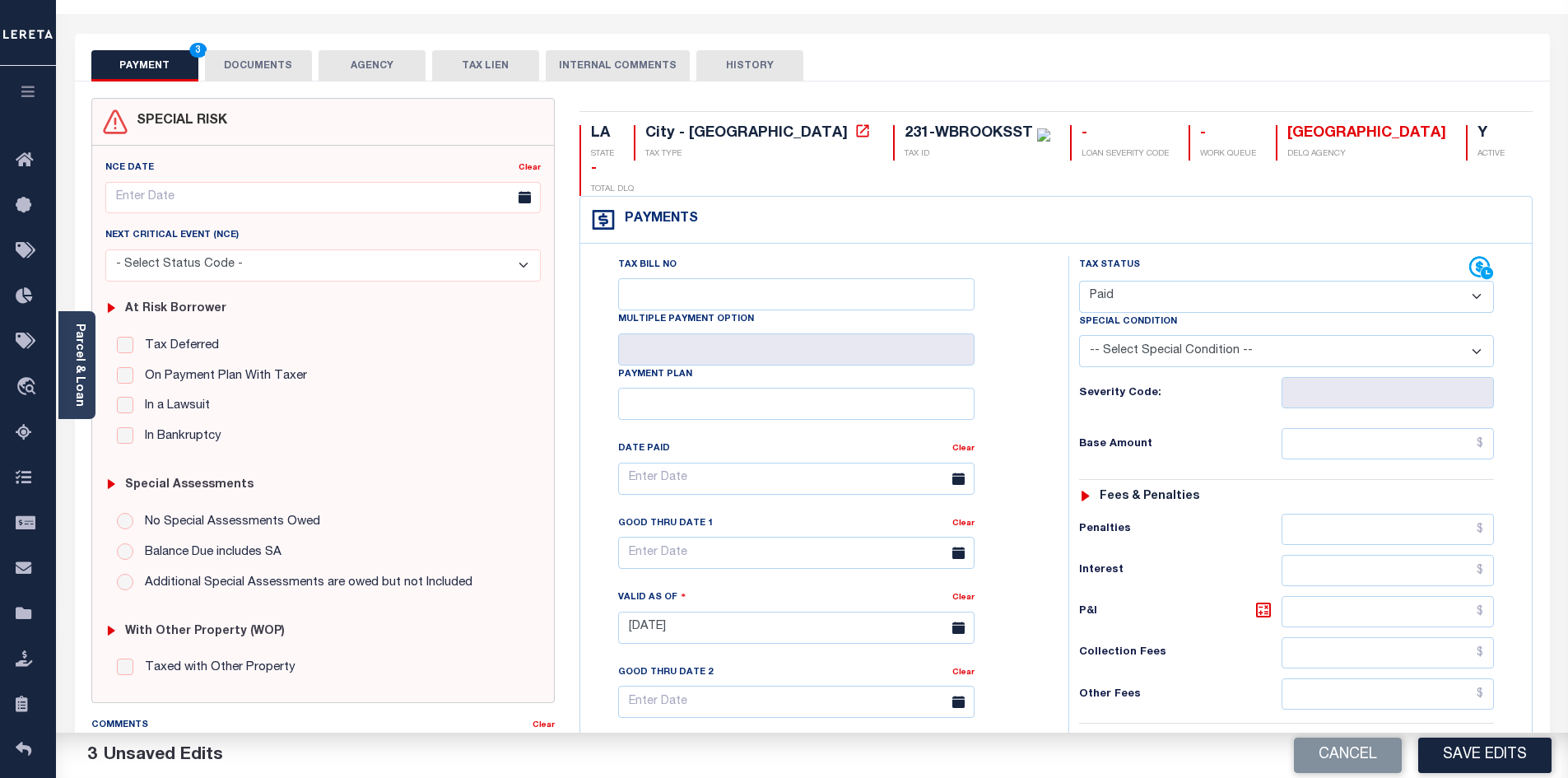
scroll to position [0, 0]
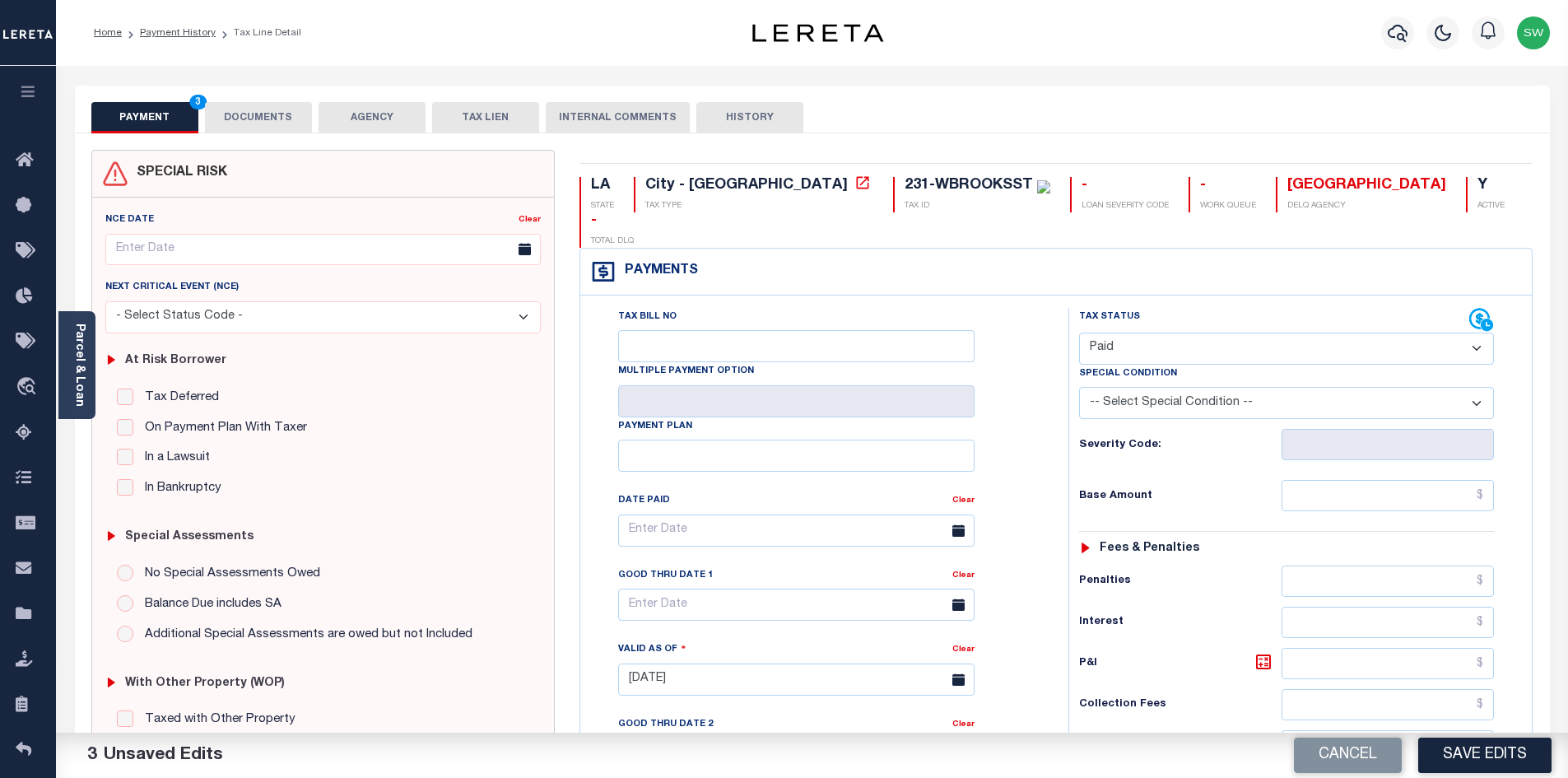
click at [277, 118] on button "DOCUMENTS" at bounding box center [258, 117] width 107 height 32
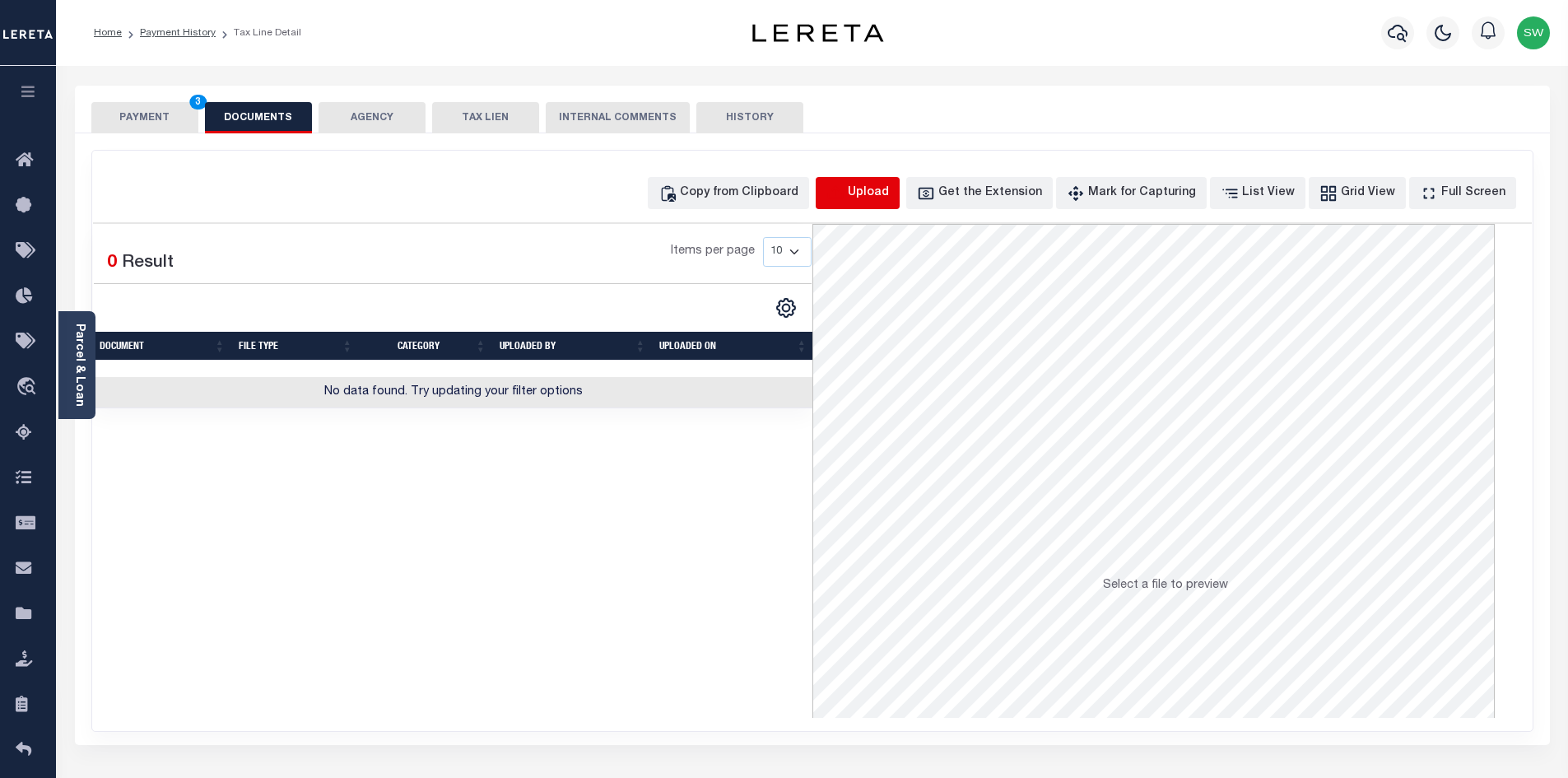
click at [844, 199] on icon "button" at bounding box center [835, 193] width 18 height 18
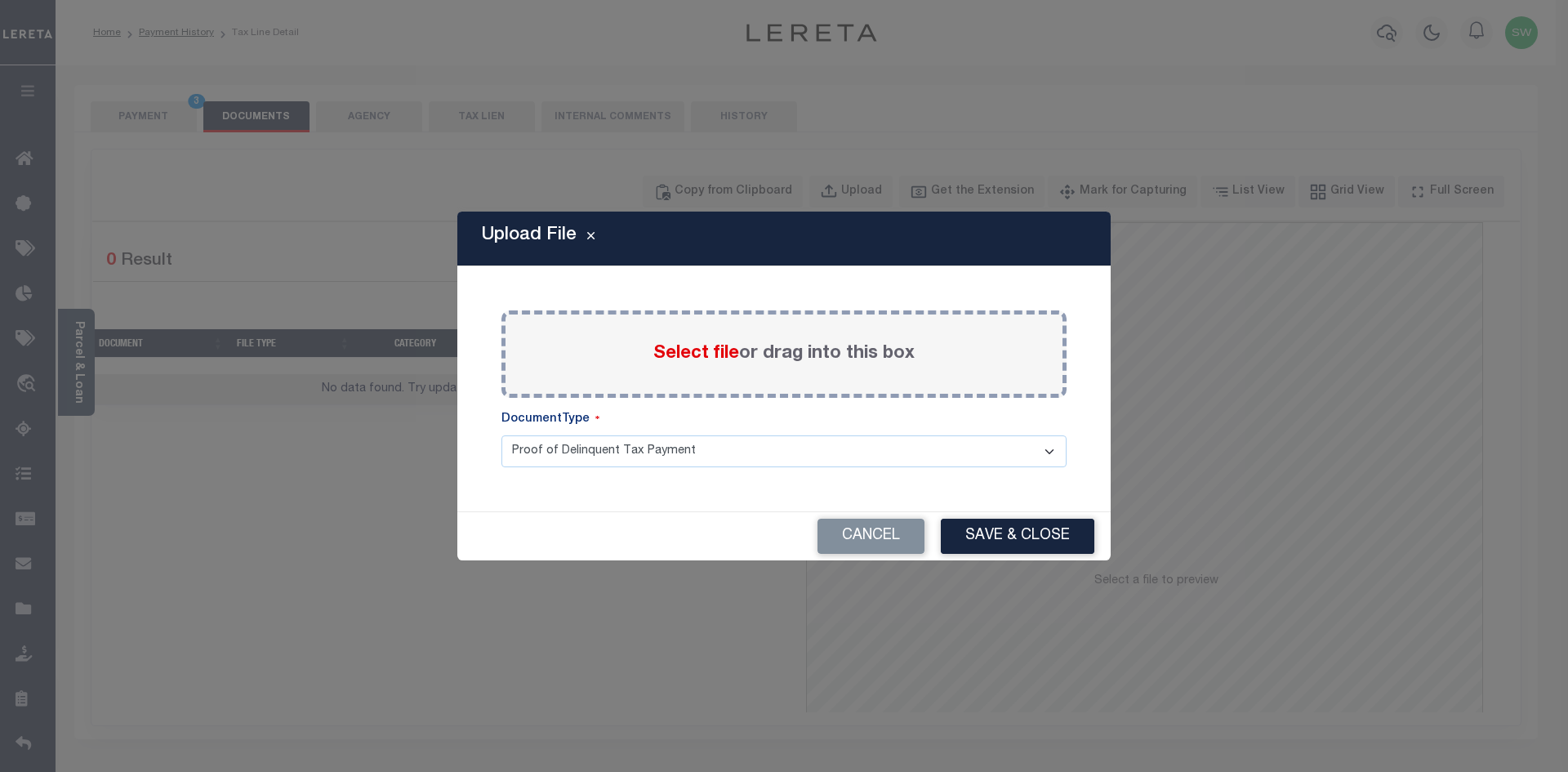
click at [725, 362] on span "Select file" at bounding box center [696, 353] width 86 height 18
click at [0, 0] on input "Select file or drag into this box" at bounding box center [0, 0] width 0 height 0
click at [704, 375] on div "Select file or drag into this box" at bounding box center [784, 354] width 565 height 87
click at [705, 359] on span "Select file" at bounding box center [696, 353] width 86 height 18
click at [0, 0] on input "Select file or drag into this box" at bounding box center [0, 0] width 0 height 0
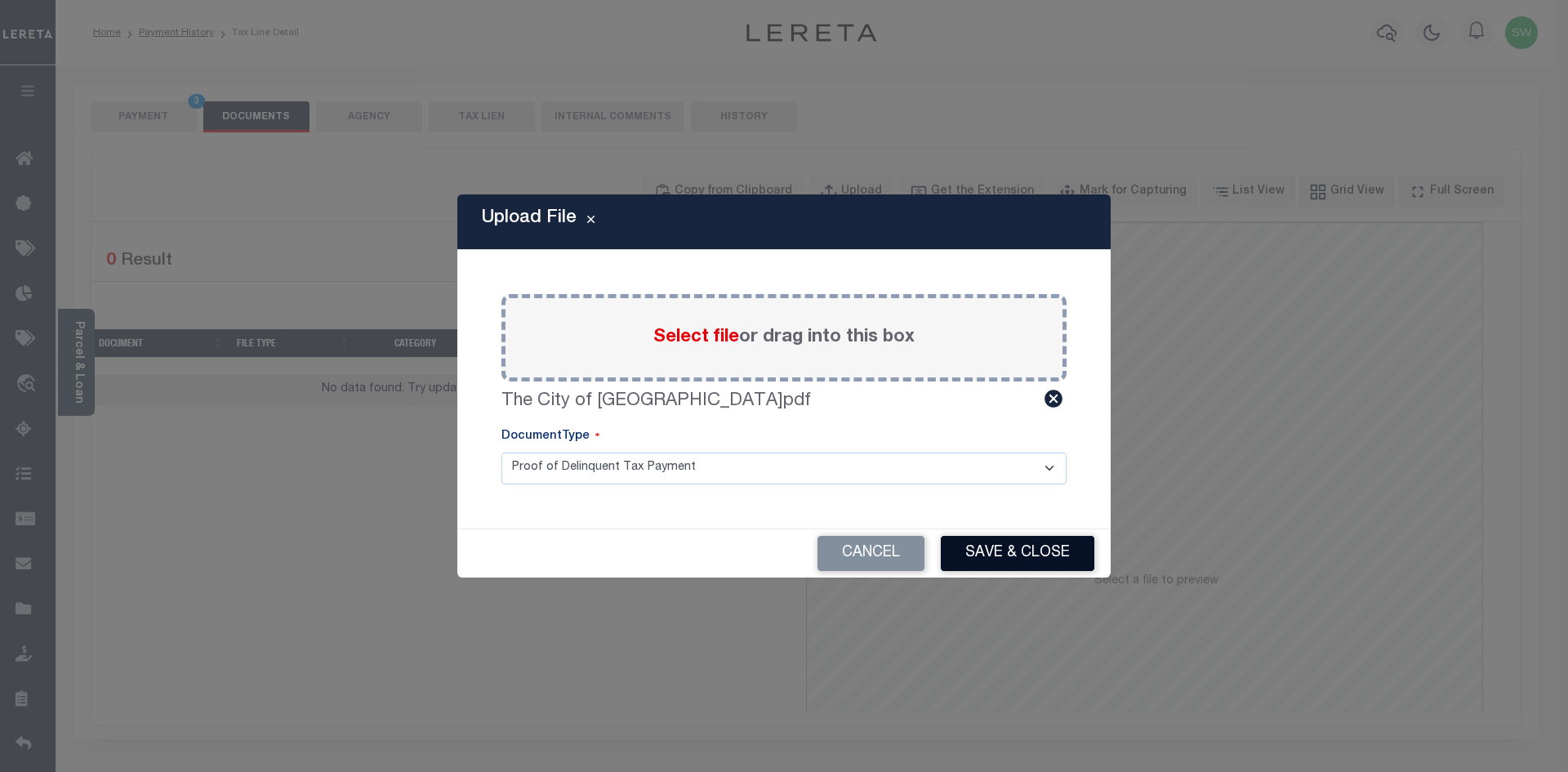
click at [1015, 560] on button "Save & Close" at bounding box center [1017, 553] width 154 height 35
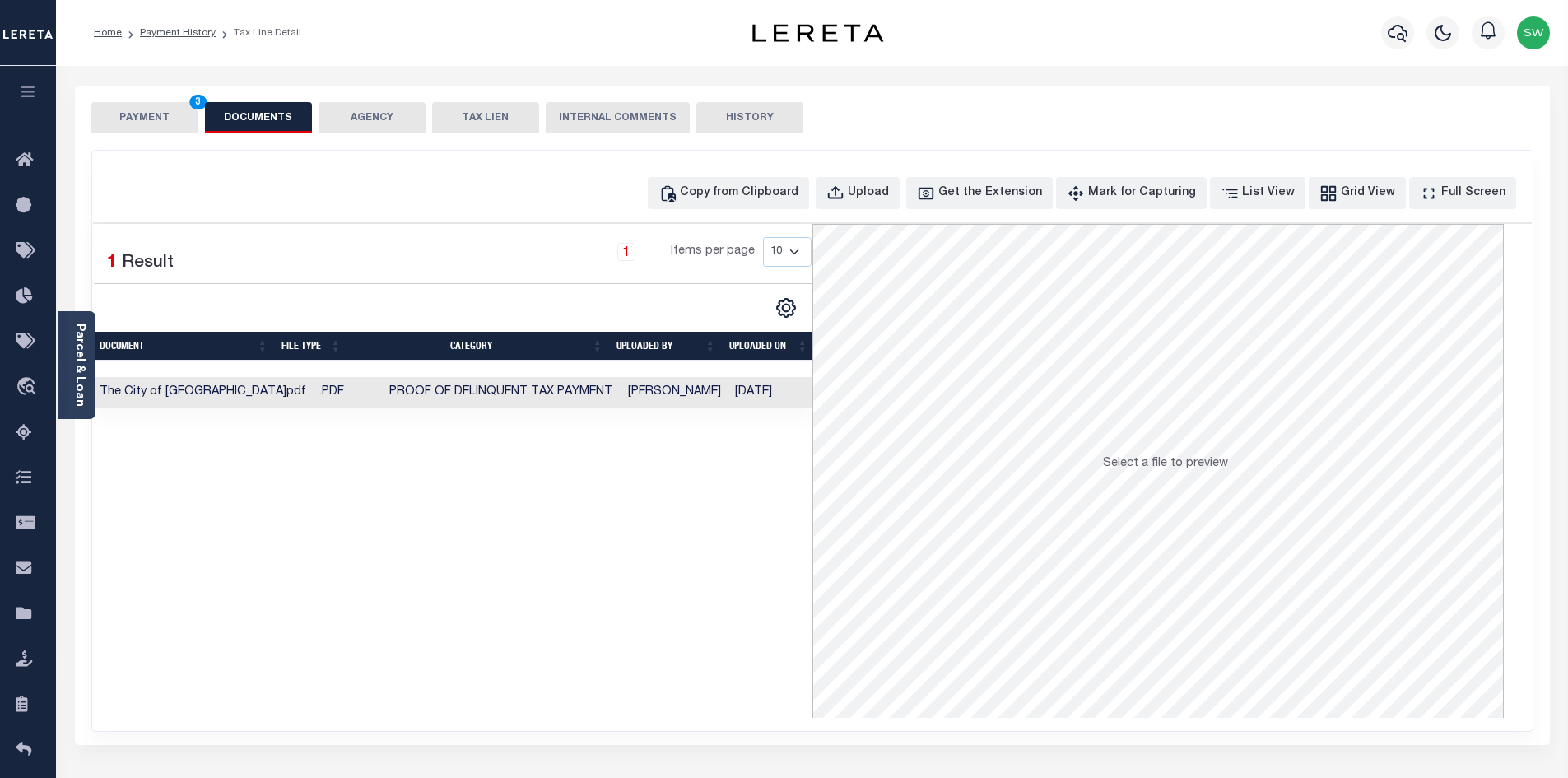
drag, startPoint x: 601, startPoint y: 580, endPoint x: 589, endPoint y: 540, distance: 41.8
click at [601, 579] on div "Selected 1 Result 1 Items per page 10 25 50 100" at bounding box center [453, 471] width 719 height 494
click at [157, 123] on button "PAYMENT 3" at bounding box center [145, 117] width 107 height 32
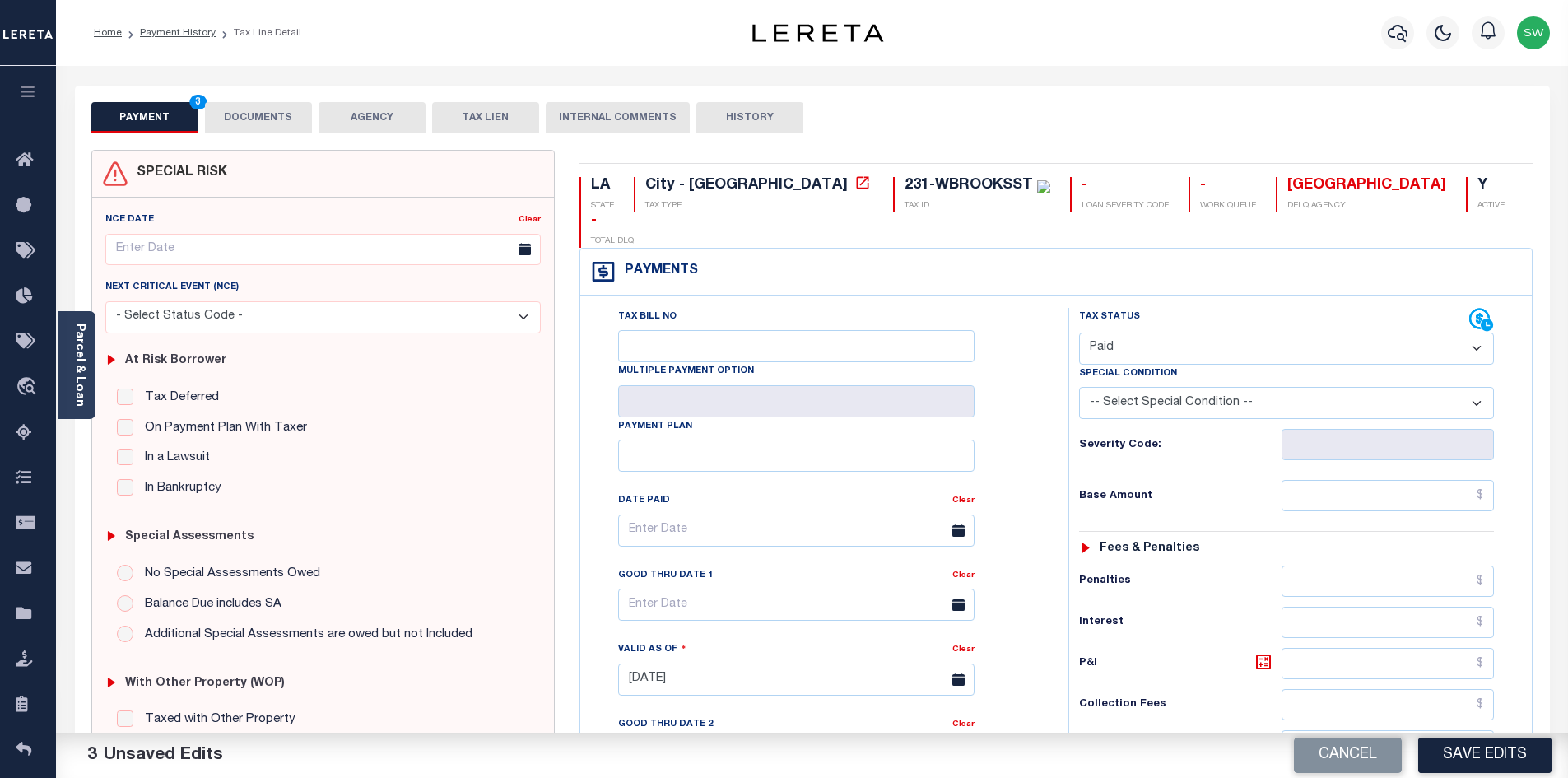
click at [1473, 738] on button "Save Edits" at bounding box center [1485, 755] width 133 height 35
checkbox input "false"
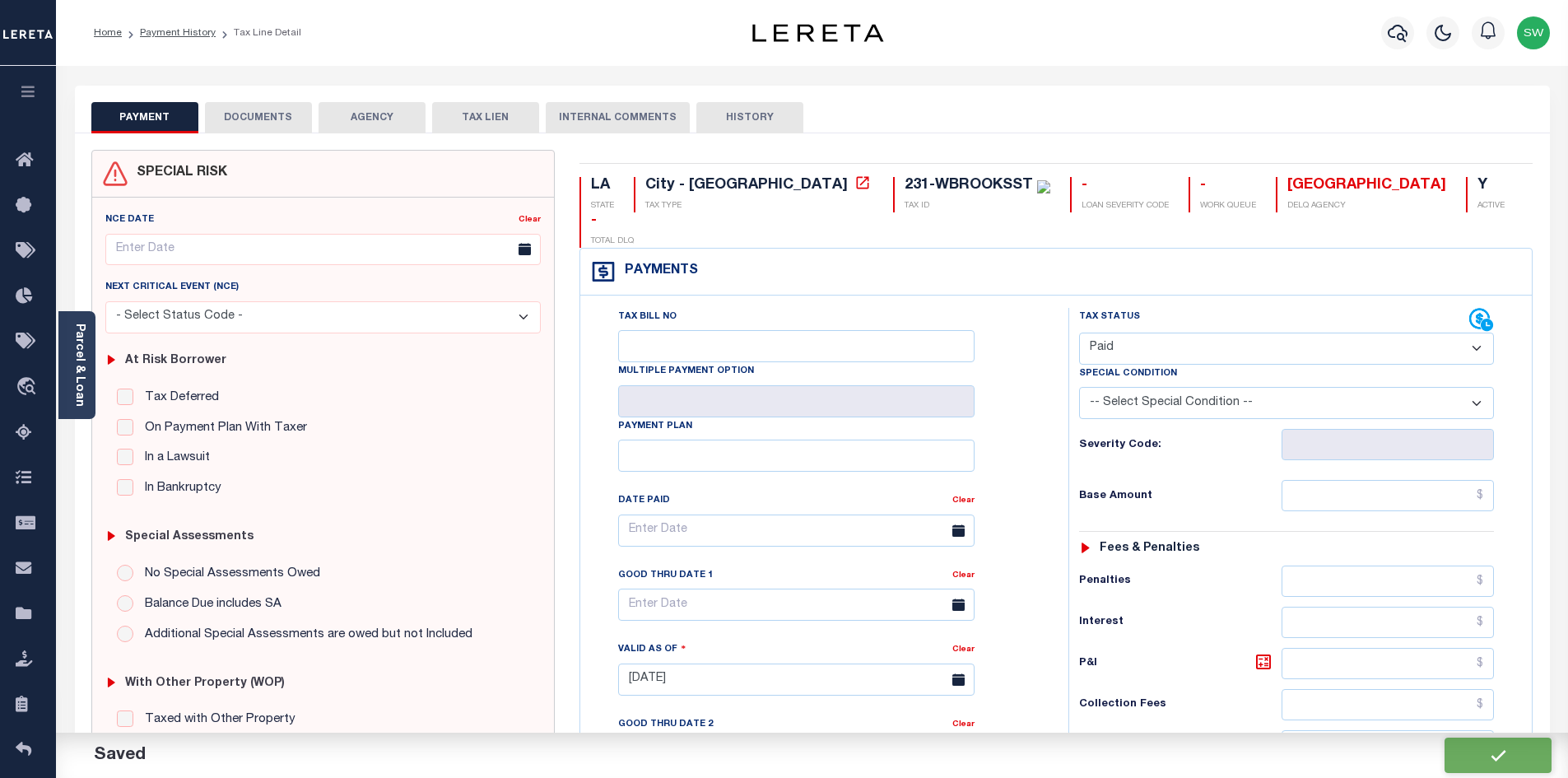
type input "$0"
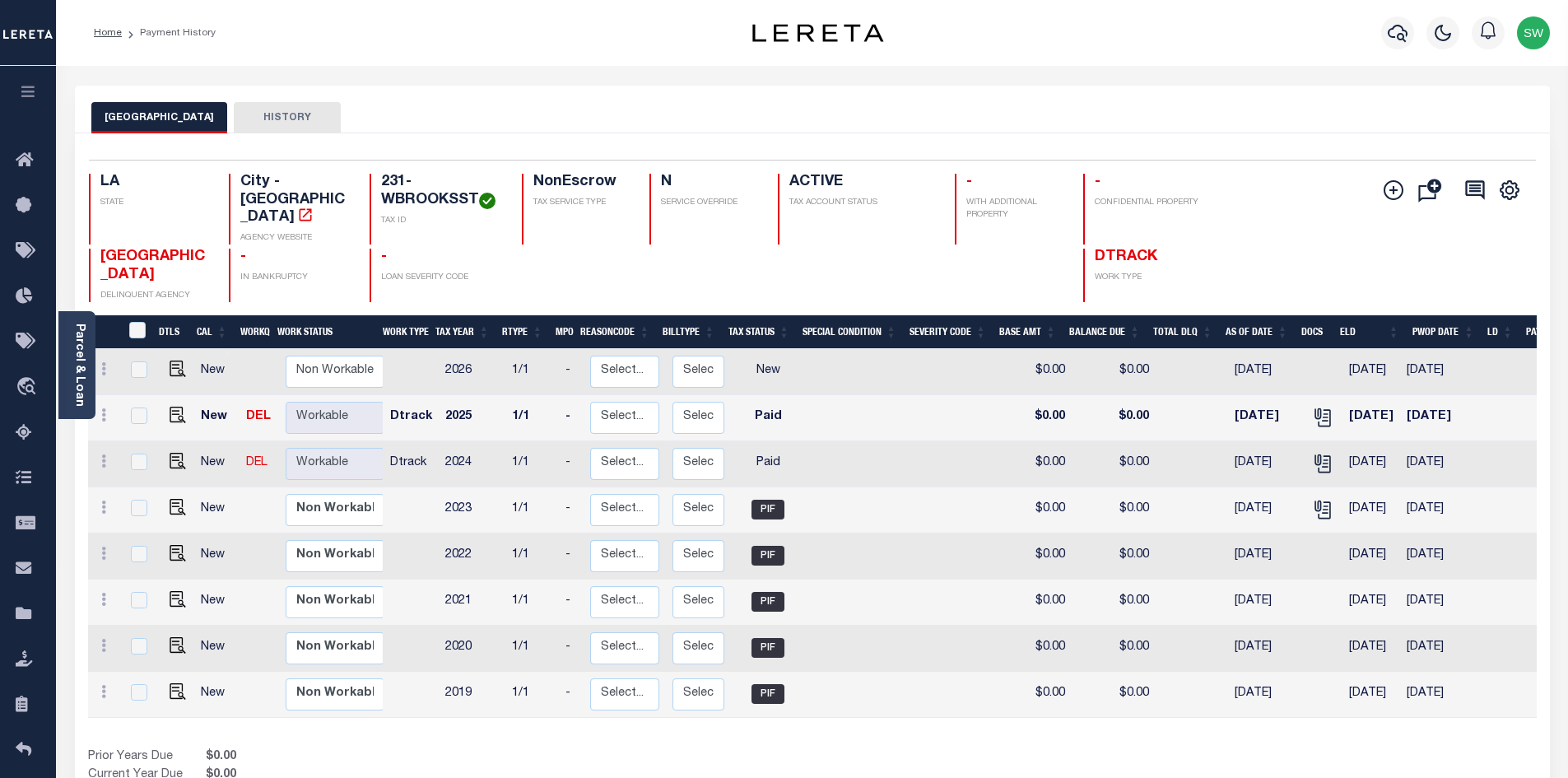
click at [464, 33] on div "Home Payment History" at bounding box center [388, 33] width 615 height 34
click at [1400, 38] on icon "button" at bounding box center [1397, 33] width 20 height 20
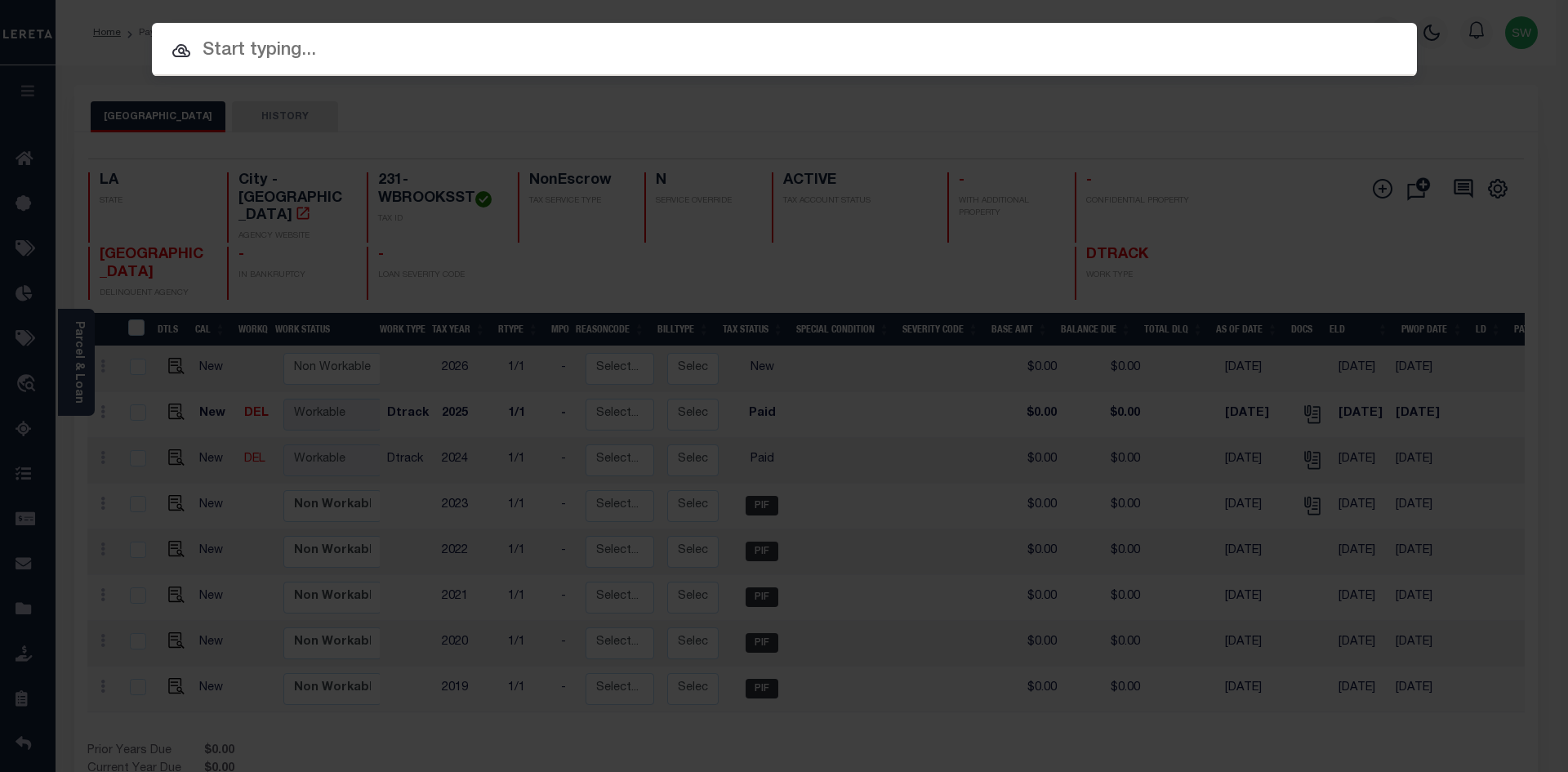
click at [248, 54] on input "text" at bounding box center [784, 51] width 1265 height 29
paste input "2323-AUBRYST"
type input "2323-AUBRYST"
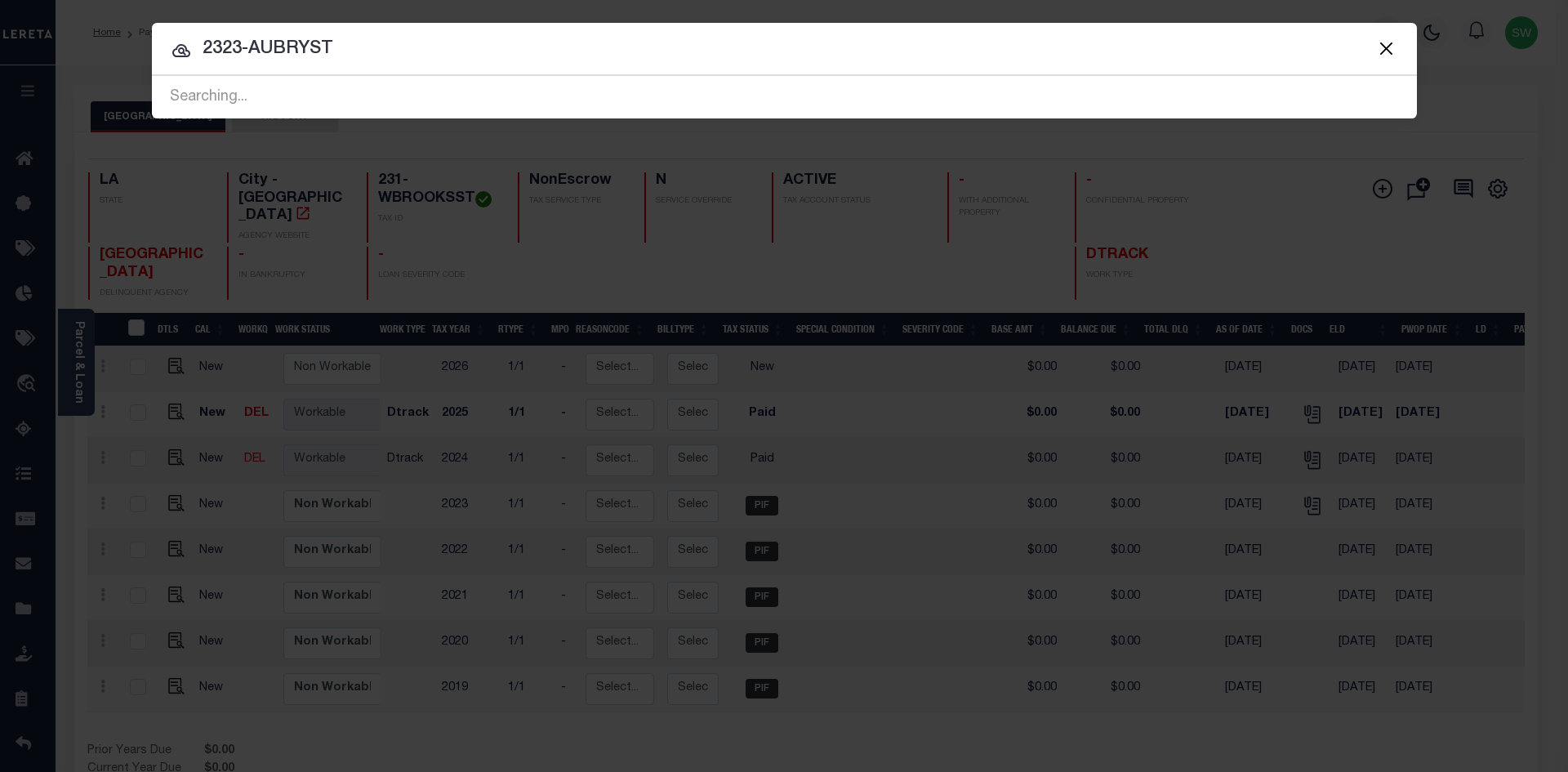
click at [359, 59] on input "2323-AUBRYST" at bounding box center [784, 49] width 1265 height 29
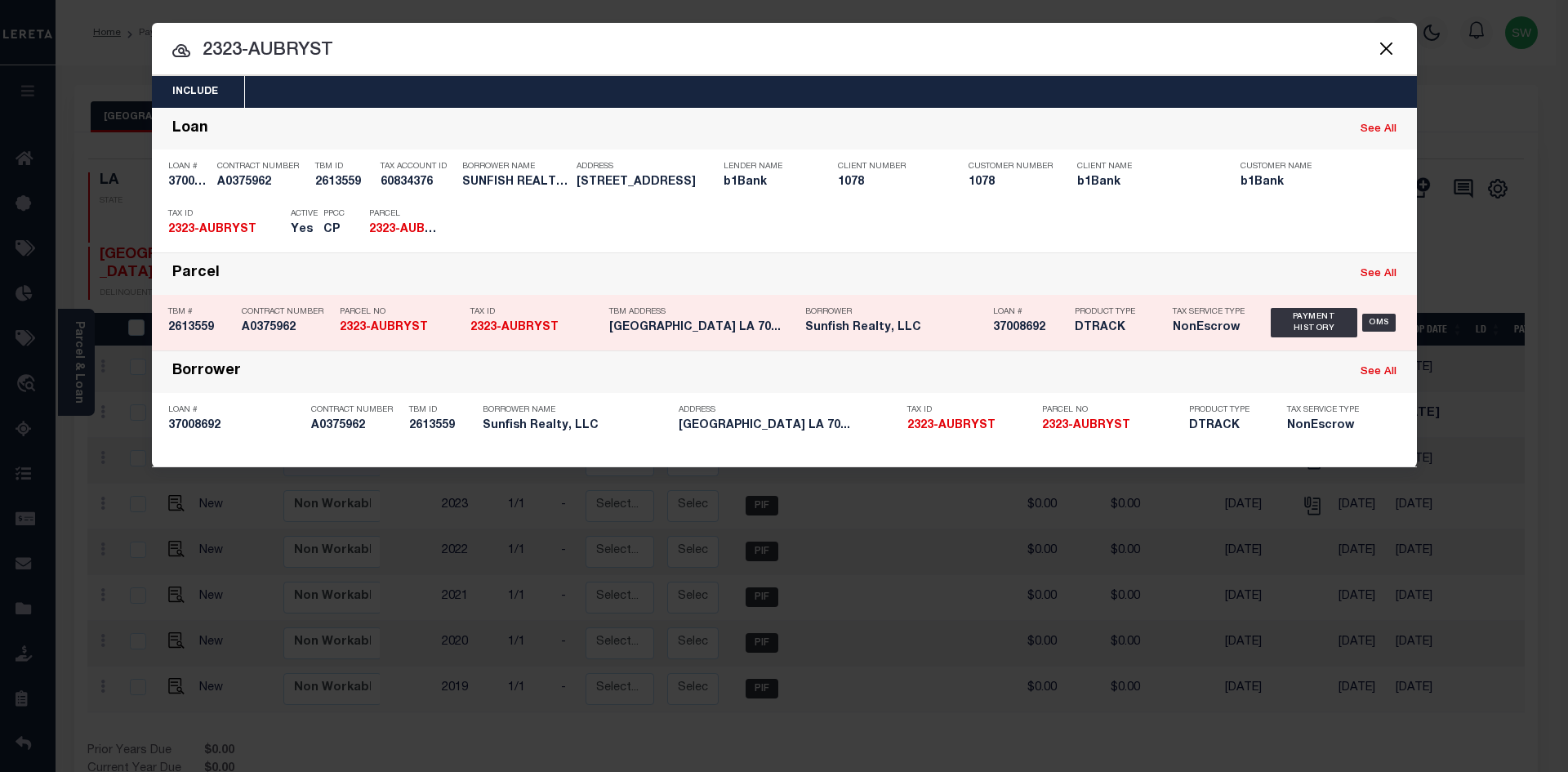
click at [1267, 325] on div "Payment History OMS" at bounding box center [1336, 323] width 155 height 48
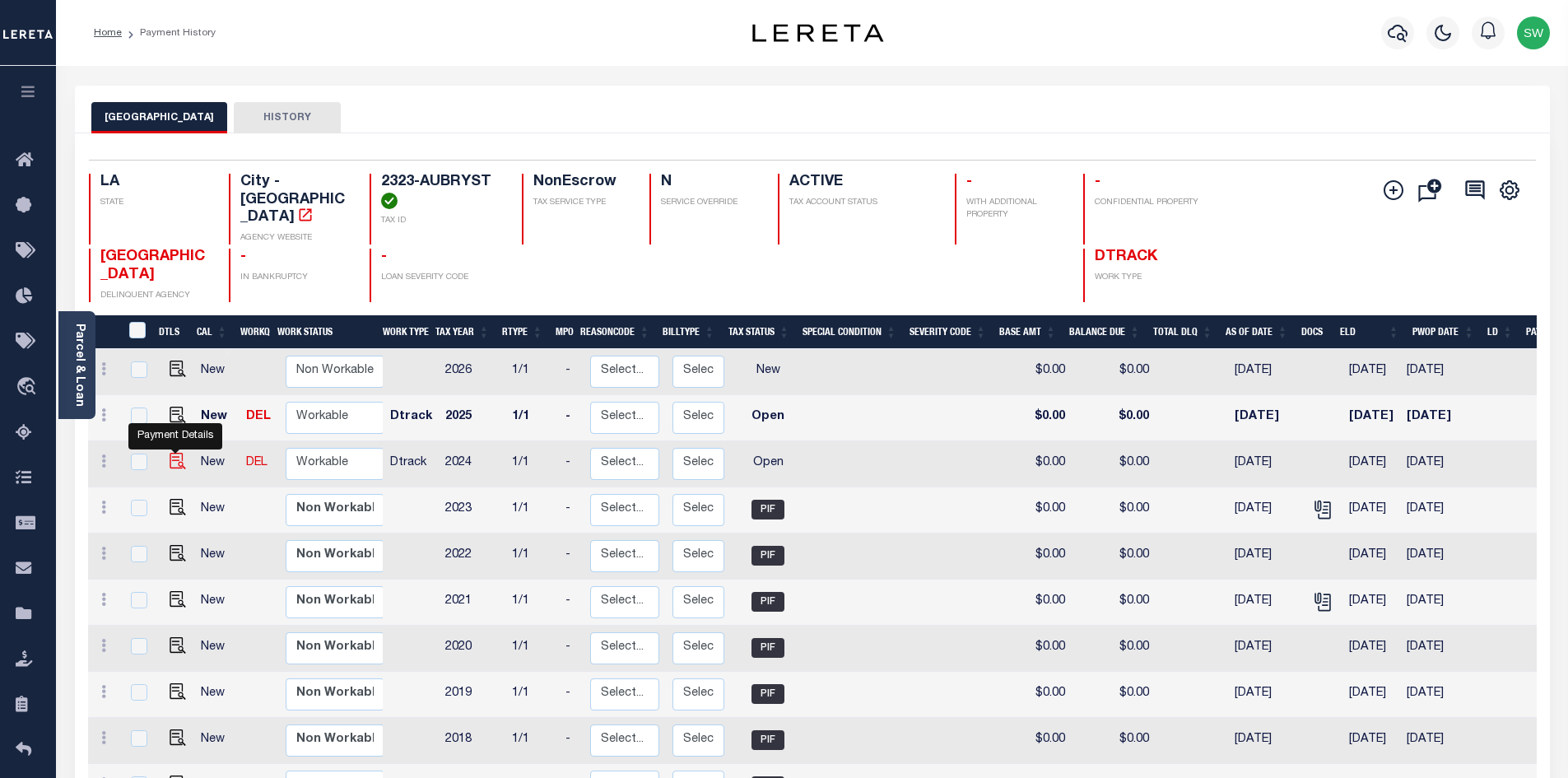
click at [176, 462] on img "" at bounding box center [177, 460] width 16 height 16
checkbox input "true"
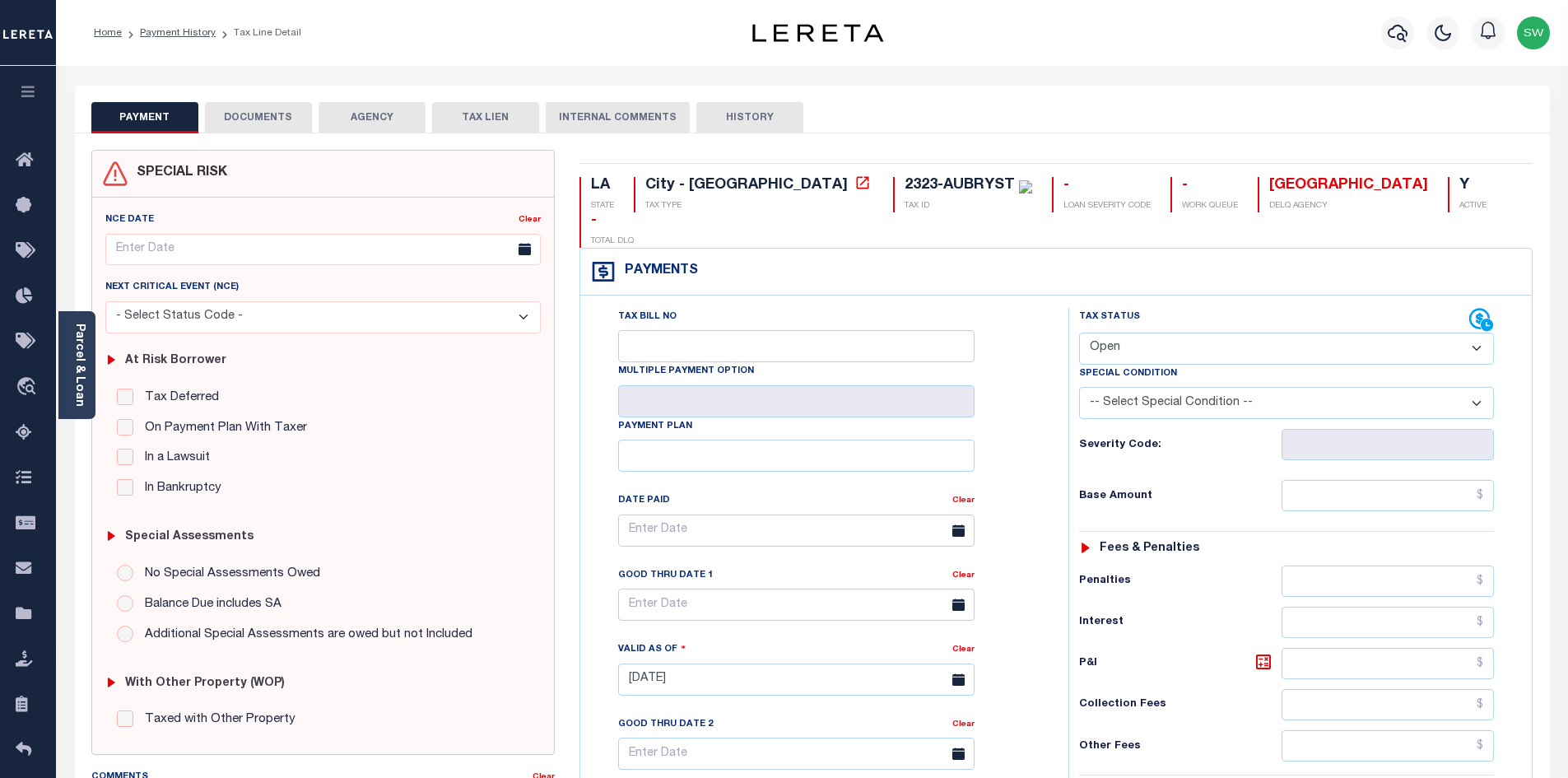
click at [1486, 333] on select "- Select Status Code - Open Due/Unpaid Paid Incomplete No Tax Due Internal Refu…" at bounding box center [1286, 349] width 415 height 33
select select "PYD"
click at [1079, 333] on select "- Select Status Code - Open Due/Unpaid Paid Incomplete No Tax Due Internal Refu…" at bounding box center [1286, 349] width 415 height 33
type input "[DATE]"
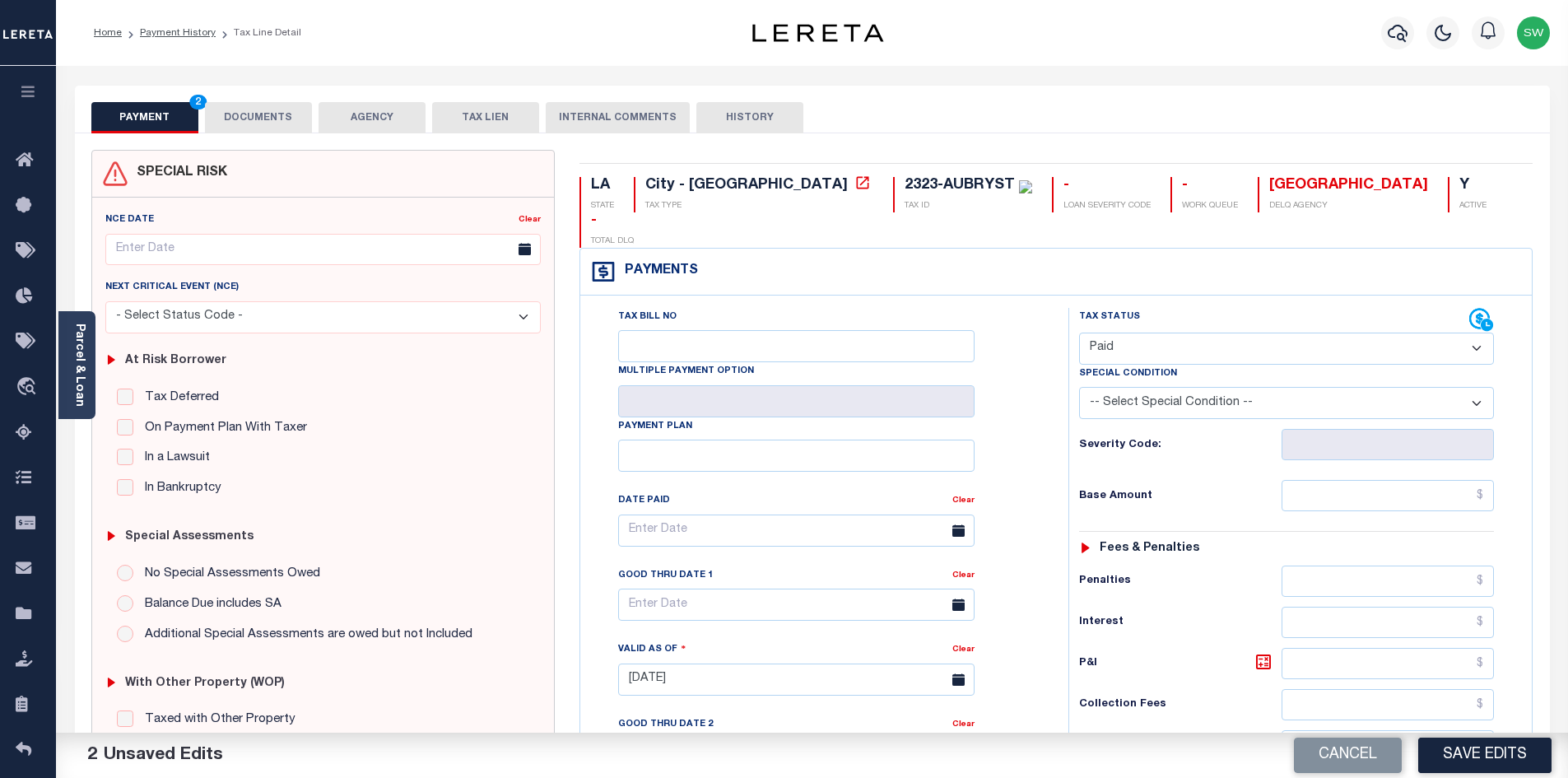
click at [1055, 389] on div "Tax Bill No Multiple Payment Option Payment Plan Clear" at bounding box center [820, 672] width 471 height 728
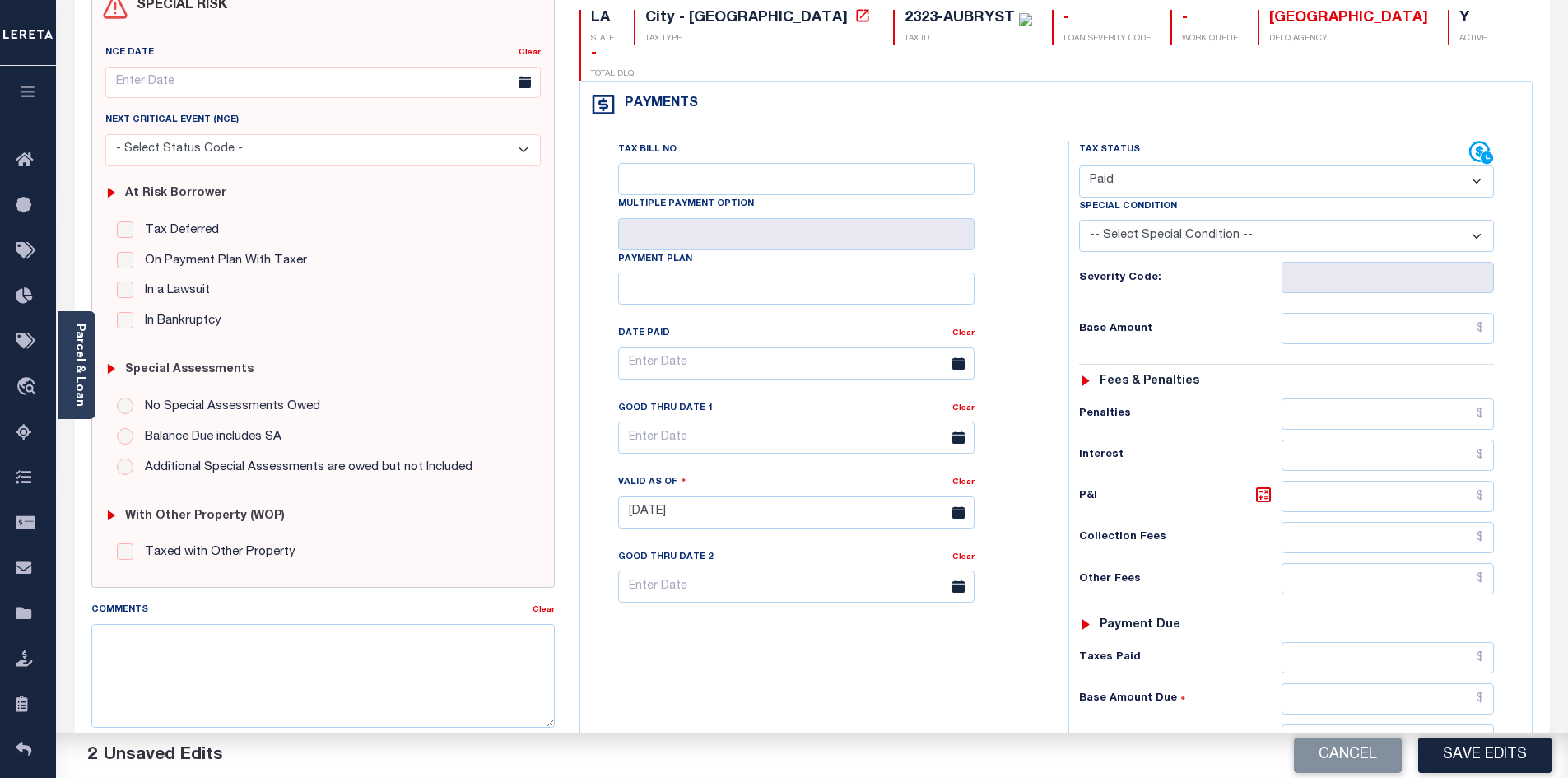
scroll to position [198, 0]
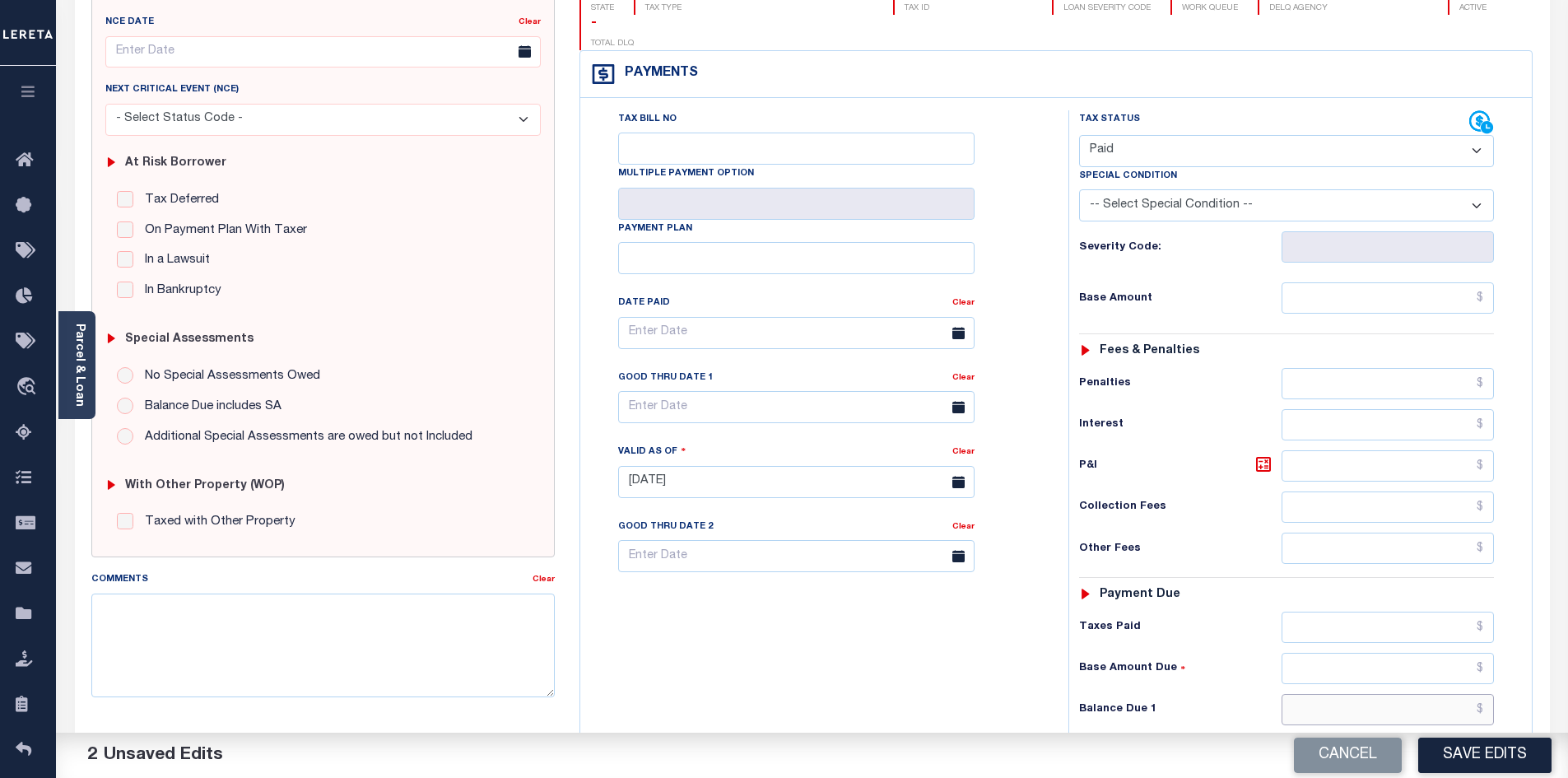
click at [1380, 694] on input "text" at bounding box center [1388, 710] width 213 height 32
type input "$0.00"
drag, startPoint x: 1001, startPoint y: 636, endPoint x: 1169, endPoint y: 632, distance: 168.0
click at [1001, 637] on div "Tax Bill No Multiple Payment Option Payment Plan Clear" at bounding box center [820, 474] width 471 height 728
click at [1498, 758] on button "Save Edits" at bounding box center [1485, 755] width 133 height 35
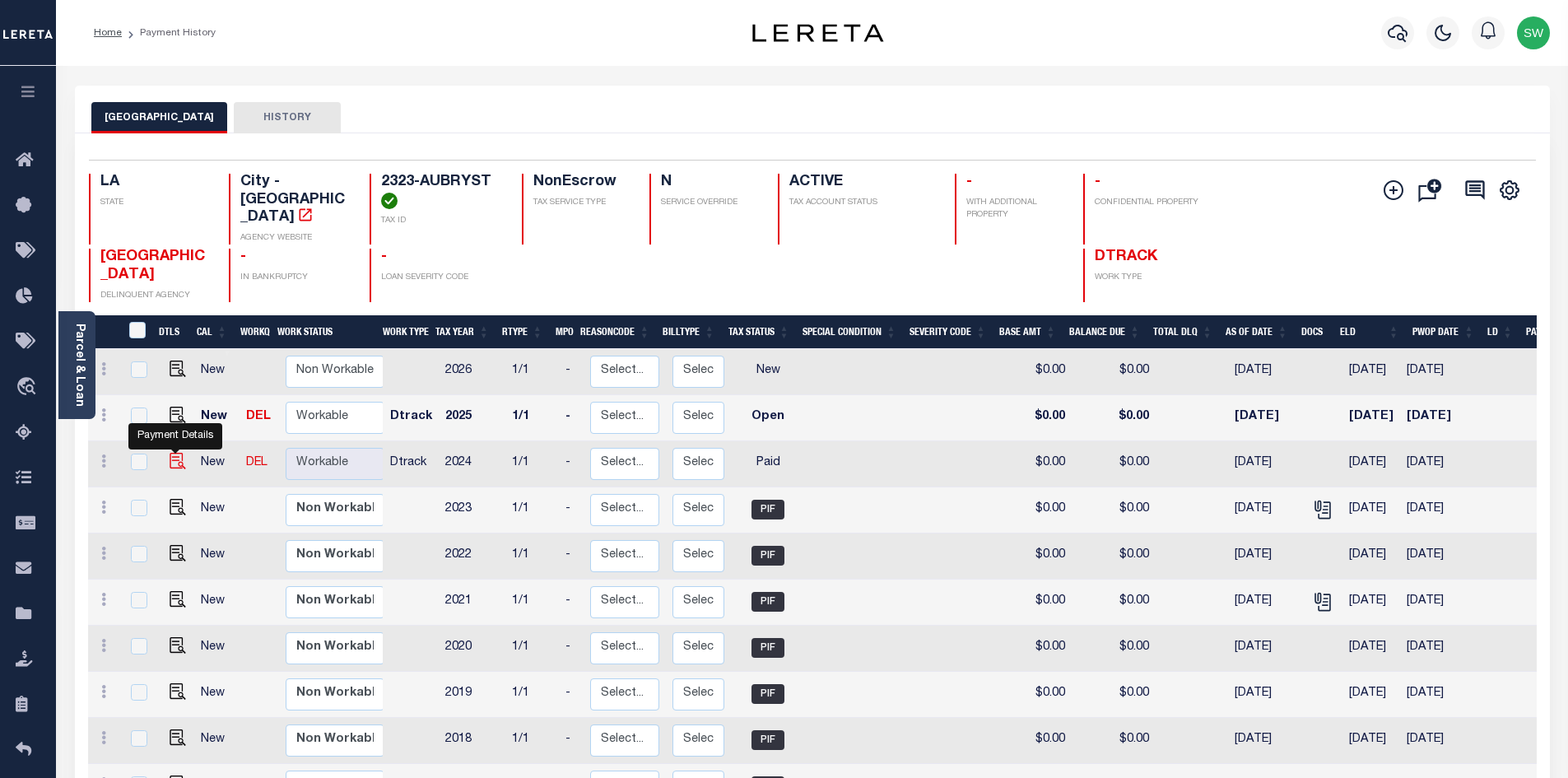
click at [171, 467] on img "" at bounding box center [177, 460] width 16 height 16
checkbox input "true"
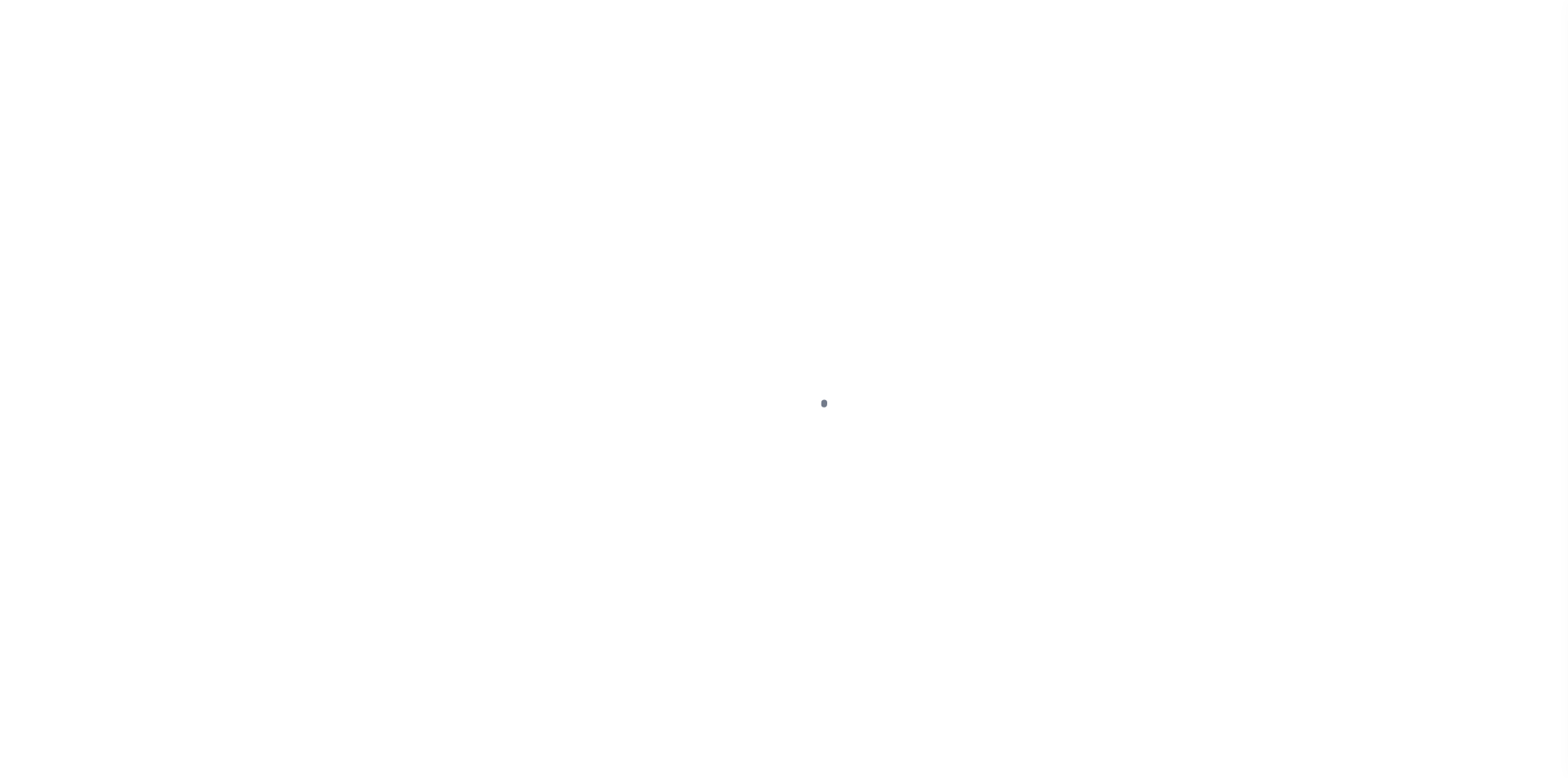
select select "PYD"
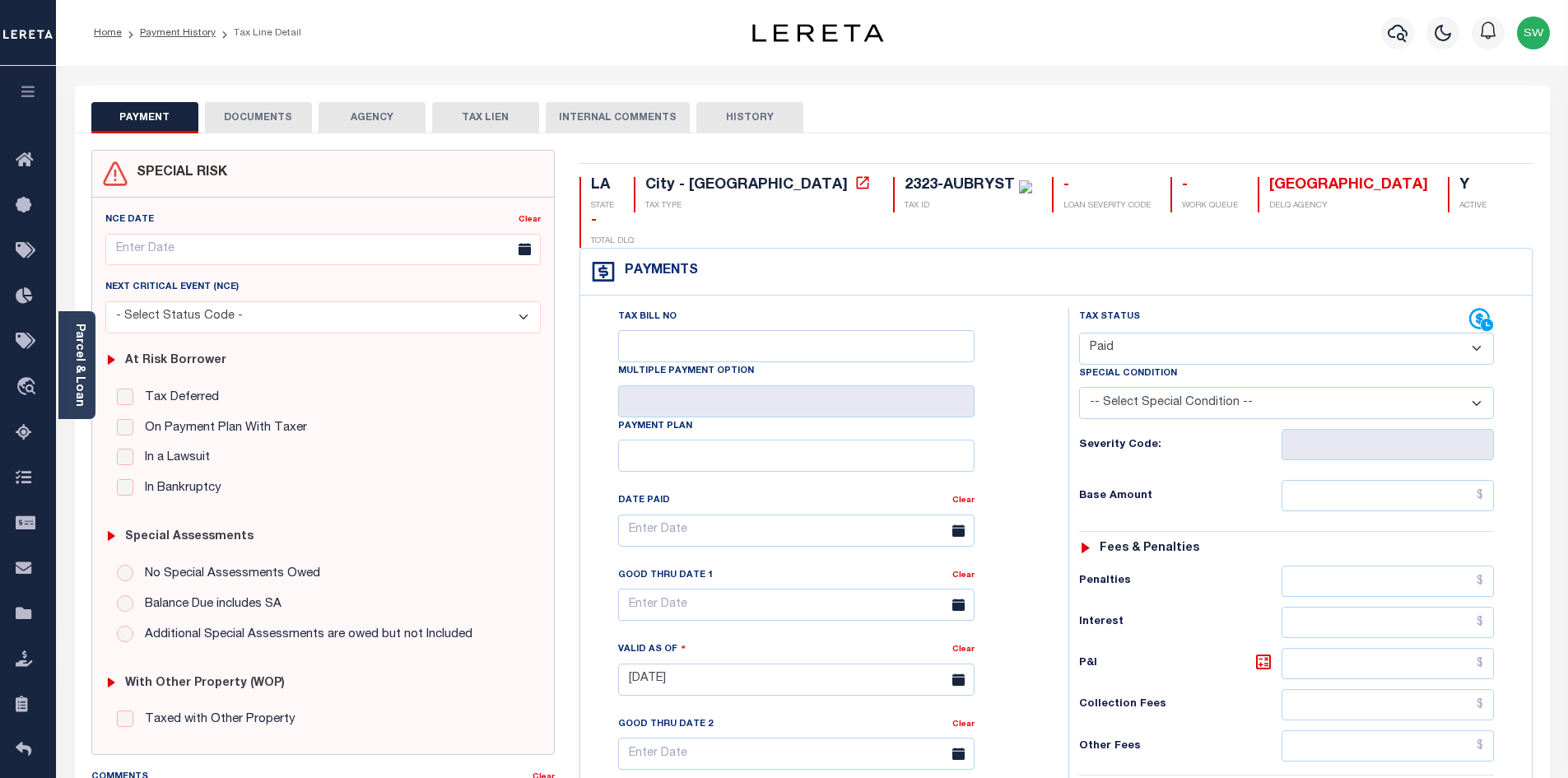
click at [257, 116] on button "DOCUMENTS" at bounding box center [258, 117] width 107 height 32
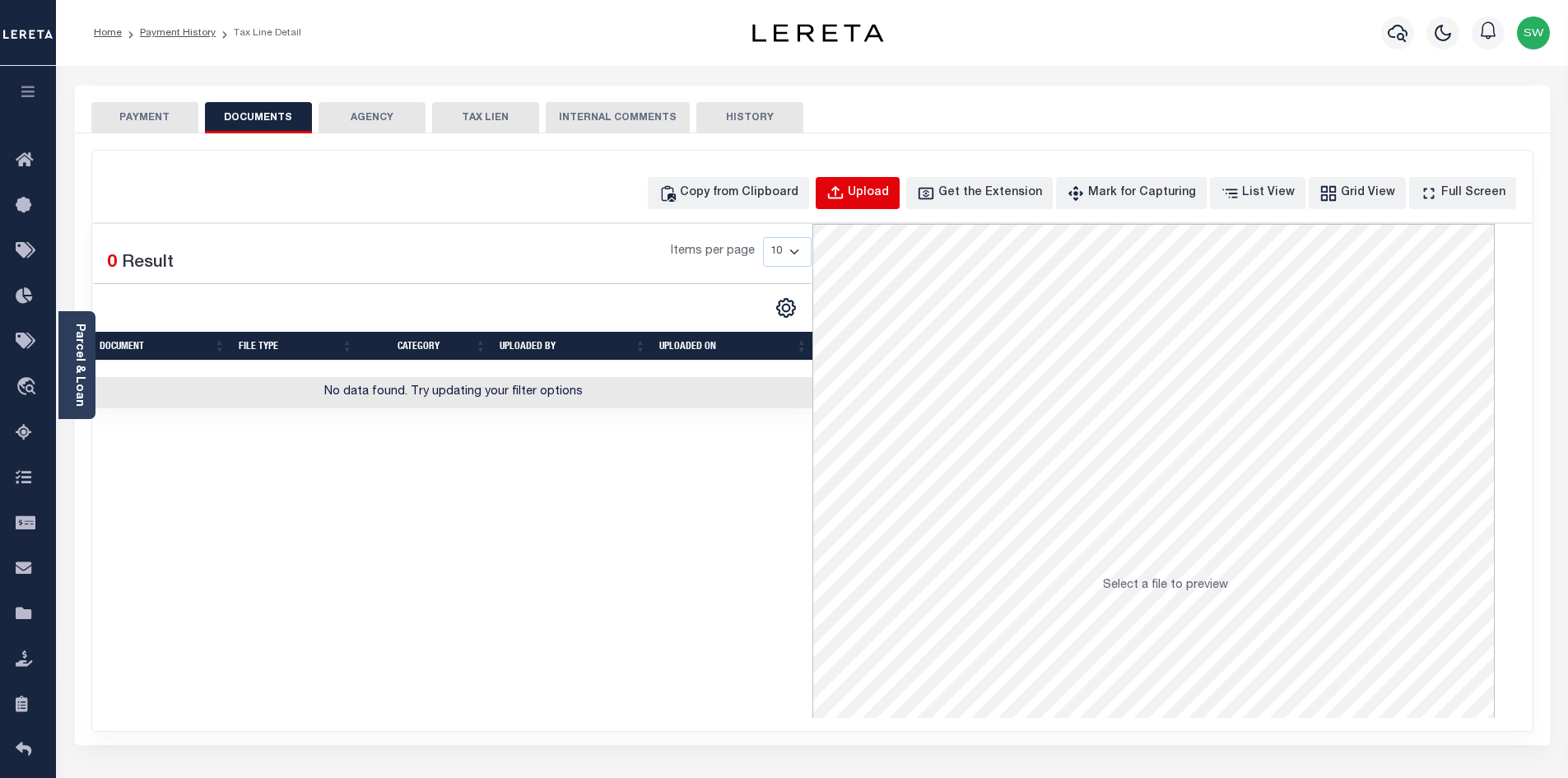
click at [889, 193] on div "Upload" at bounding box center [868, 193] width 41 height 18
select select "POP"
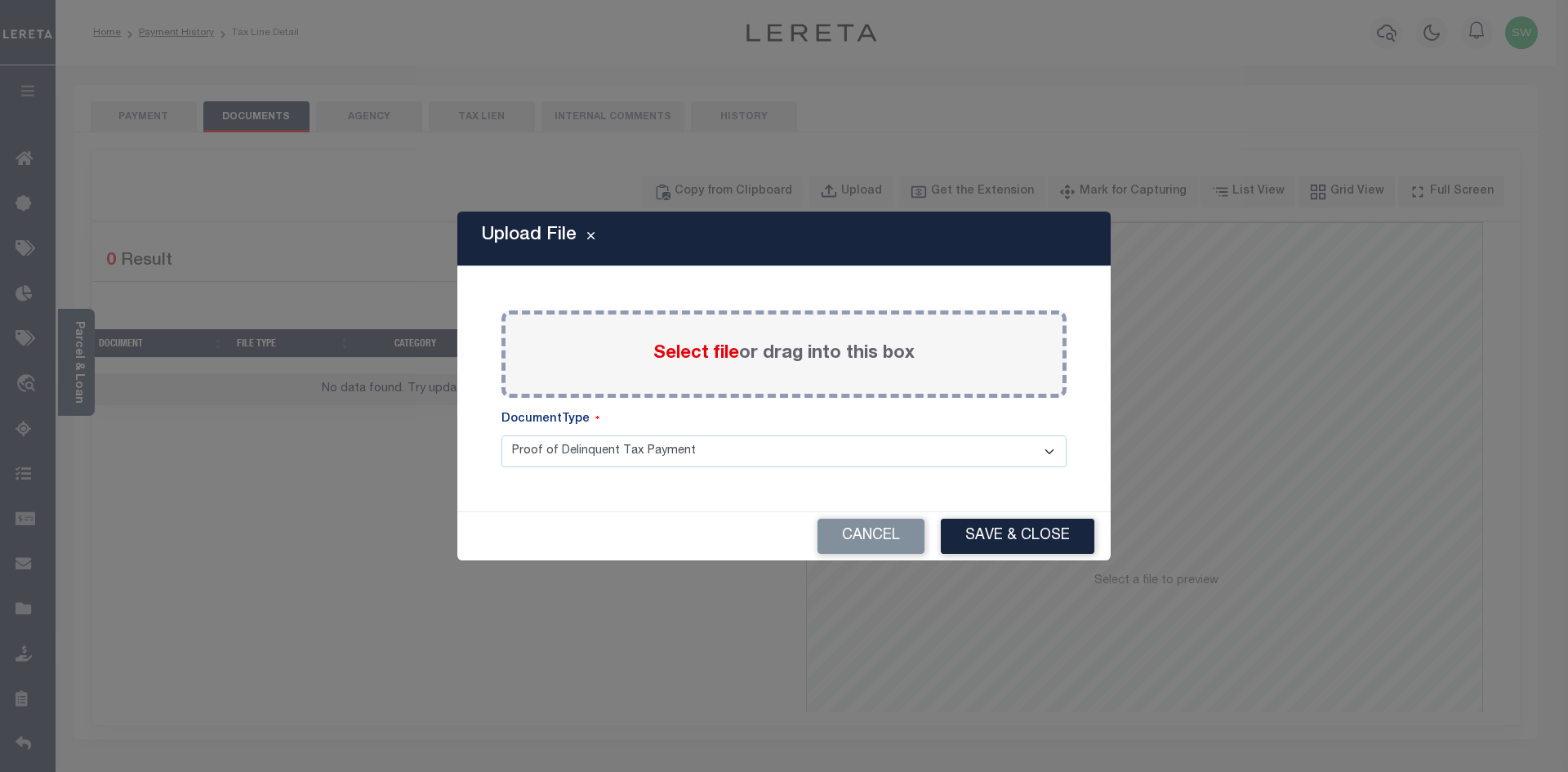
click at [719, 366] on label "Select file or drag into this box" at bounding box center [784, 354] width 261 height 27
click at [0, 0] on input "Select file or drag into this box" at bounding box center [0, 0] width 0 height 0
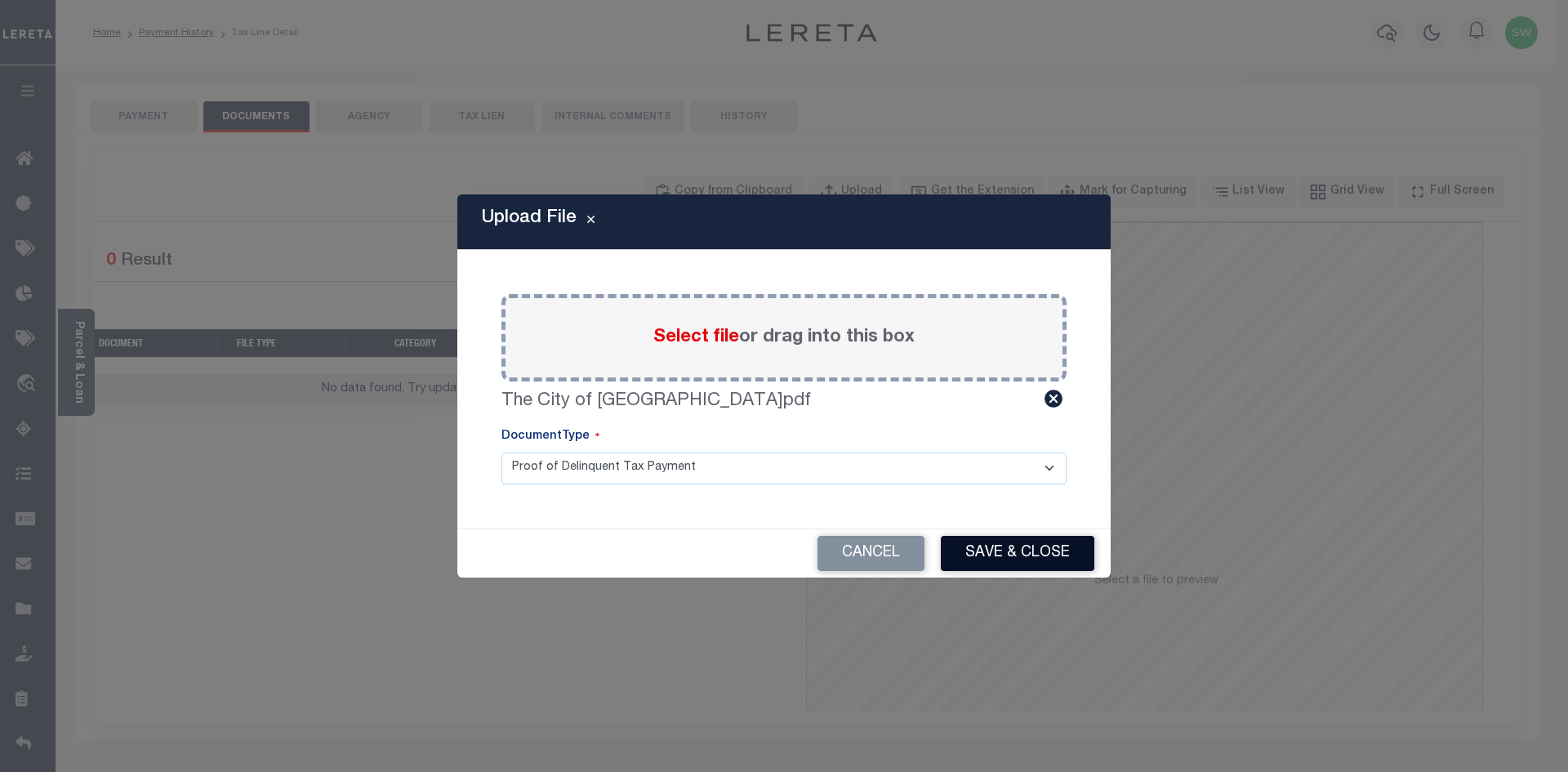
click at [994, 566] on button "Save & Close" at bounding box center [1017, 553] width 154 height 35
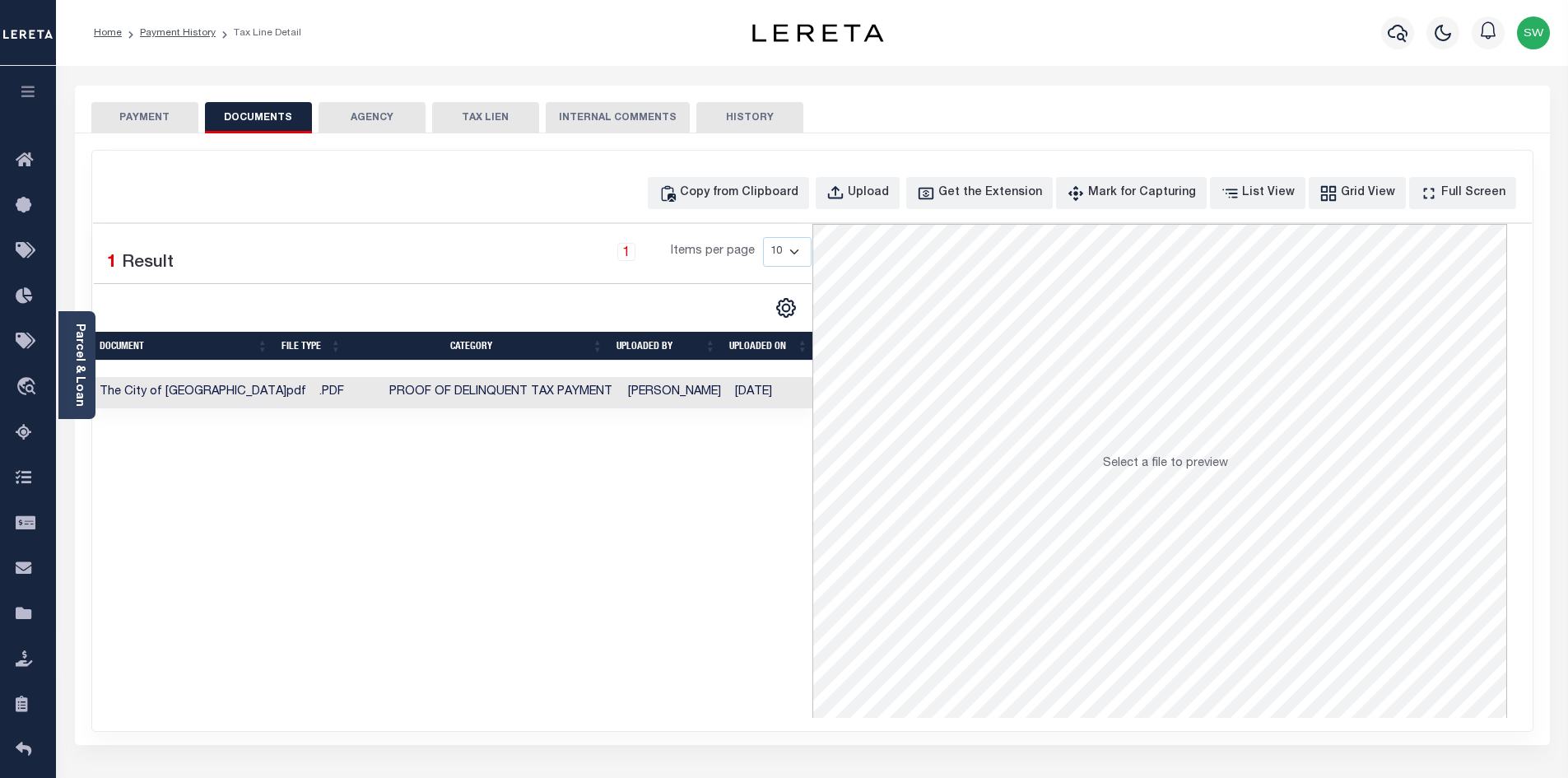
click at [175, 122] on button "PAYMENT" at bounding box center [145, 117] width 107 height 32
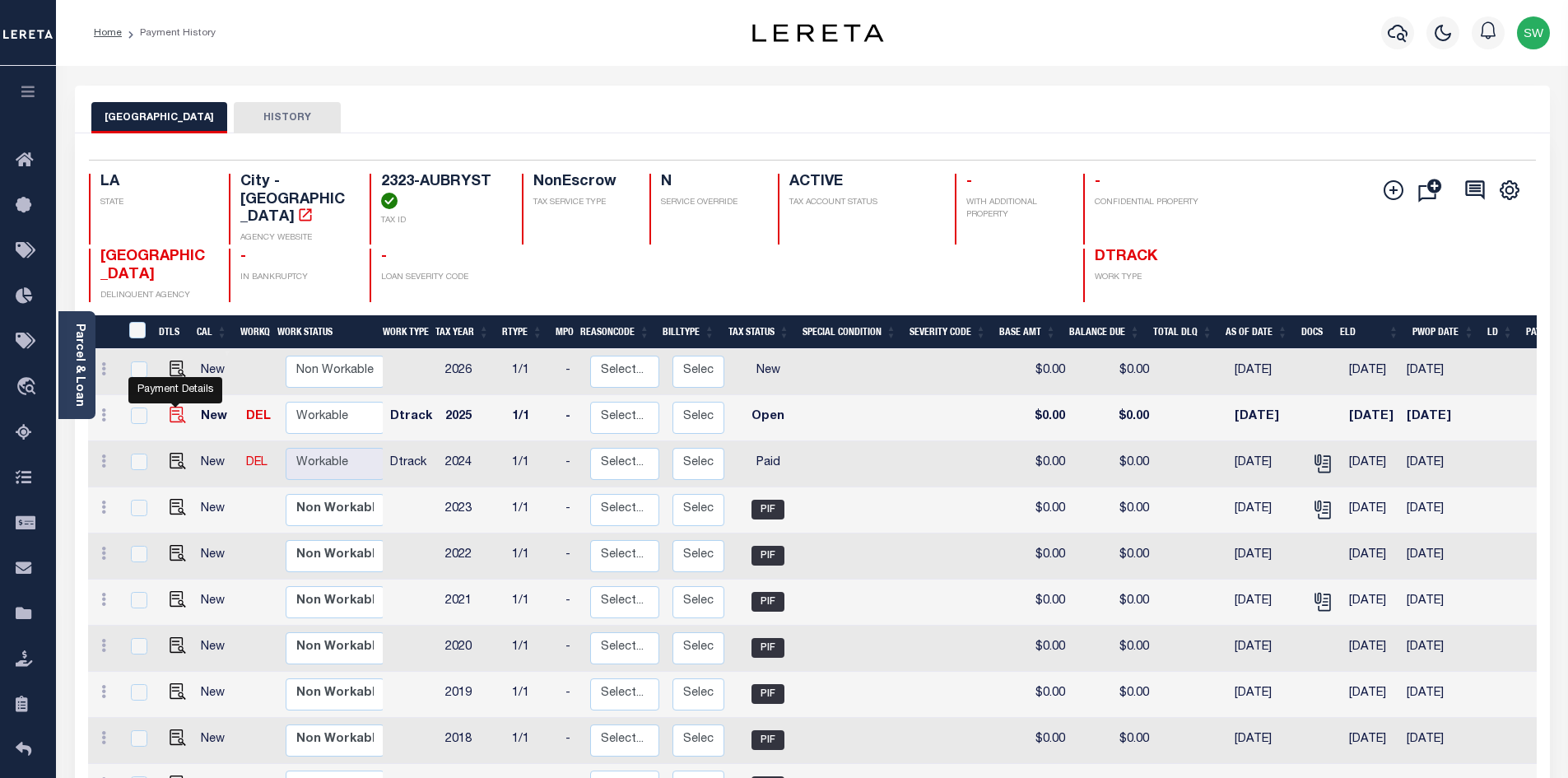
click at [173, 424] on img "" at bounding box center [177, 414] width 16 height 16
checkbox input "true"
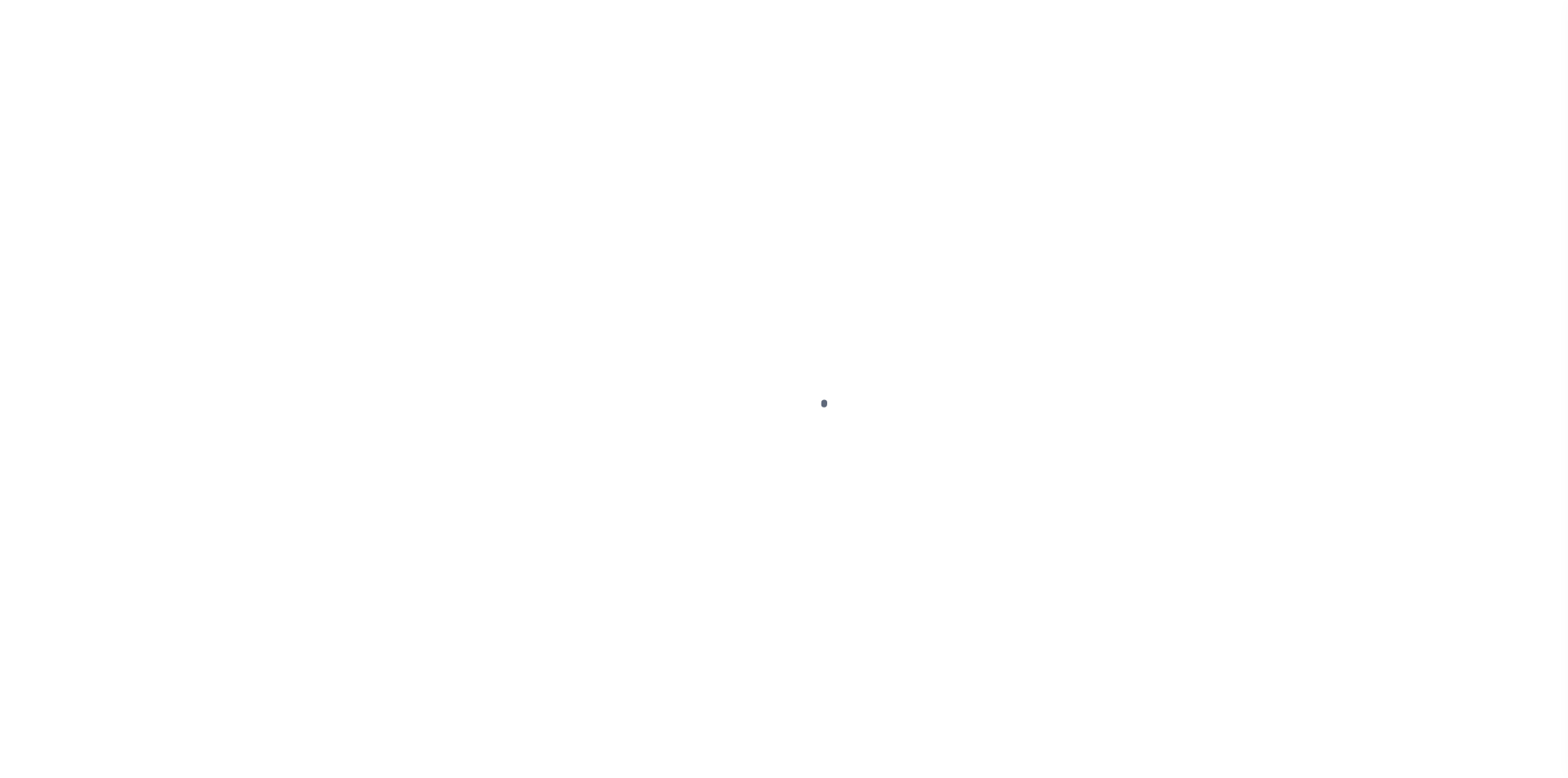
select select "OP2"
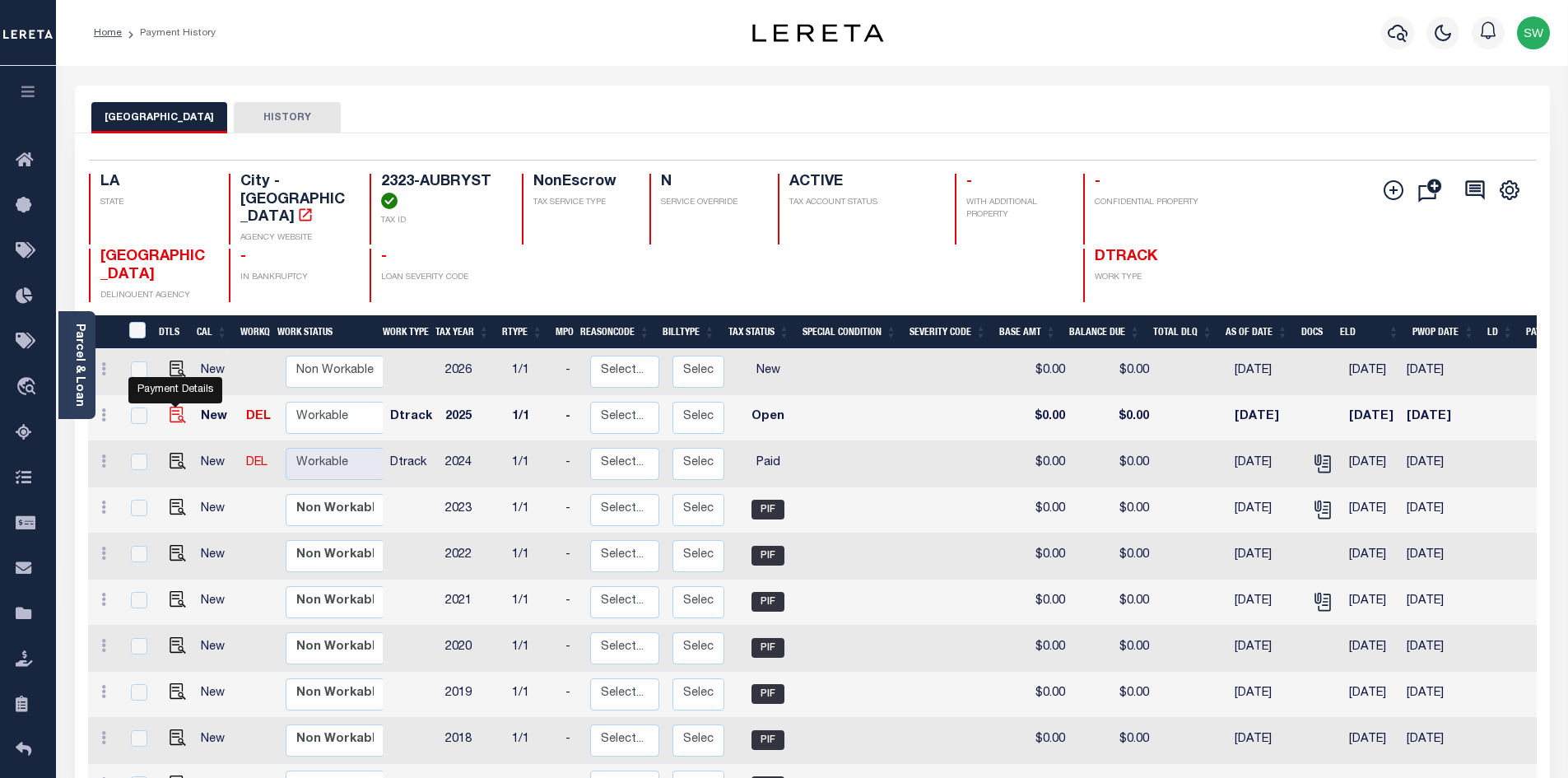
click at [176, 419] on img "" at bounding box center [177, 414] width 16 height 16
checkbox input "true"
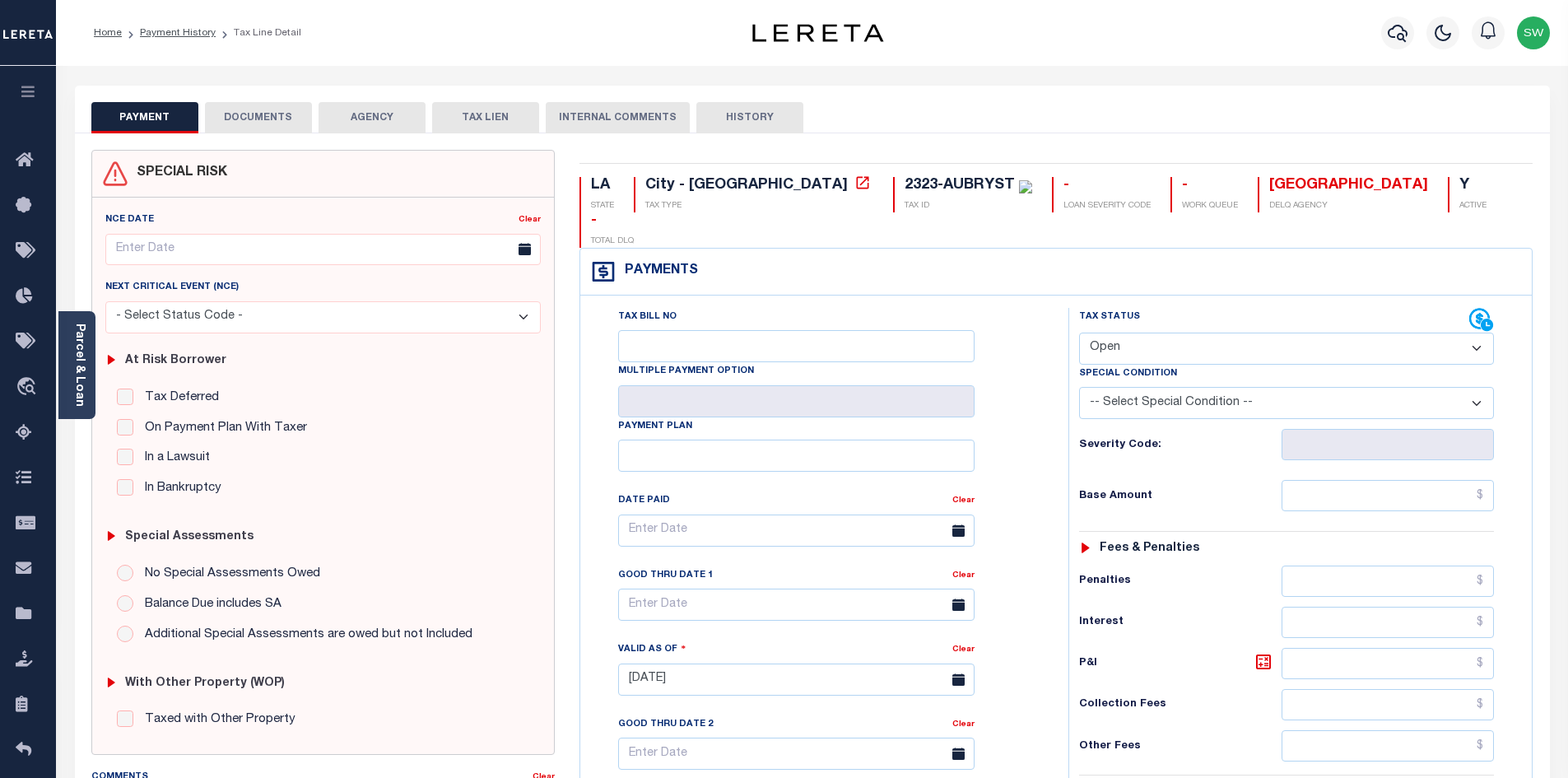
click at [1473, 333] on select "- Select Status Code - Open Due/Unpaid Paid Incomplete No Tax Due Internal Refu…" at bounding box center [1286, 349] width 415 height 33
select select "PYD"
click at [1079, 333] on select "- Select Status Code - Open Due/Unpaid Paid Incomplete No Tax Due Internal Refu…" at bounding box center [1286, 349] width 415 height 33
type input "[DATE]"
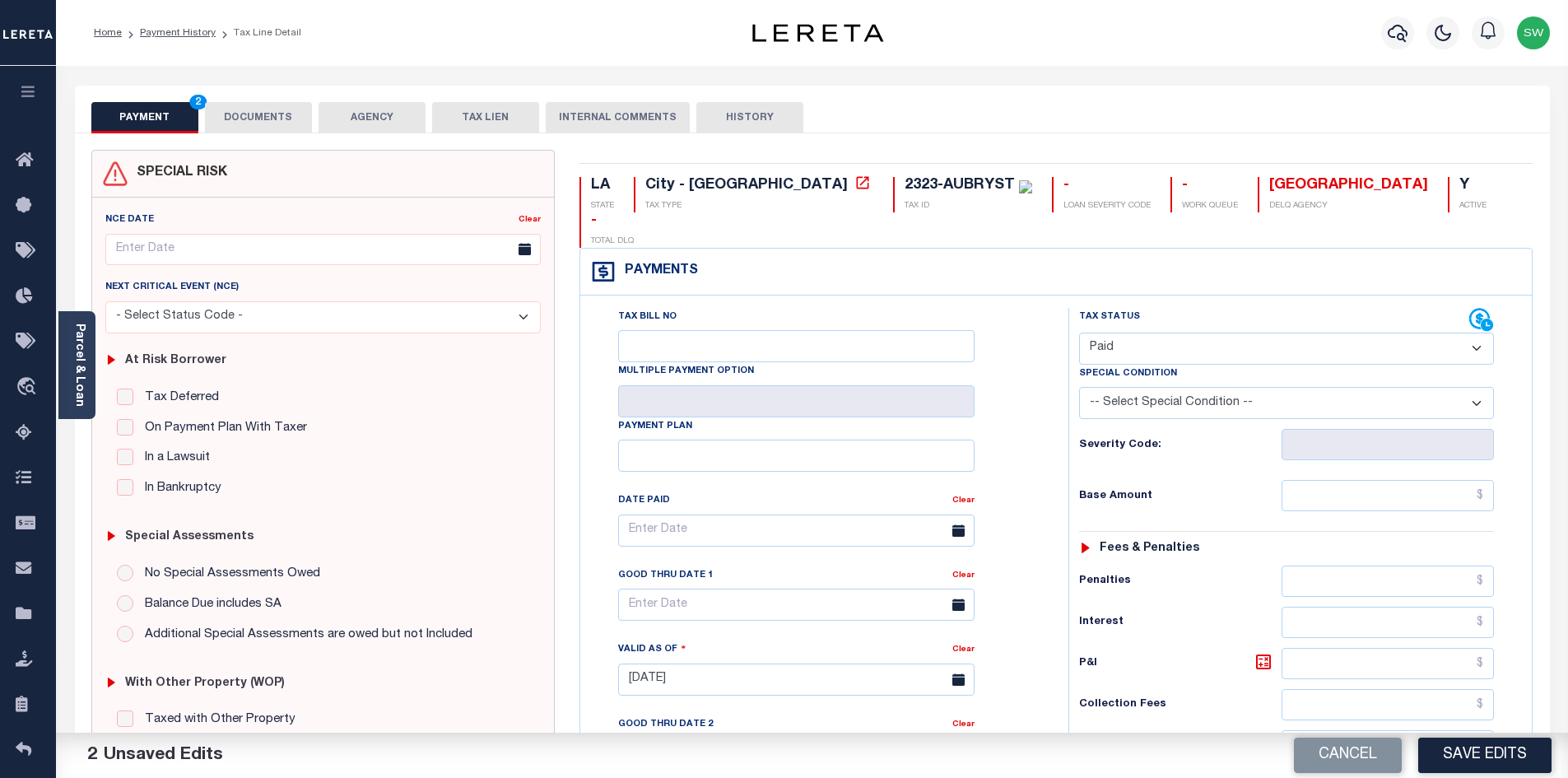
click at [1031, 312] on div "Tax Bill No Multiple Payment Option Payment Plan Clear" at bounding box center [820, 539] width 447 height 462
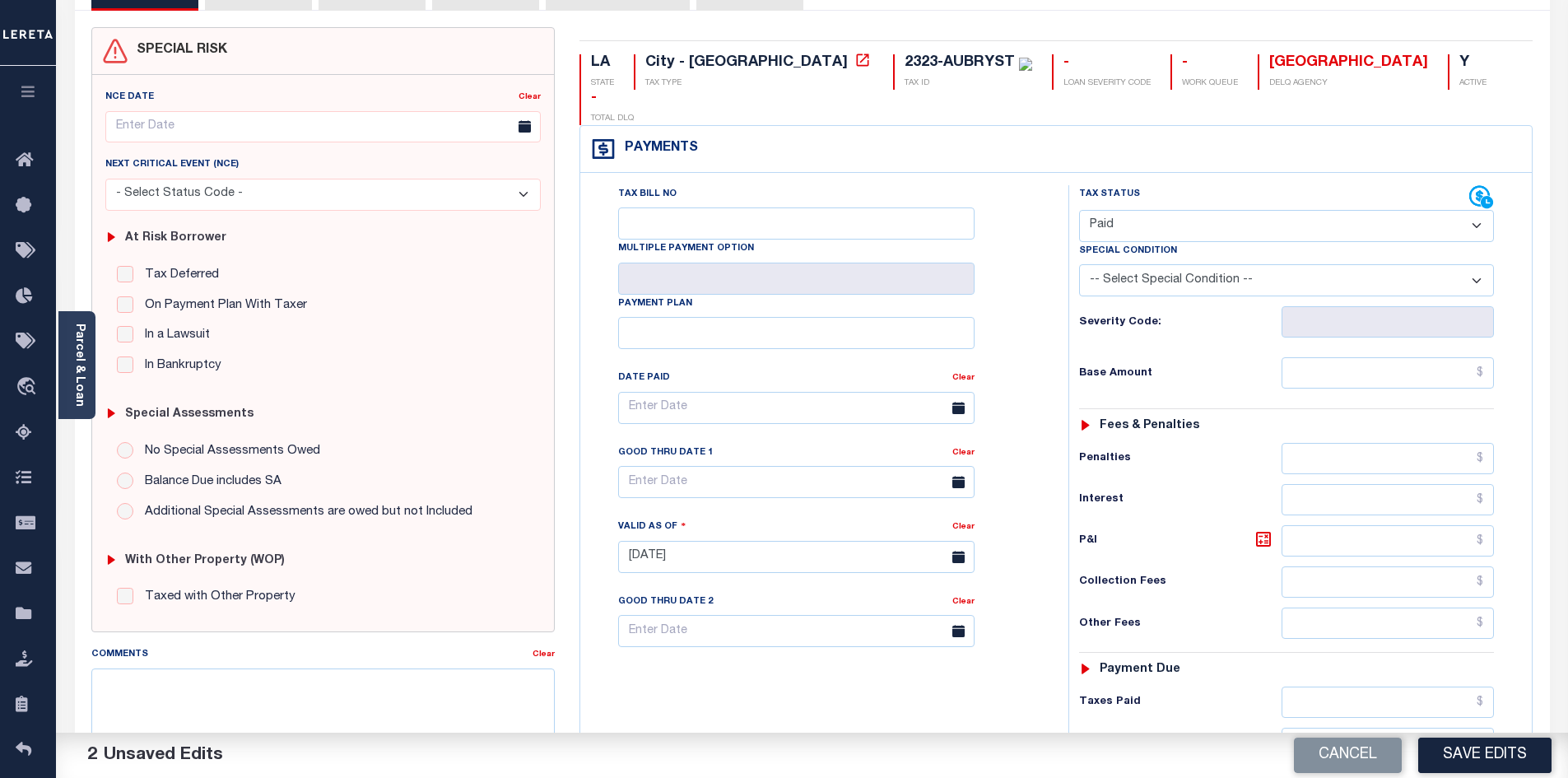
scroll to position [165, 0]
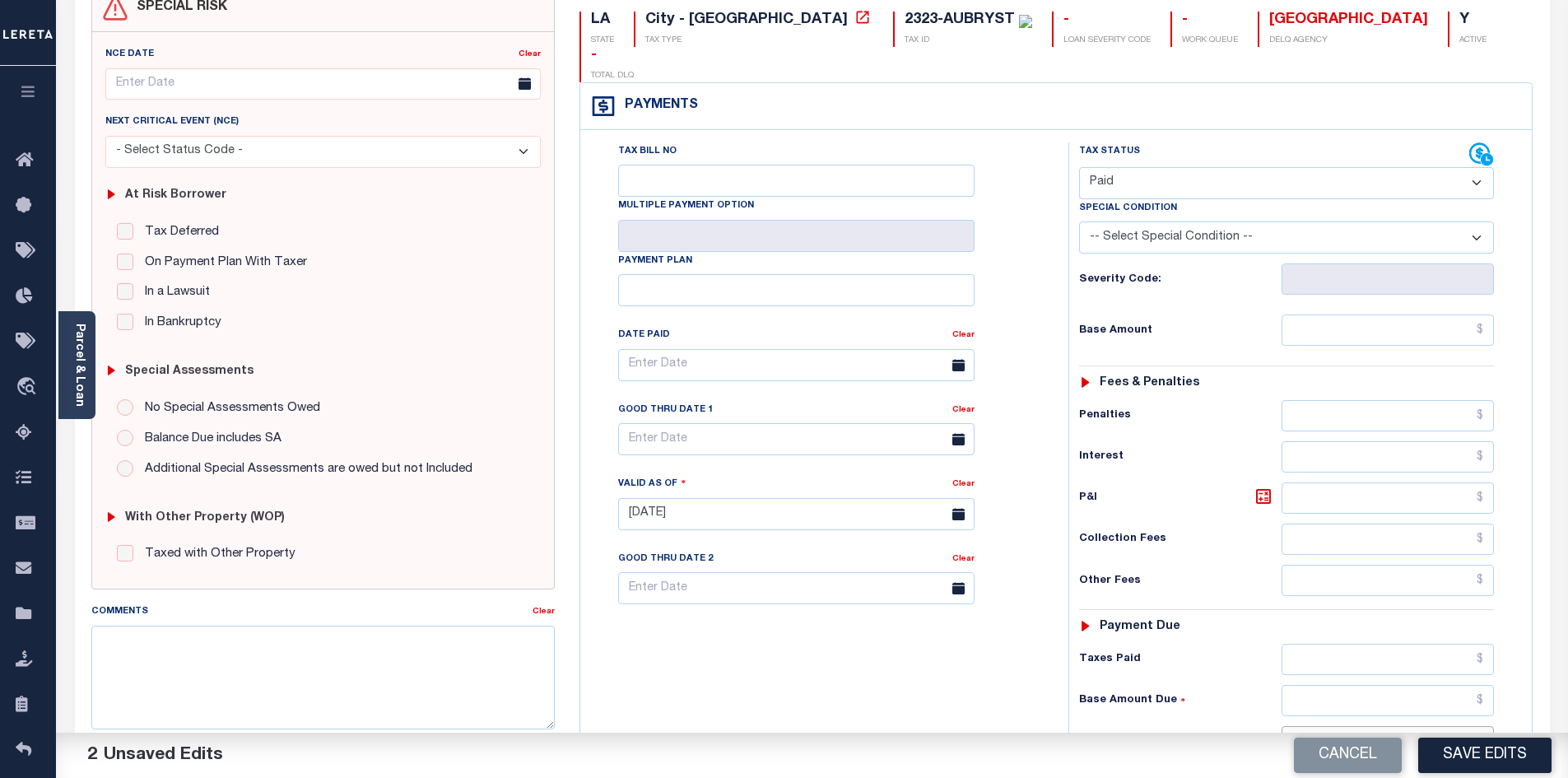
click at [1404, 727] on input "text" at bounding box center [1388, 742] width 213 height 32
type input "$0.00"
click at [962, 668] on div "Tax Bill No Multiple Payment Option Payment Plan Clear" at bounding box center [820, 506] width 471 height 728
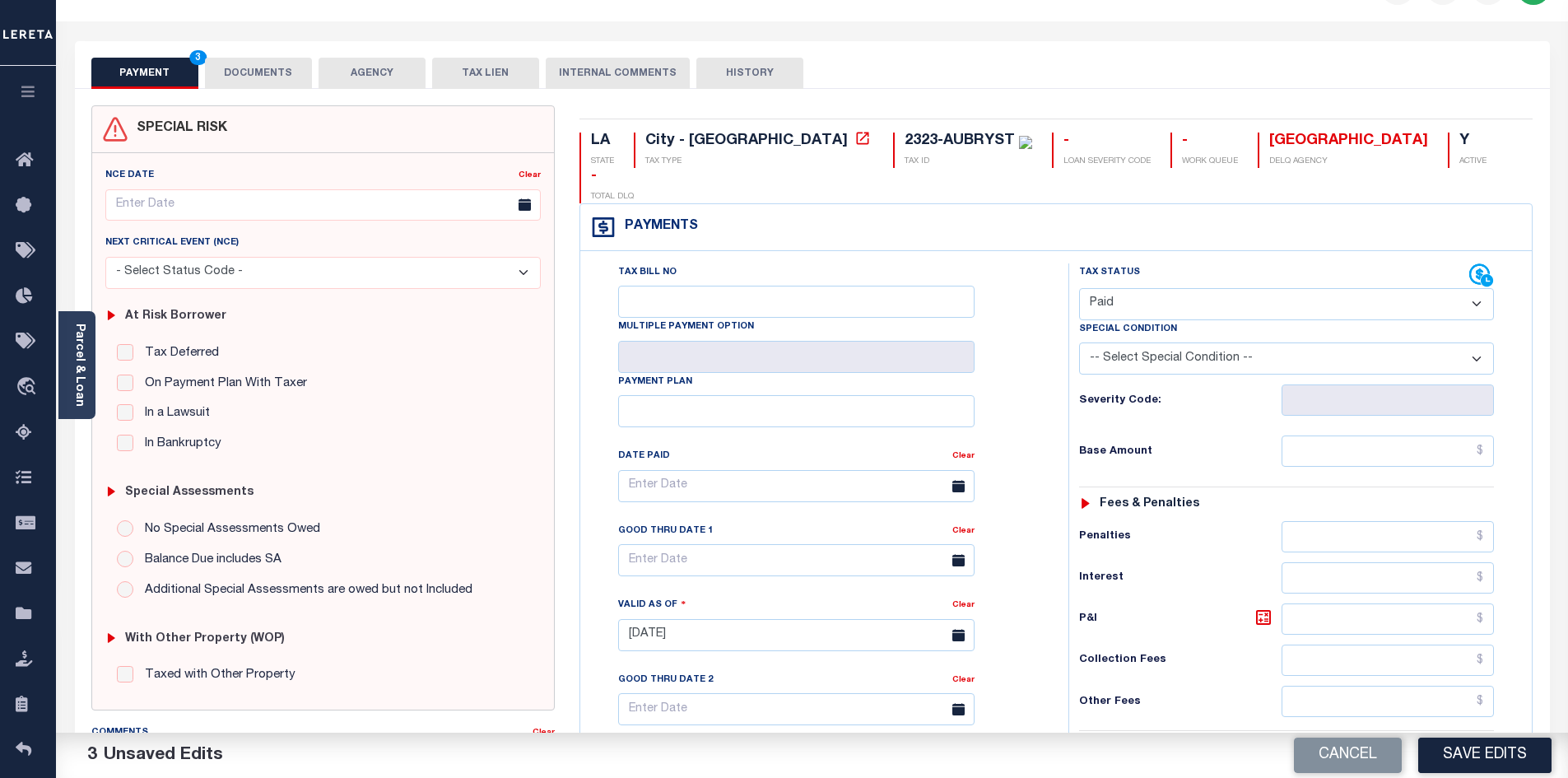
scroll to position [33, 0]
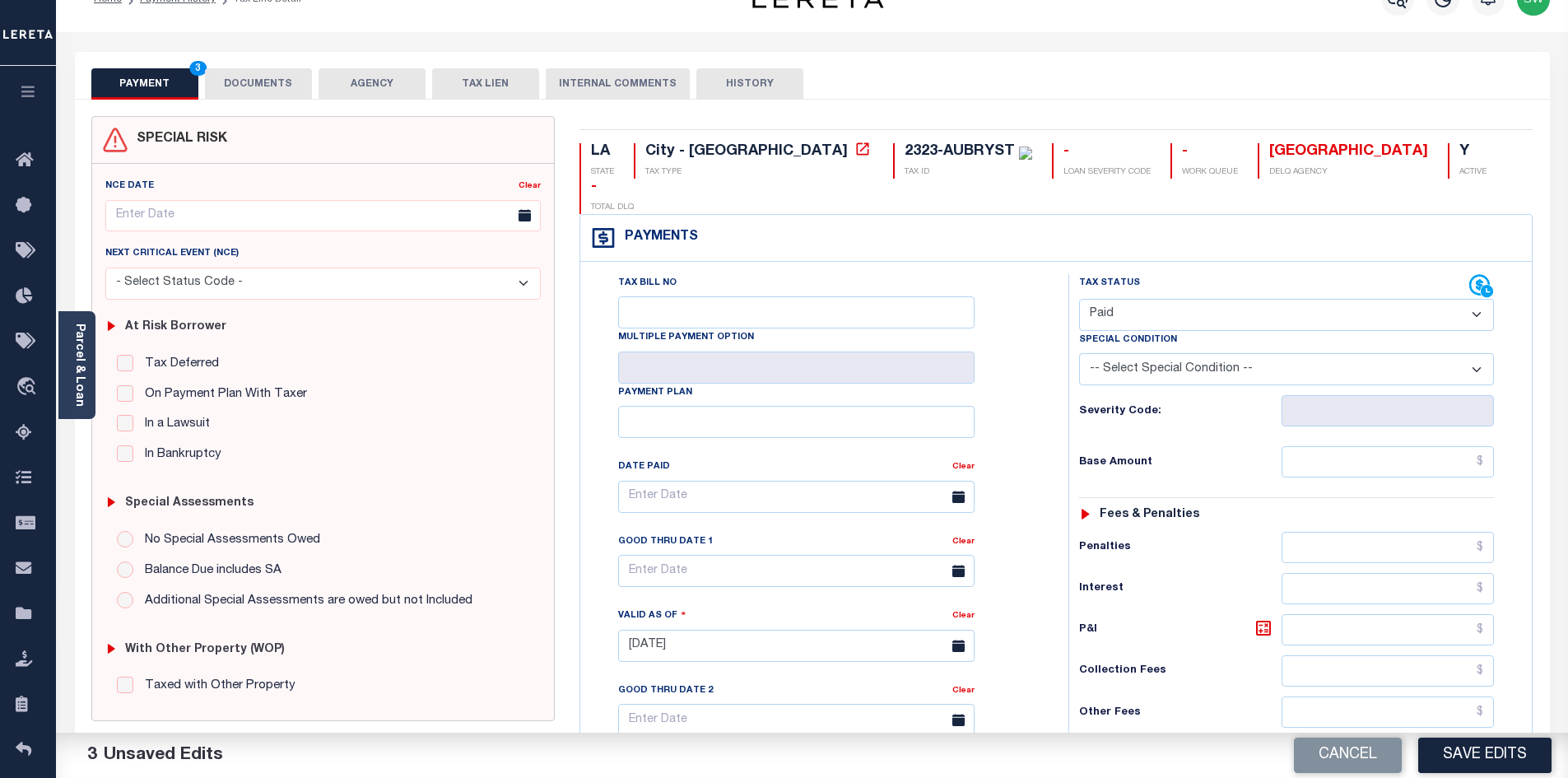
click at [291, 82] on button "DOCUMENTS" at bounding box center [258, 84] width 107 height 32
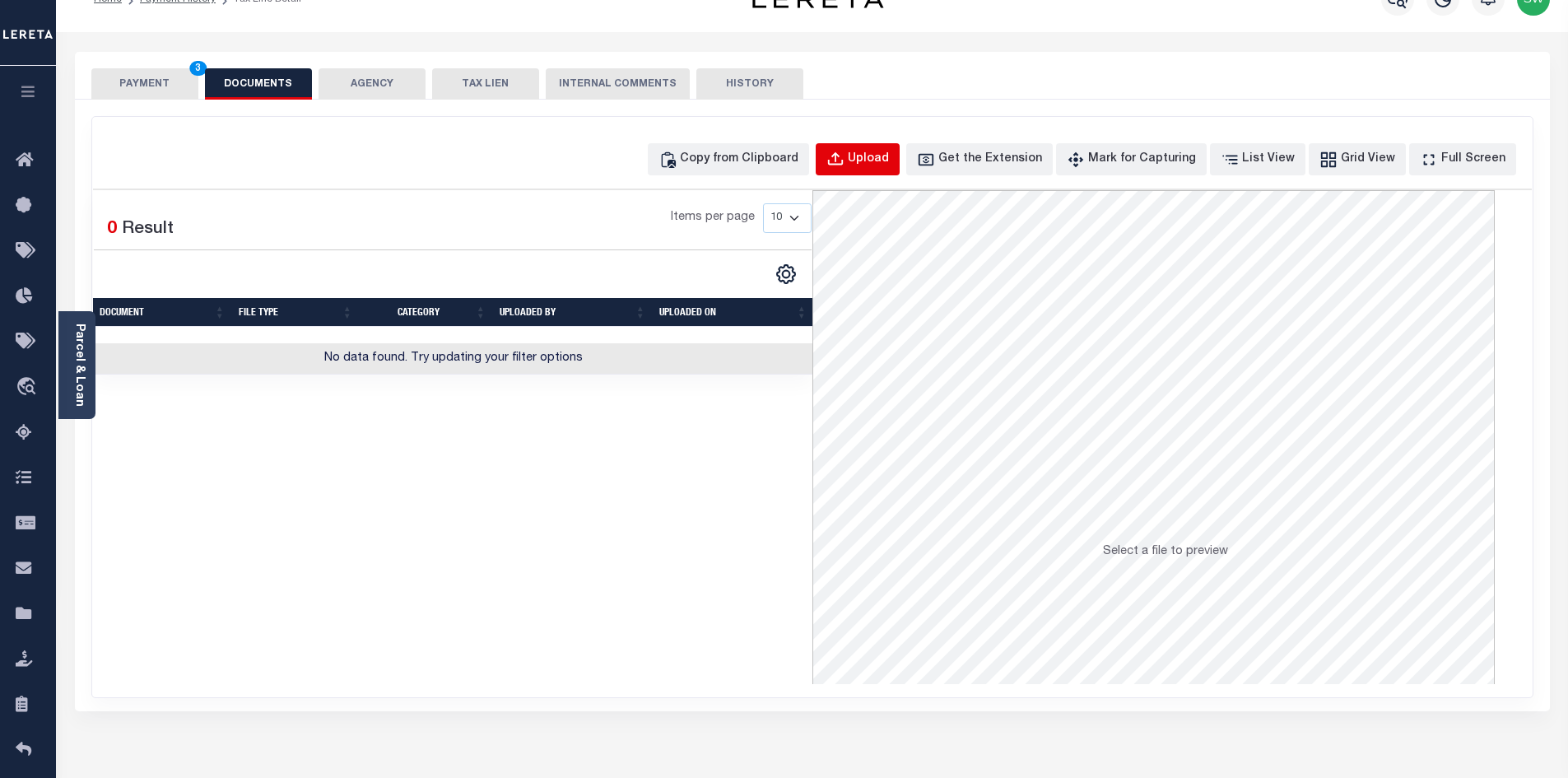
click at [885, 163] on div "Upload" at bounding box center [868, 159] width 41 height 18
select select "POP"
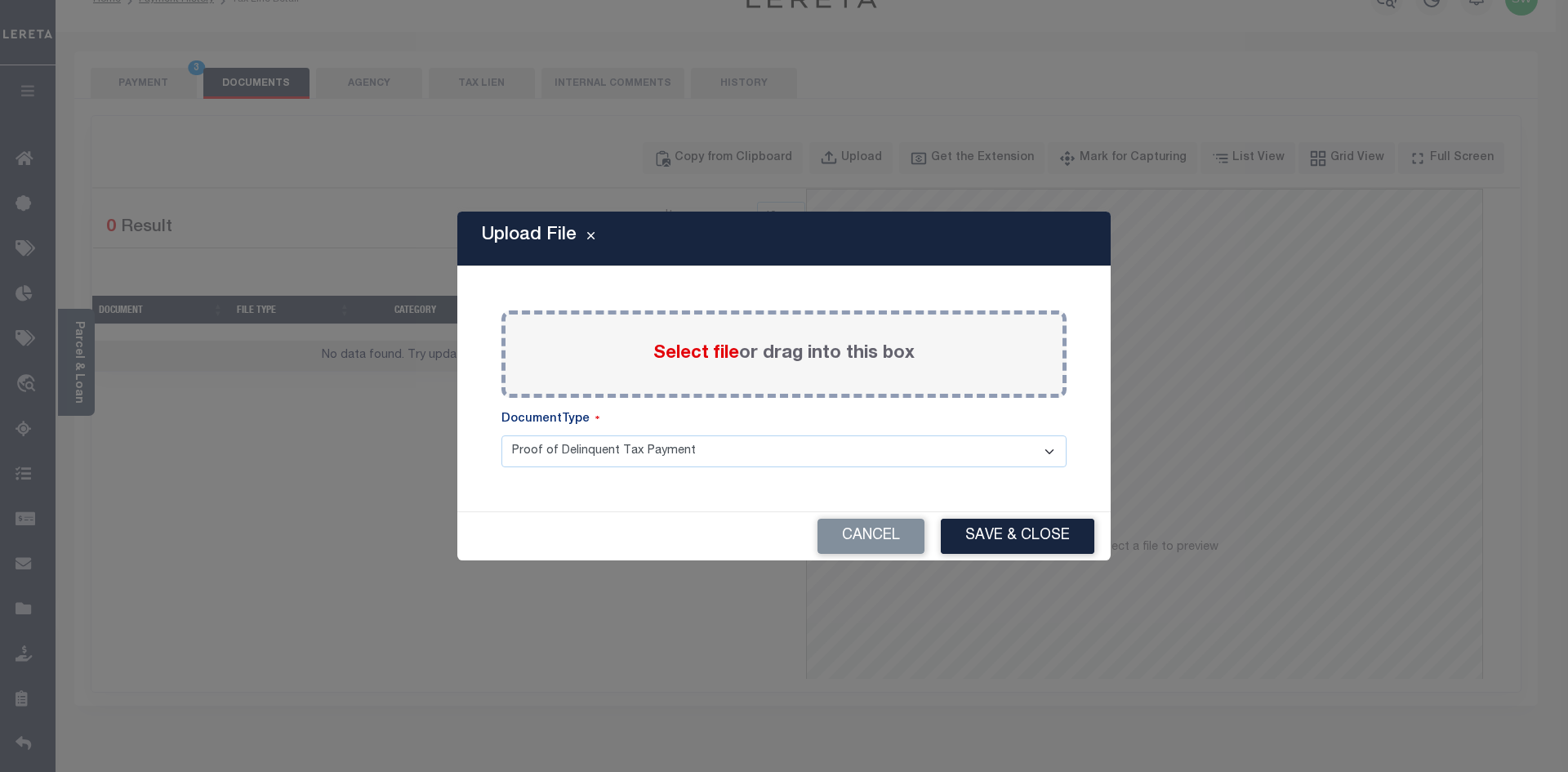
click at [699, 361] on span "Select file" at bounding box center [696, 353] width 86 height 18
click at [0, 0] on input "Select file or drag into this box" at bounding box center [0, 0] width 0 height 0
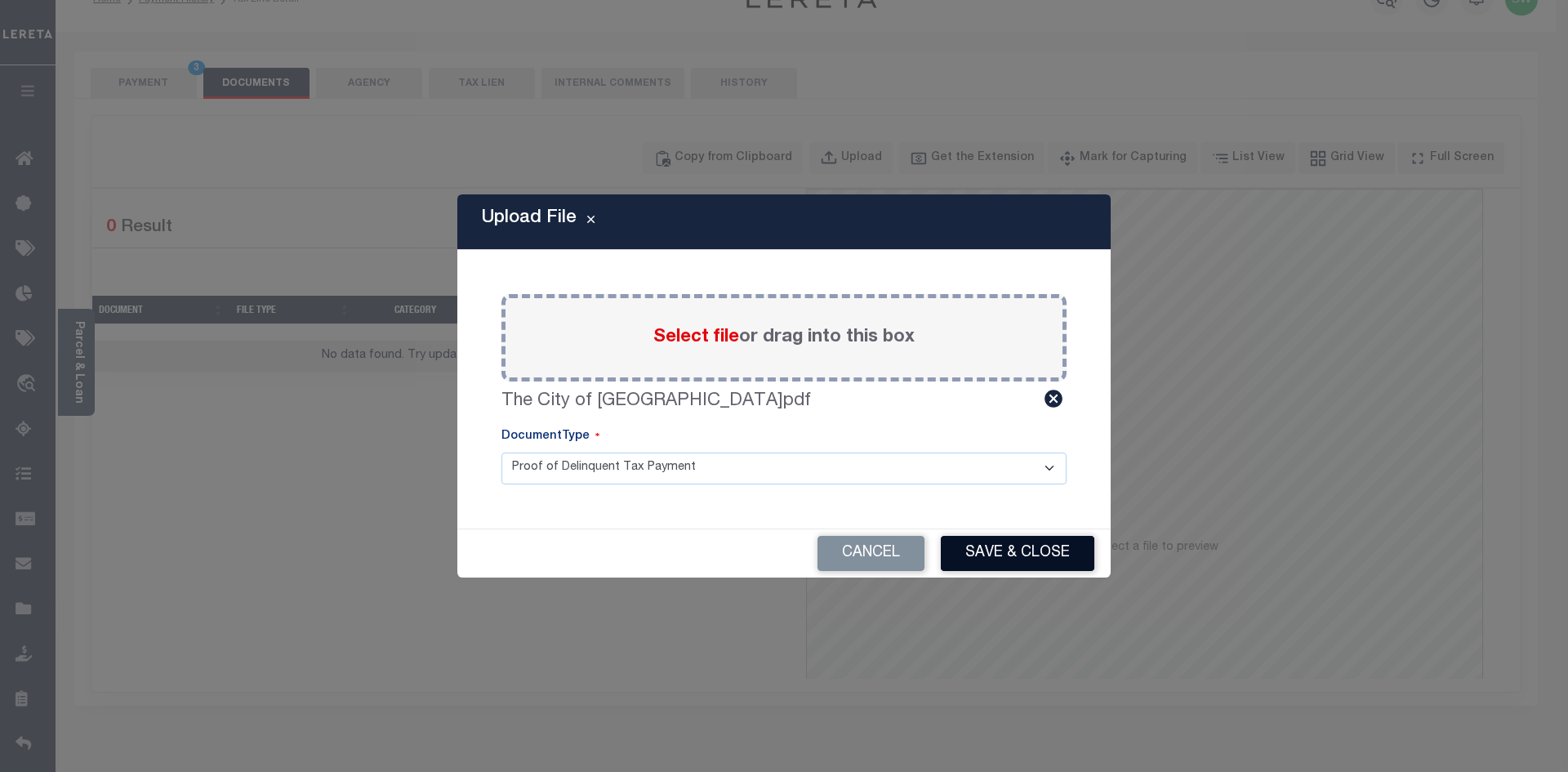
click at [1013, 561] on button "Save & Close" at bounding box center [1017, 553] width 154 height 35
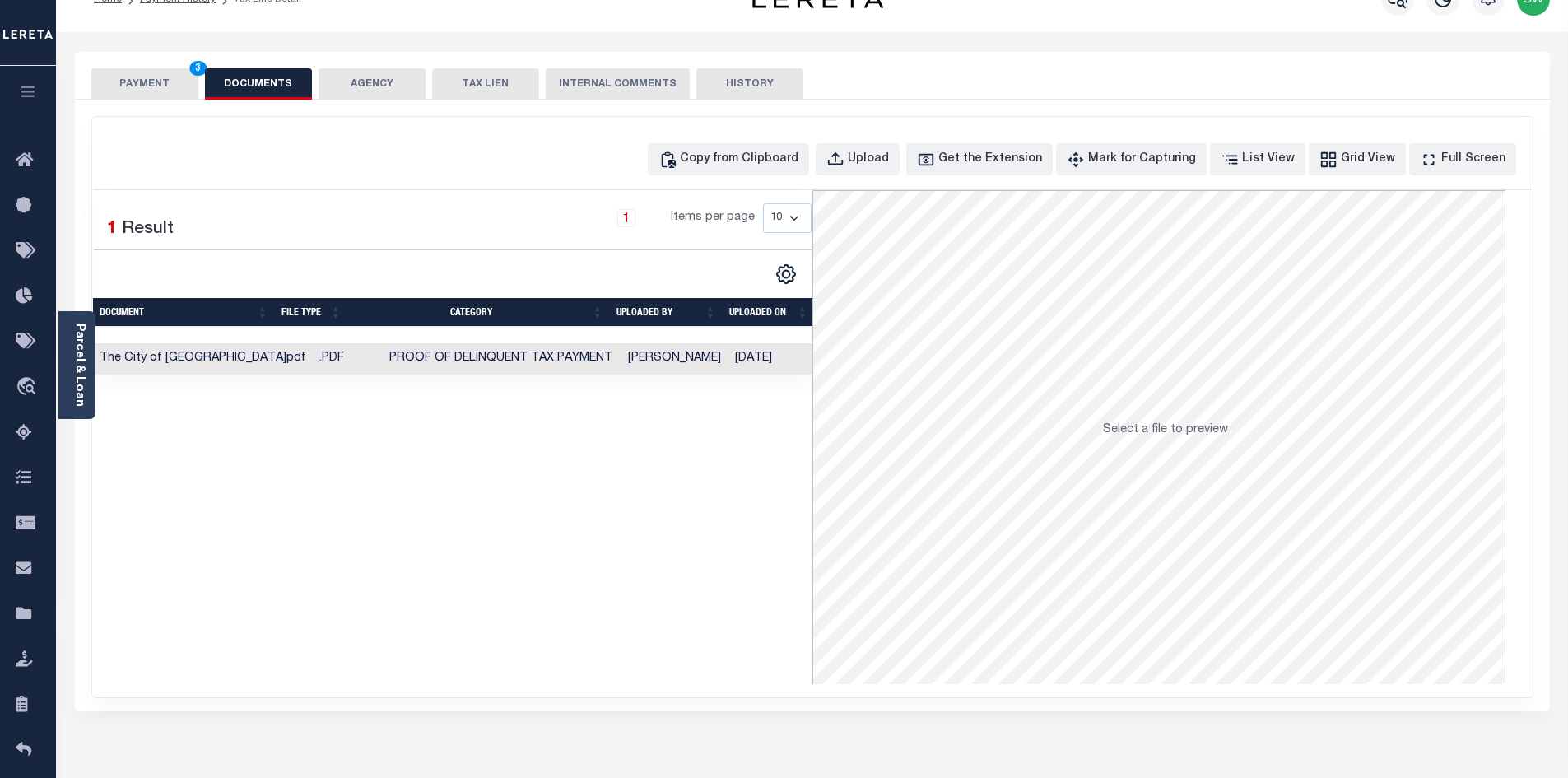
click at [417, 547] on div "Selected 1 Result 1 Items per page 10 25 50 100" at bounding box center [453, 437] width 719 height 494
click at [148, 76] on button "PAYMENT 3" at bounding box center [145, 84] width 107 height 32
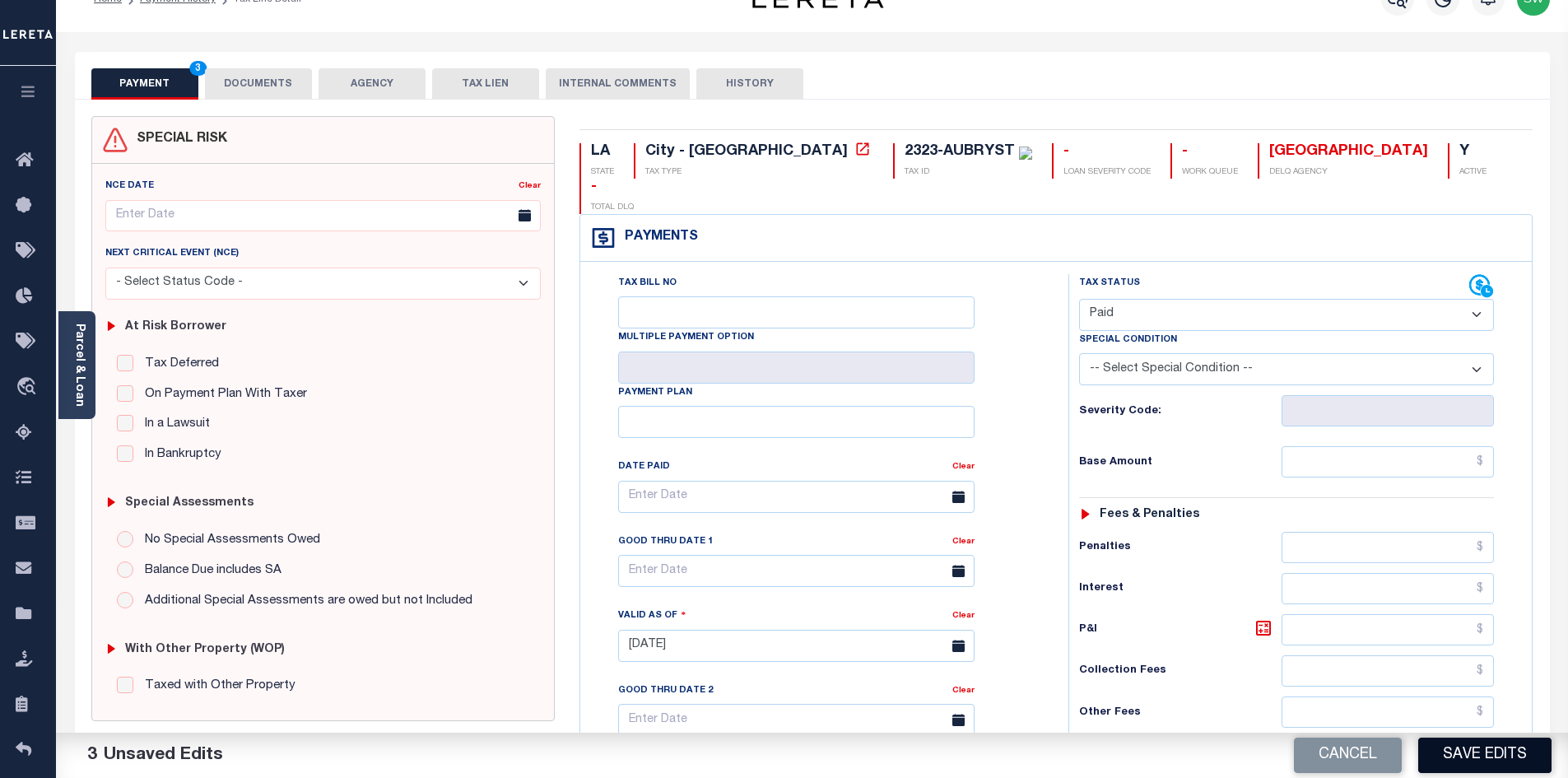
click at [1451, 750] on button "Save Edits" at bounding box center [1485, 755] width 133 height 35
checkbox input "false"
type input "$0"
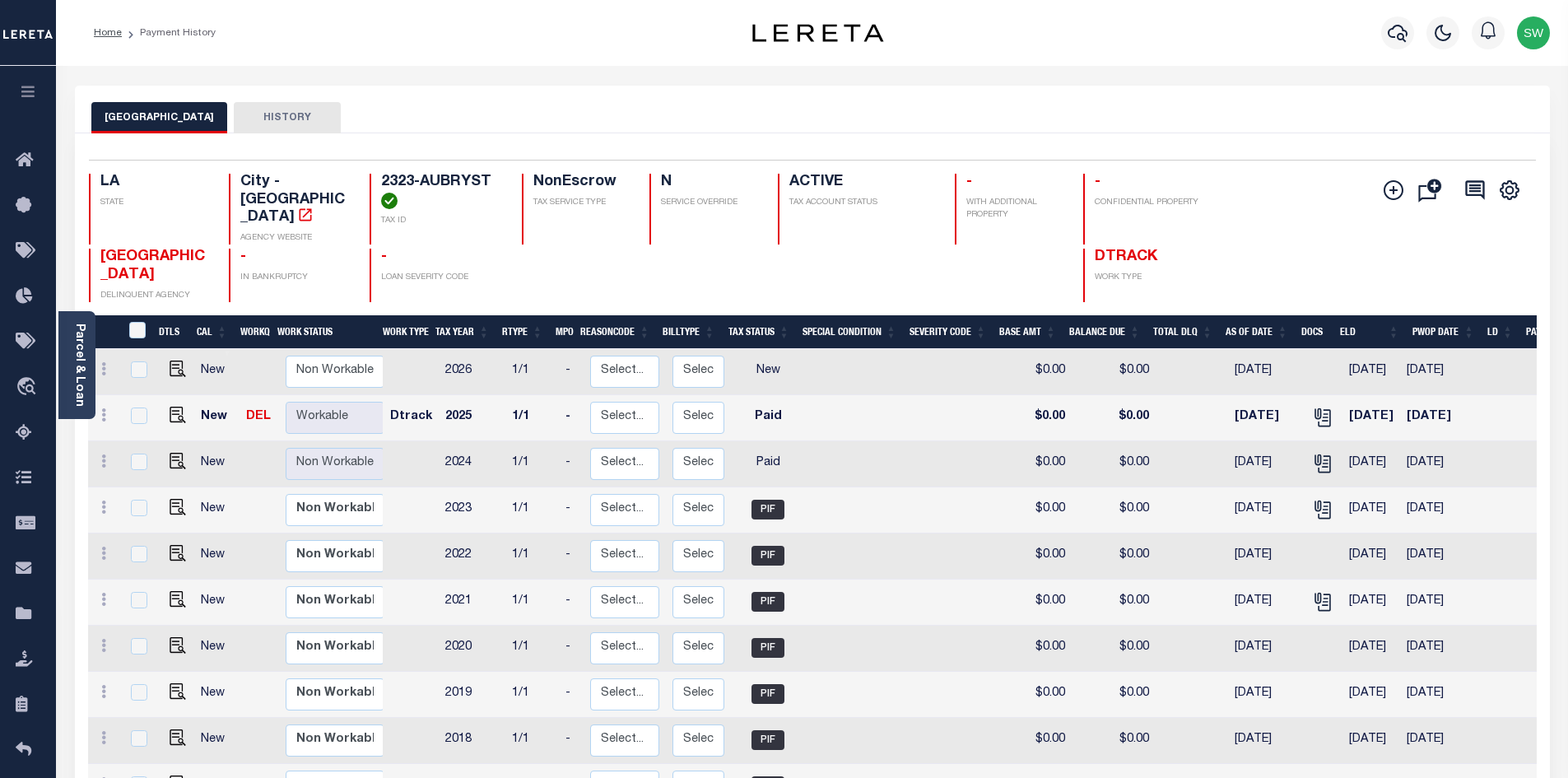
click at [519, 110] on div "NEW ORLEANS CITY HISTORY" at bounding box center [813, 117] width 1442 height 31
click at [1388, 39] on icon "button" at bounding box center [1397, 33] width 20 height 20
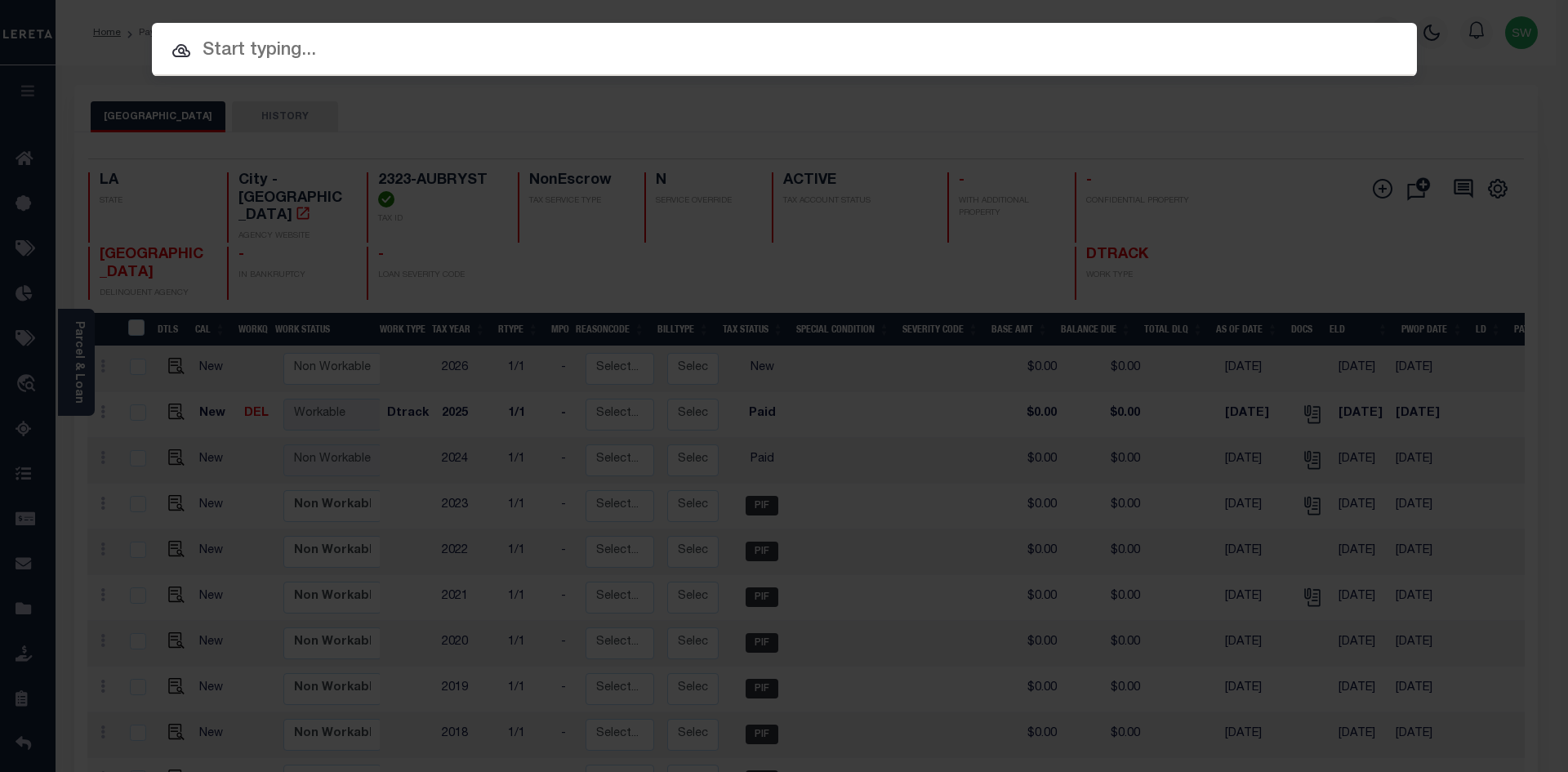
click at [299, 54] on input "text" at bounding box center [784, 51] width 1265 height 29
paste input "2323-[GEOGRAPHIC_DATA]"
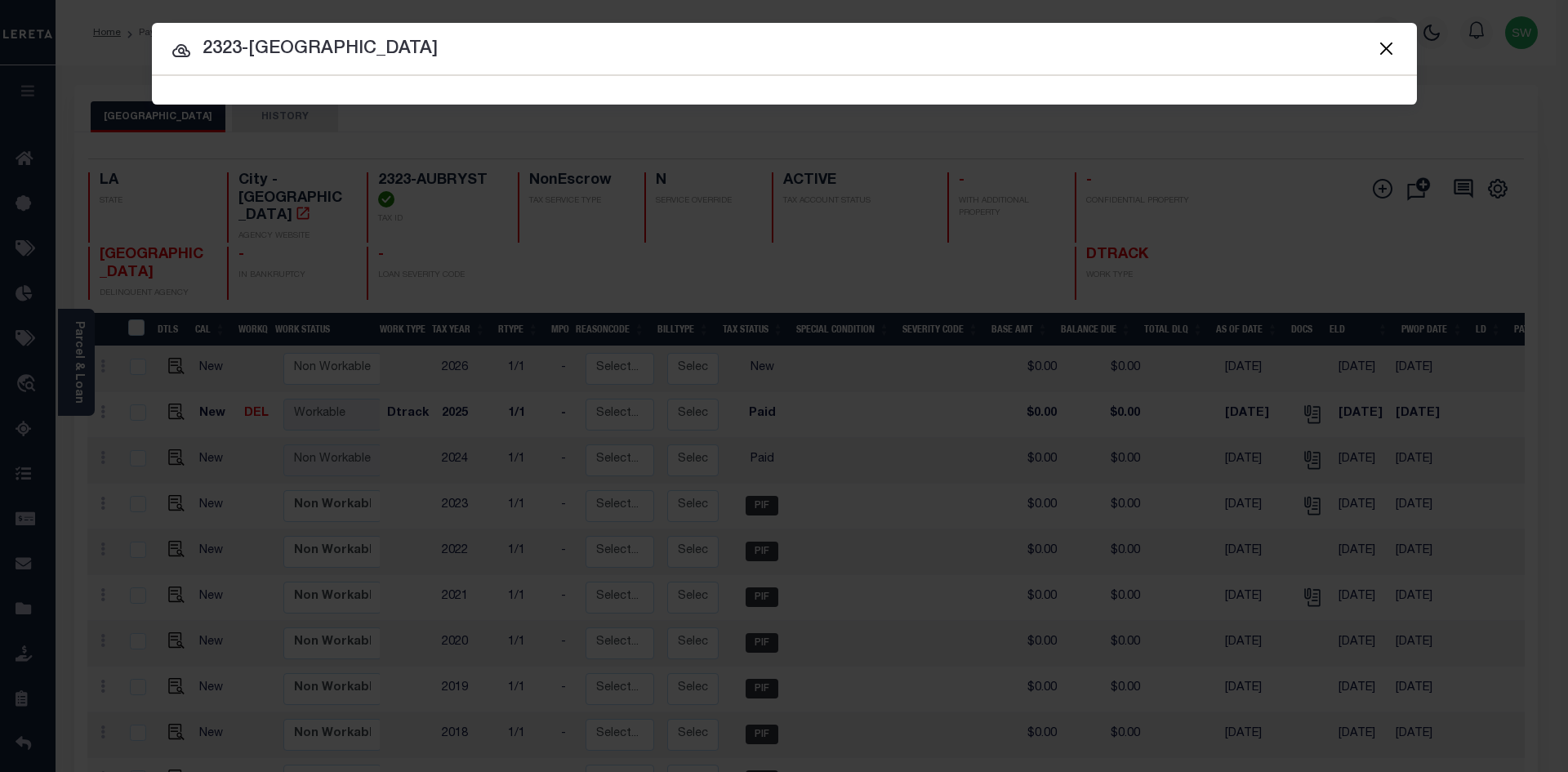
click at [372, 45] on input "2323-[GEOGRAPHIC_DATA]" at bounding box center [784, 49] width 1265 height 29
type input "2323-[GEOGRAPHIC_DATA]"
